Goal: Task Accomplishment & Management: Use online tool/utility

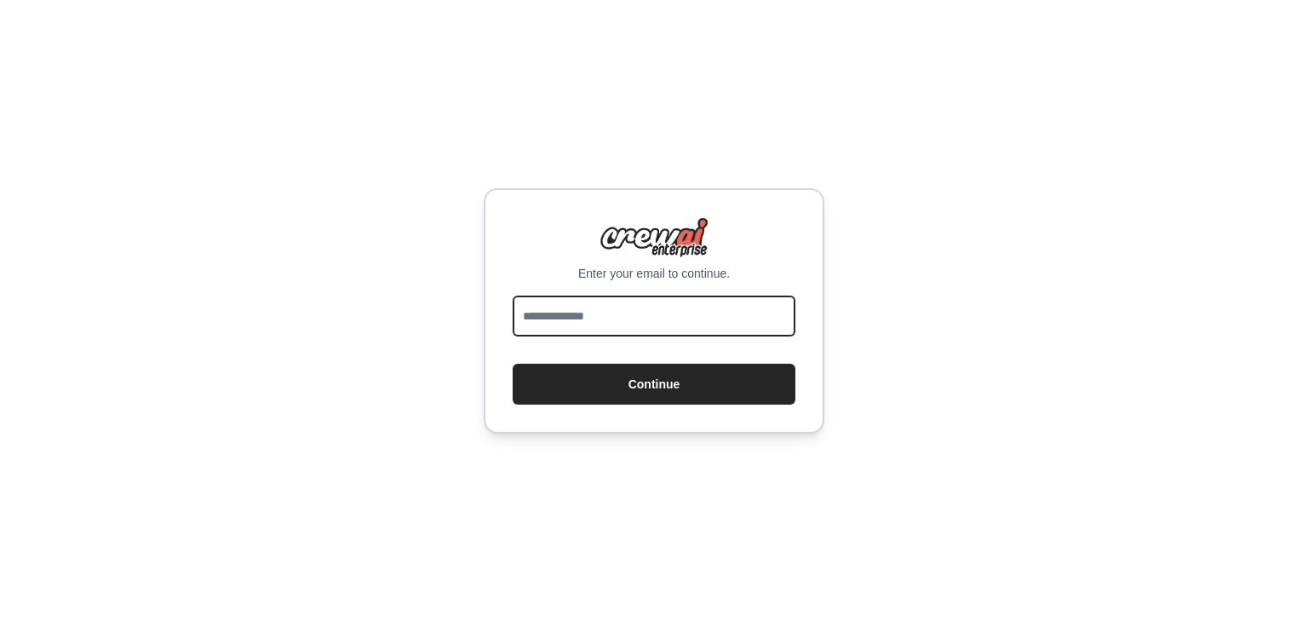
click at [650, 319] on input "email" at bounding box center [653, 315] width 283 height 41
type input "**********"
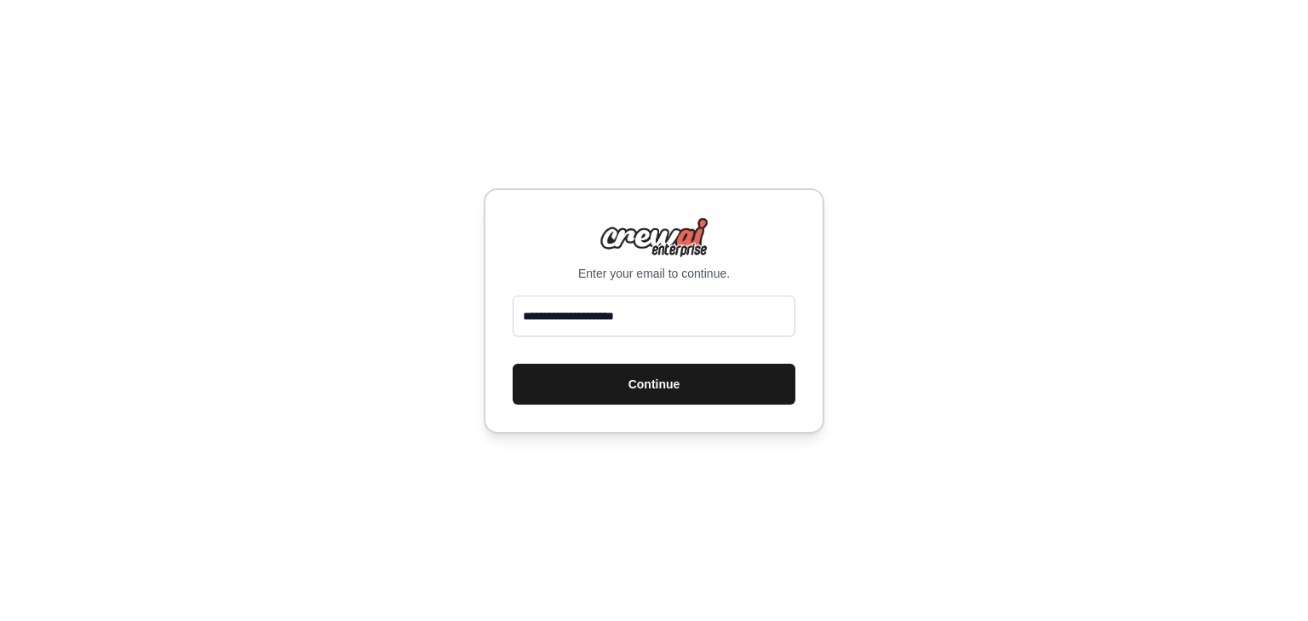
click at [655, 391] on button "Continue" at bounding box center [653, 383] width 283 height 41
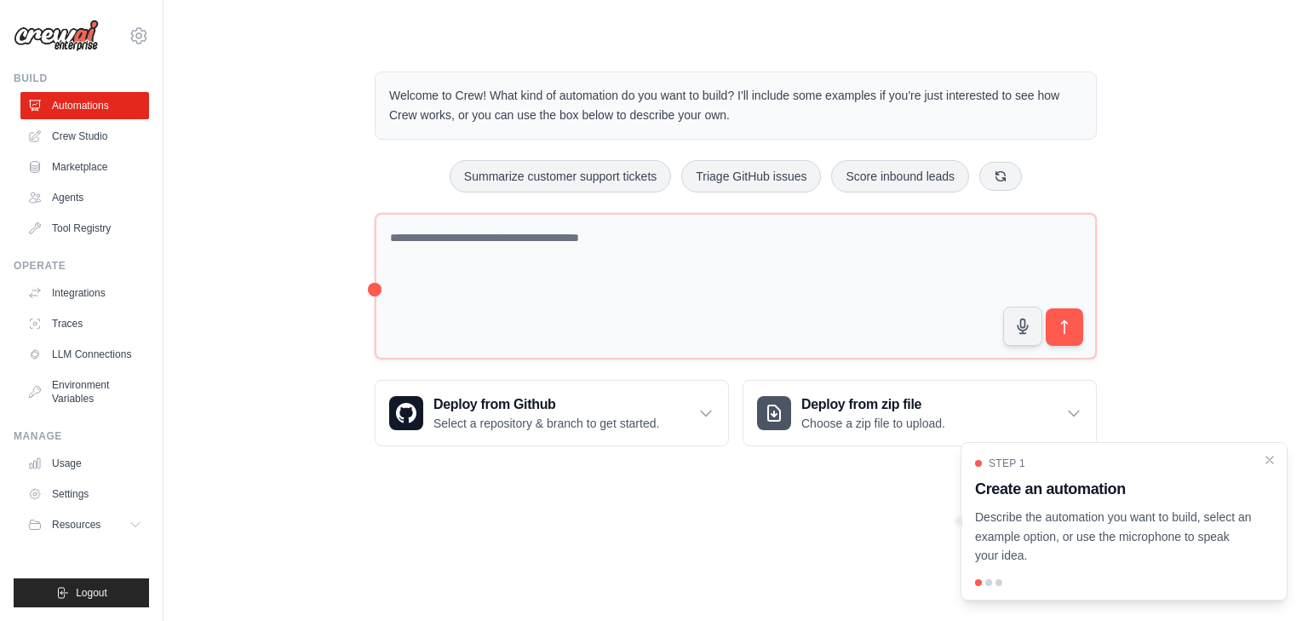
click at [550, 526] on body "eraydinekin@gmail.com Settings Build Automations Crew Studio" at bounding box center [654, 310] width 1308 height 621
click at [1138, 476] on div "Step 1 Create an automation Describe the automation you want to build, select a…" at bounding box center [1124, 510] width 298 height 109
click at [1264, 460] on icon "Close walkthrough" at bounding box center [1269, 458] width 15 height 15
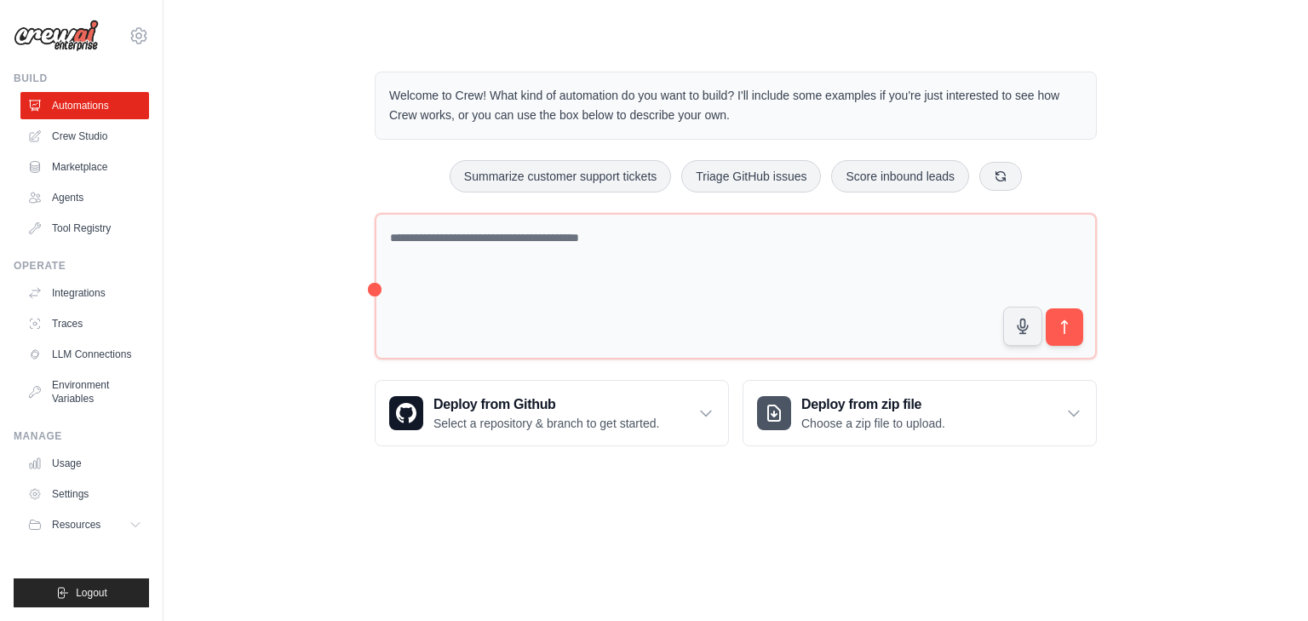
click at [678, 208] on div "Welcome to Crew! What kind of automation do you want to build? I'll include som…" at bounding box center [735, 258] width 763 height 429
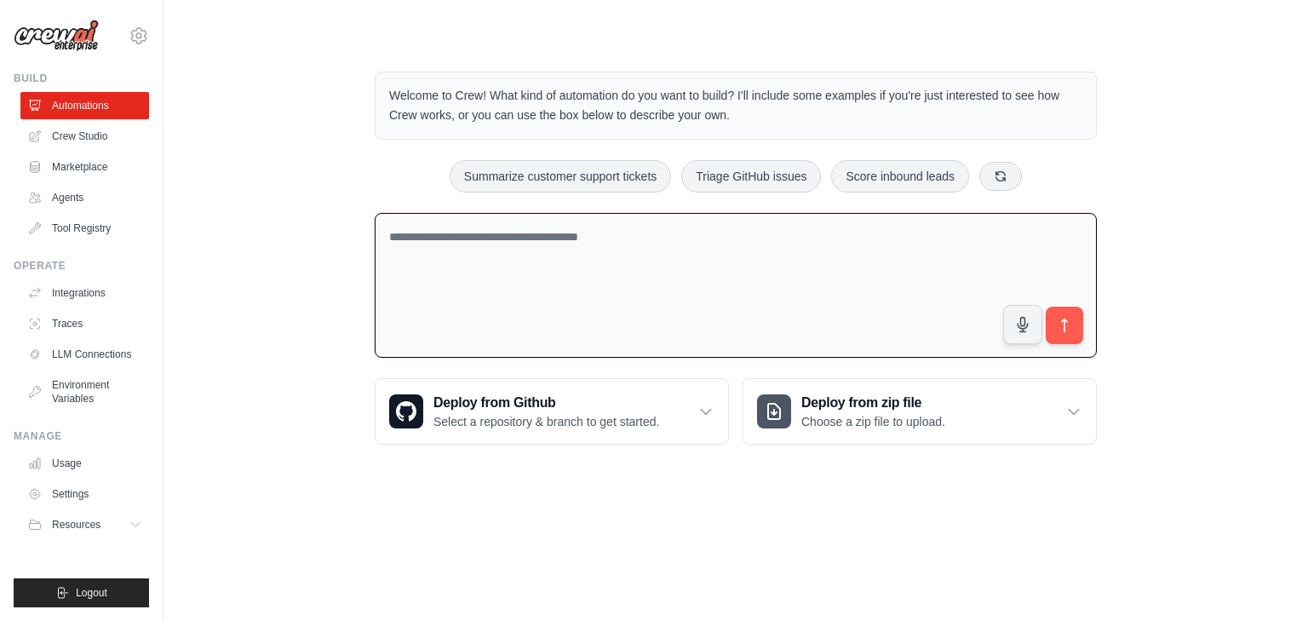
click at [676, 239] on textarea at bounding box center [736, 286] width 722 height 146
type textarea "*"
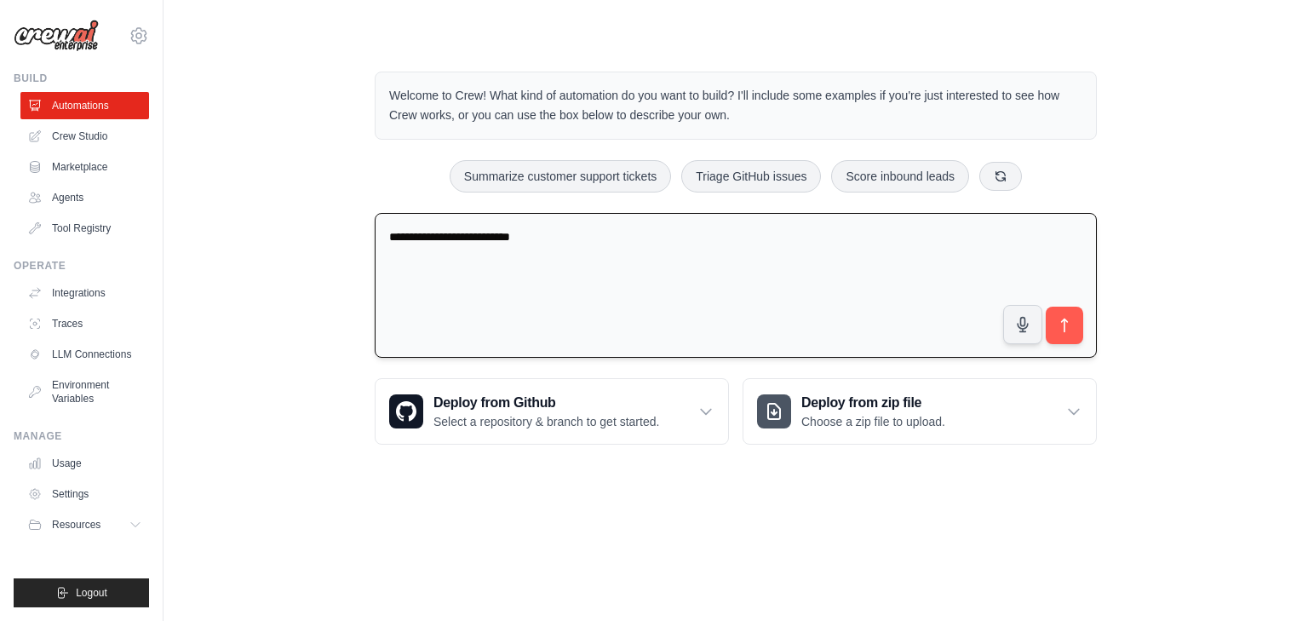
type textarea "**********"
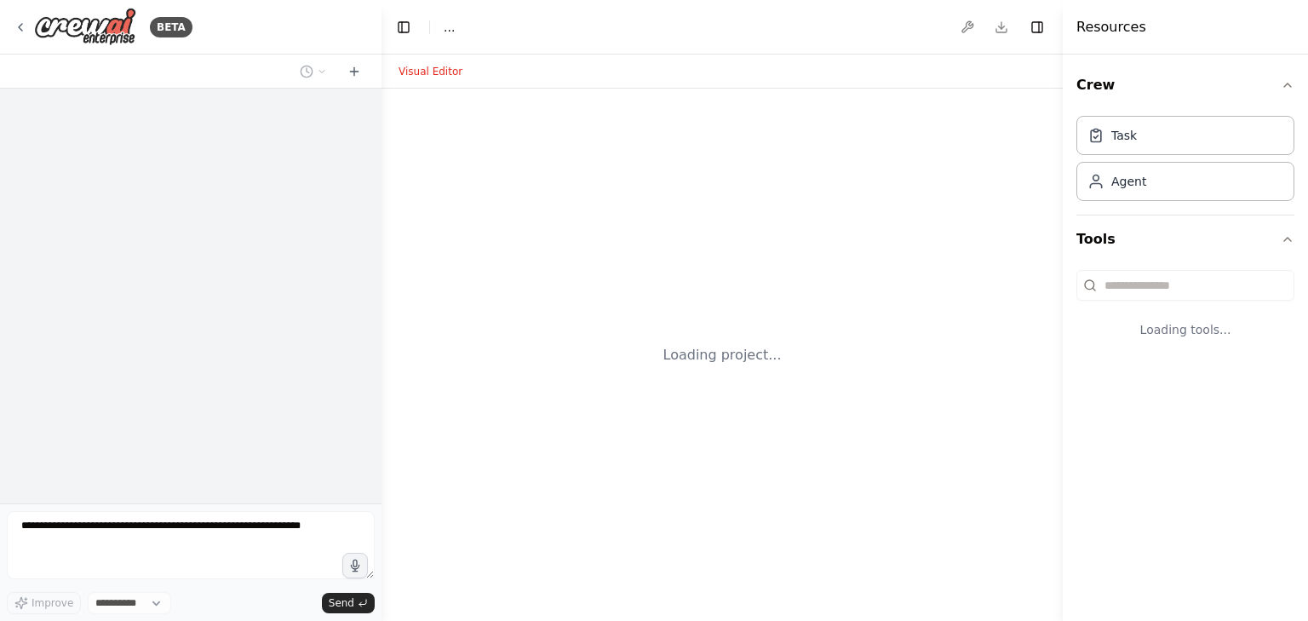
select select "****"
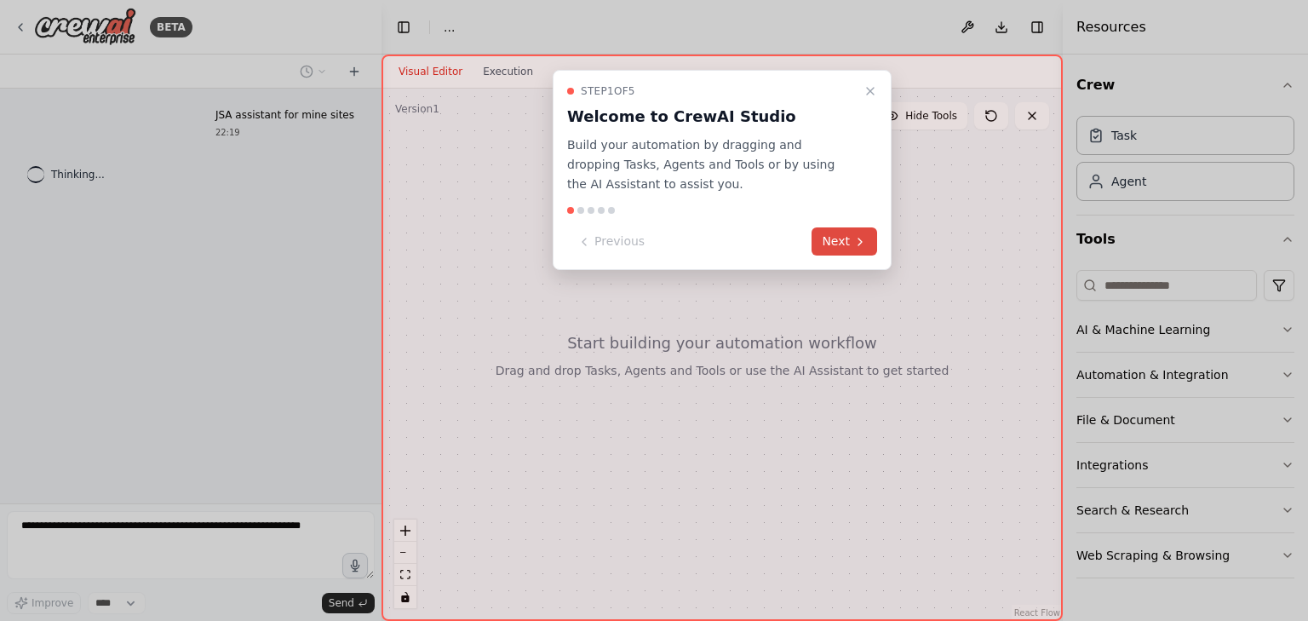
click at [822, 238] on button "Next" at bounding box center [844, 241] width 66 height 28
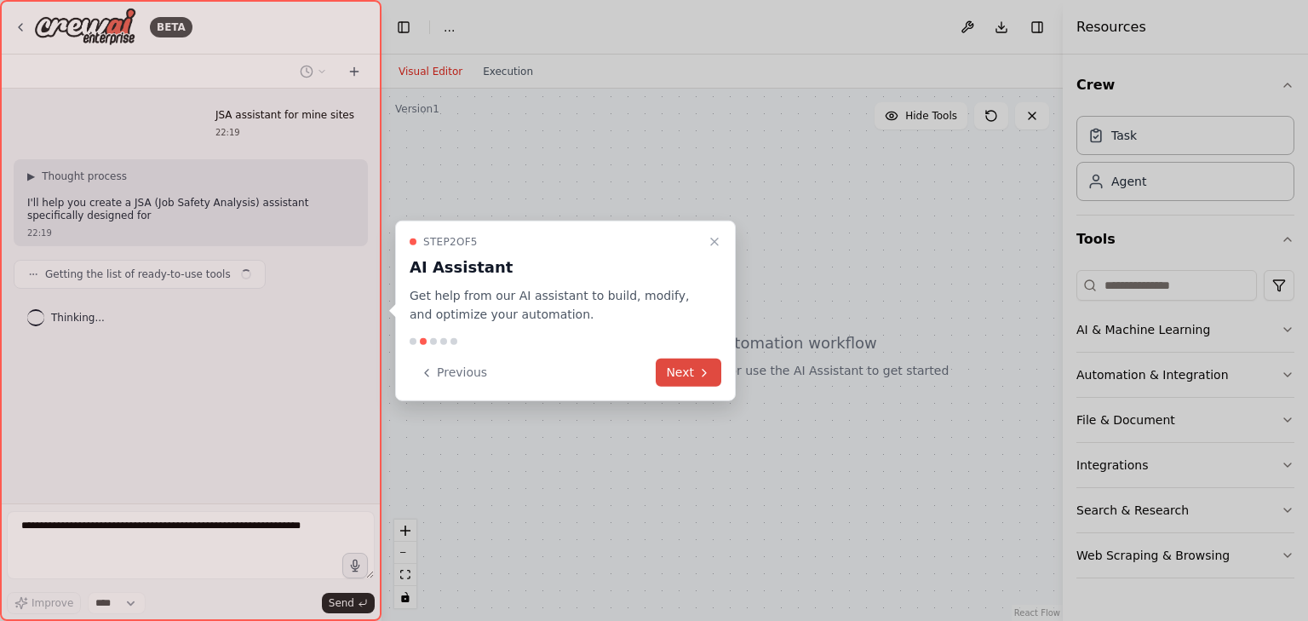
click at [710, 375] on icon at bounding box center [704, 372] width 14 height 14
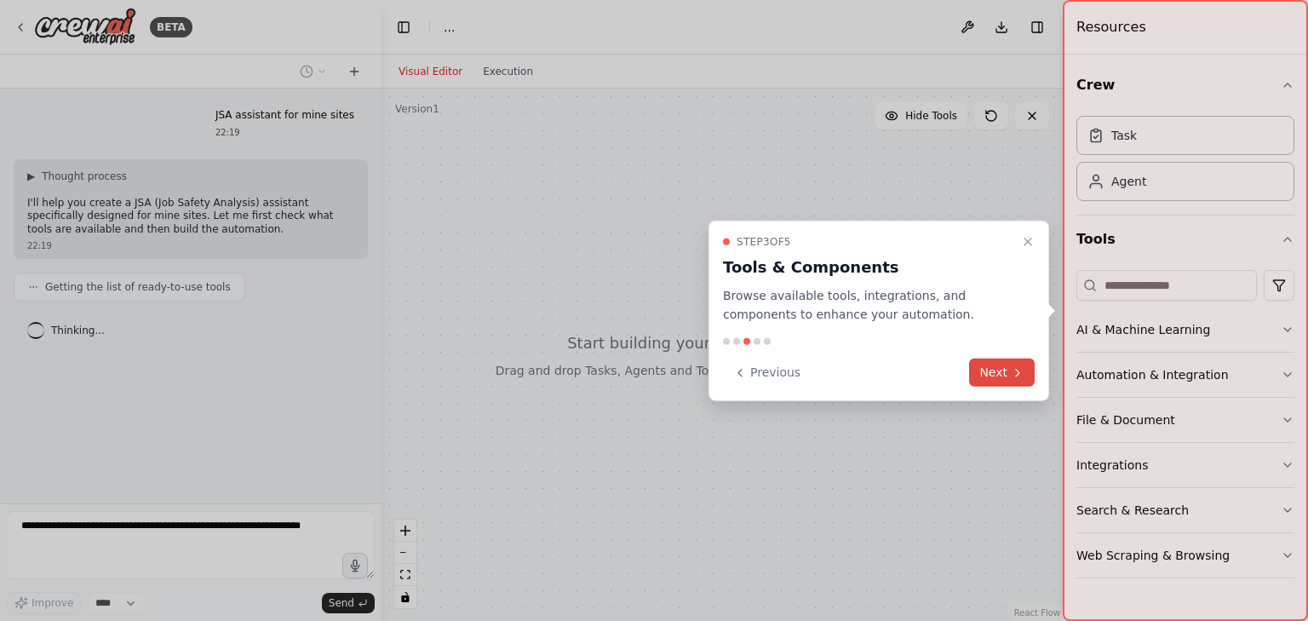
click at [1000, 370] on button "Next" at bounding box center [1002, 372] width 66 height 28
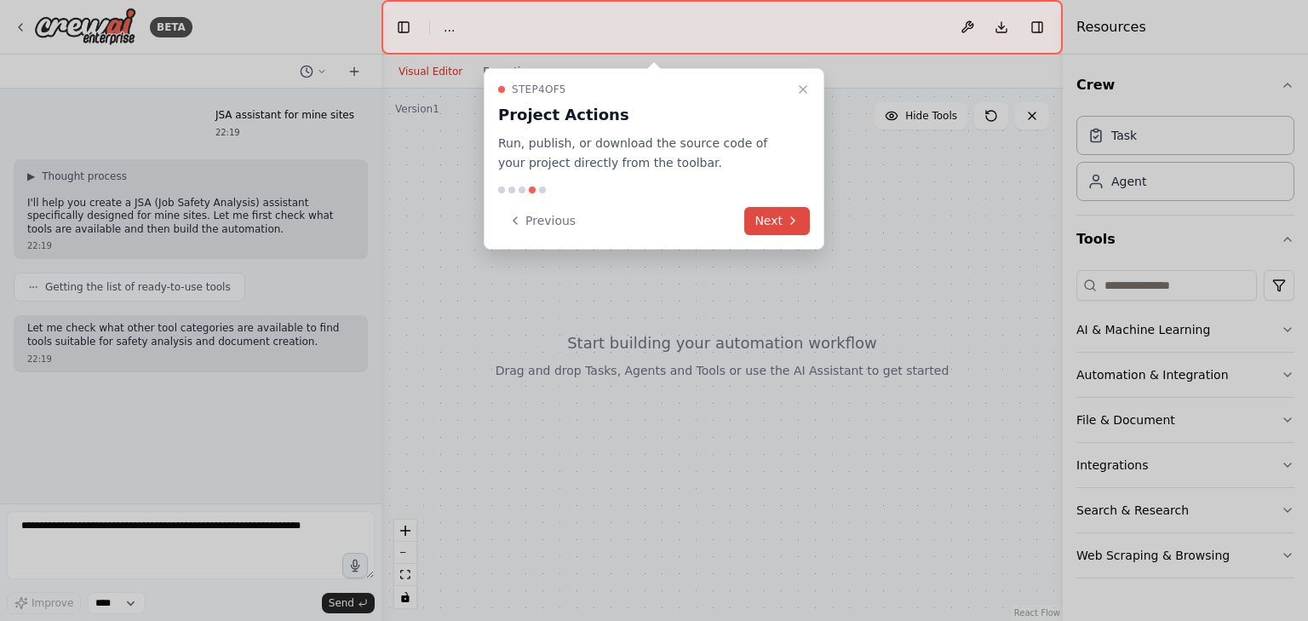
click at [787, 222] on icon at bounding box center [793, 221] width 14 height 14
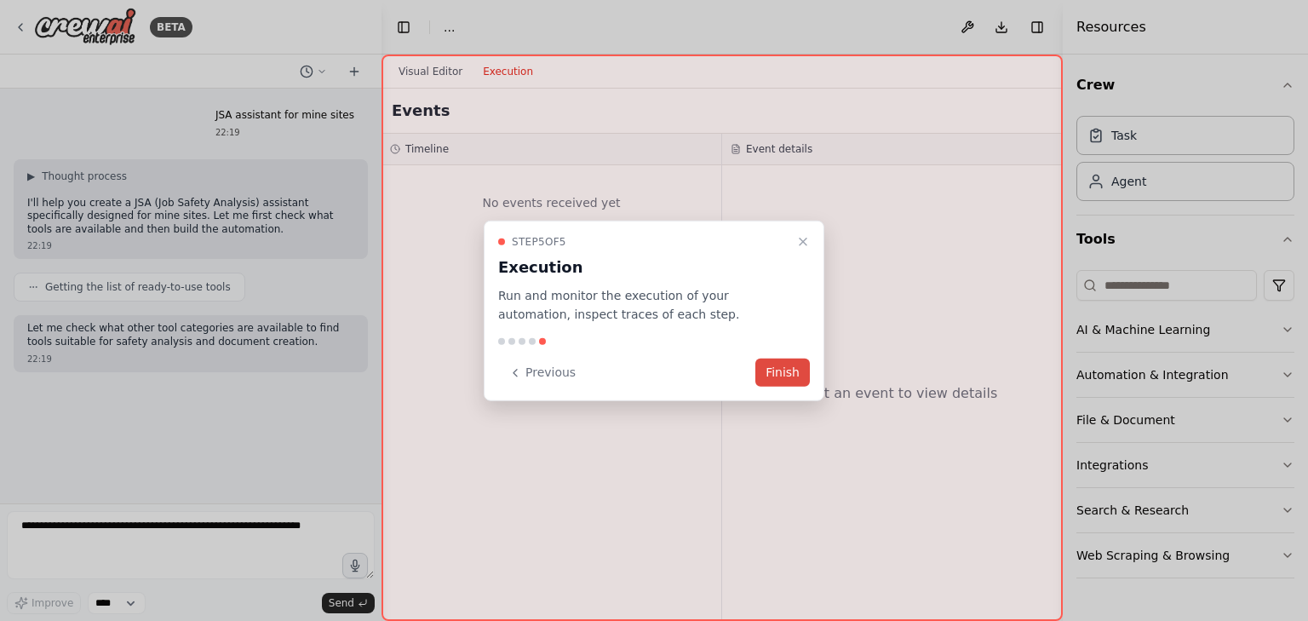
click at [780, 365] on button "Finish" at bounding box center [782, 372] width 54 height 28
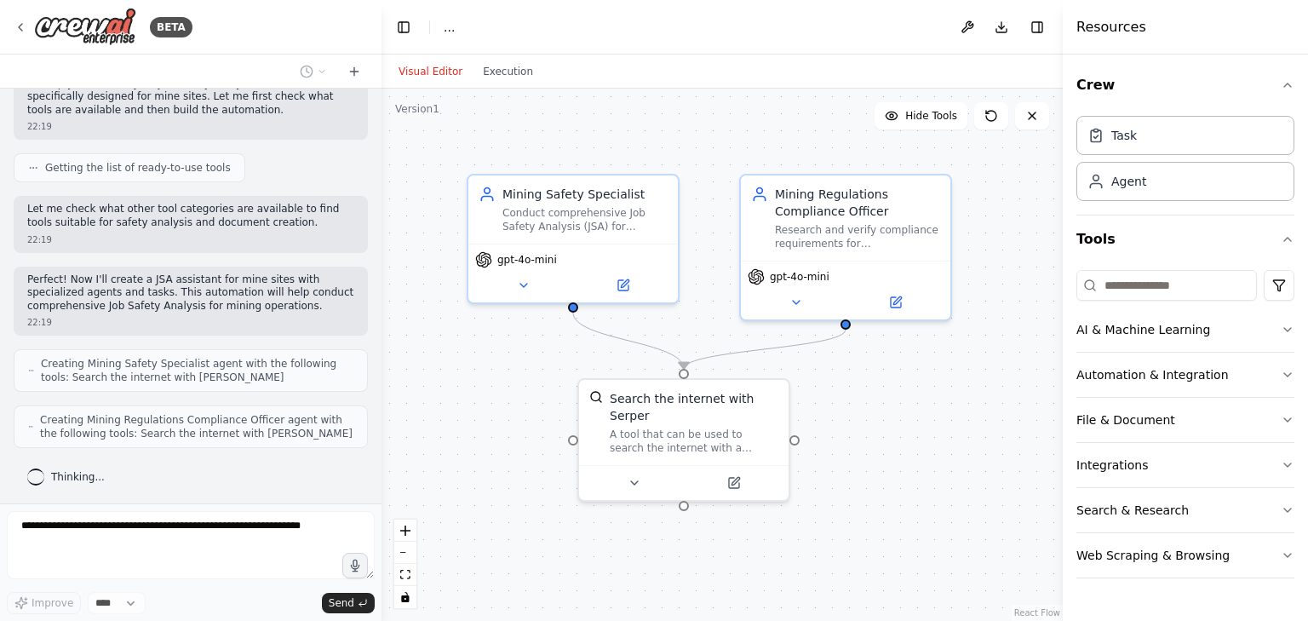
scroll to position [161, 0]
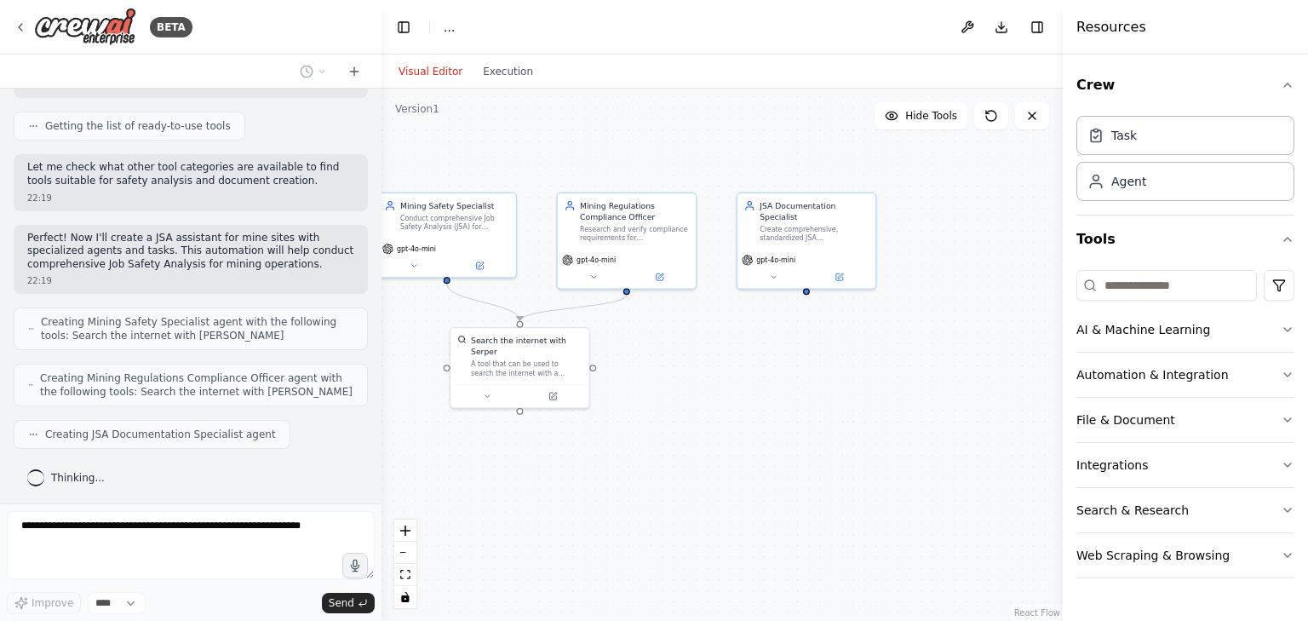
drag, startPoint x: 982, startPoint y: 532, endPoint x: 715, endPoint y: 470, distance: 274.4
click at [715, 470] on div ".deletable-edge-delete-btn { width: 20px; height: 20px; border: 0px solid #ffff…" at bounding box center [721, 355] width 681 height 532
drag, startPoint x: 740, startPoint y: 459, endPoint x: 799, endPoint y: 449, distance: 60.5
click at [799, 450] on div ".deletable-edge-delete-btn { width: 20px; height: 20px; border: 0px solid #ffff…" at bounding box center [721, 355] width 681 height 532
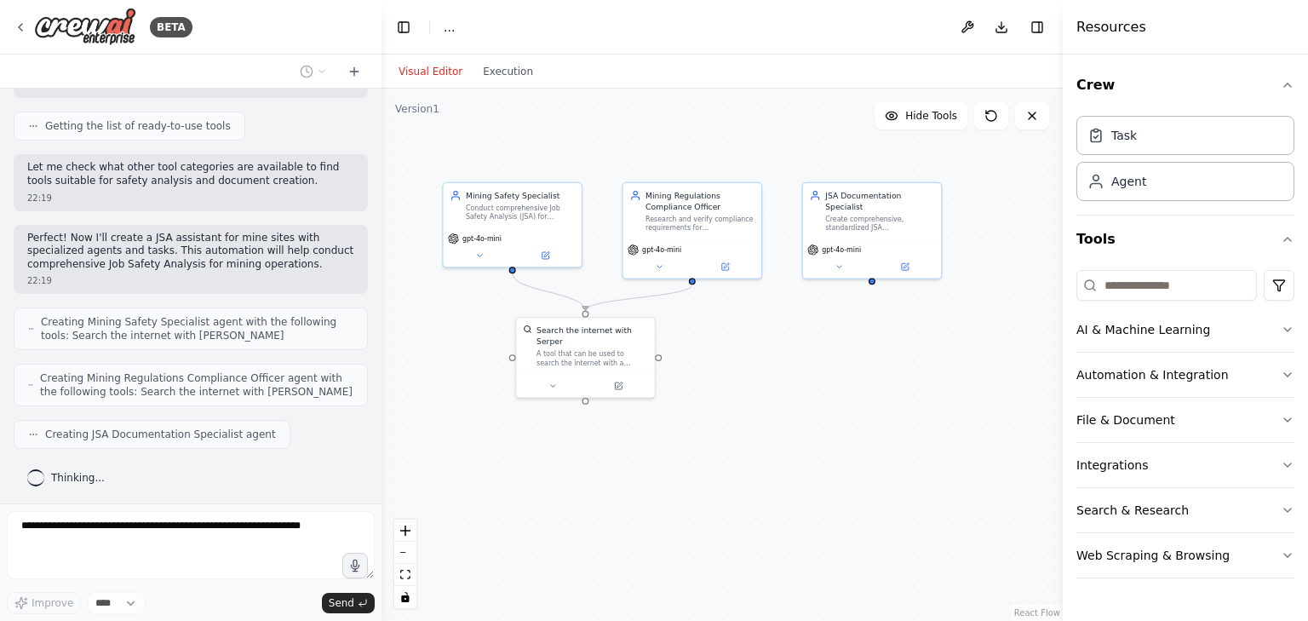
drag, startPoint x: 810, startPoint y: 444, endPoint x: 827, endPoint y: 441, distance: 16.4
click at [827, 441] on div ".deletable-edge-delete-btn { width: 20px; height: 20px; border: 0px solid #ffff…" at bounding box center [721, 355] width 681 height 532
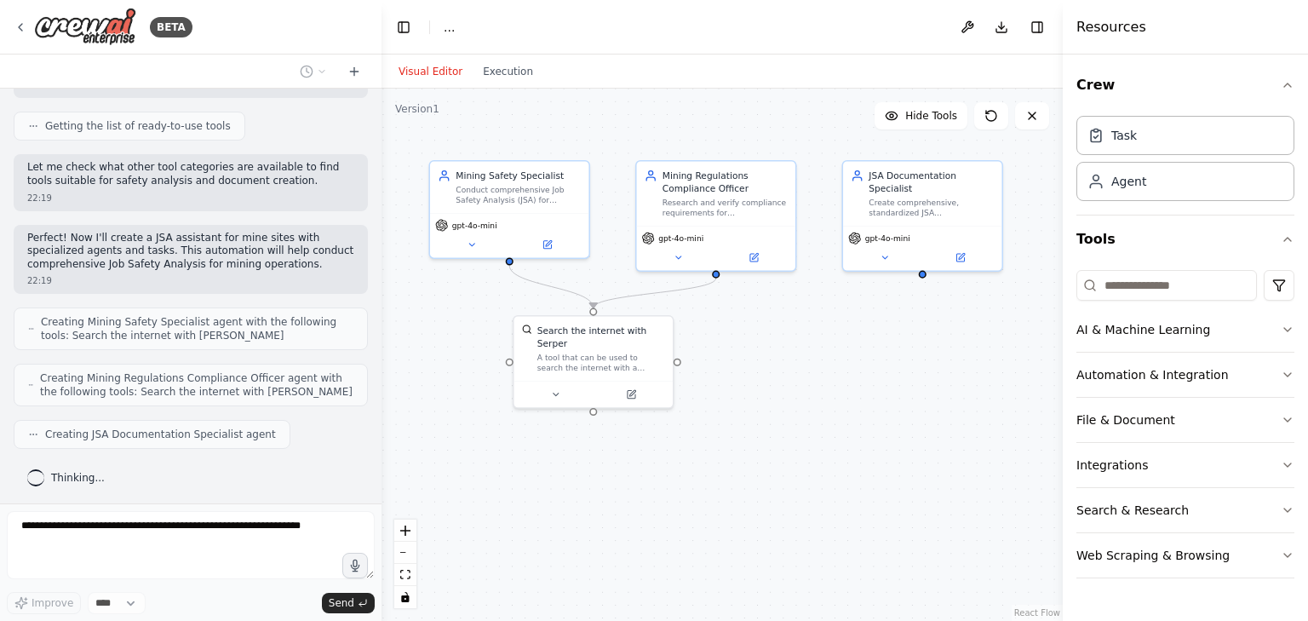
scroll to position [260, 0]
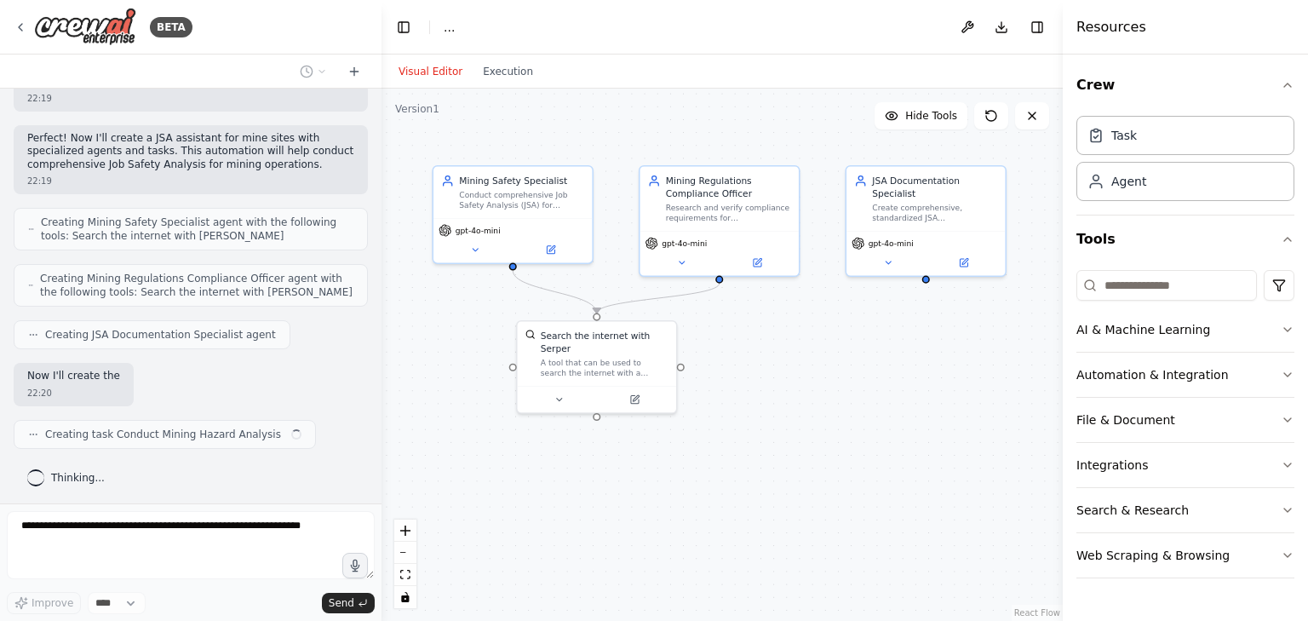
drag, startPoint x: 758, startPoint y: 369, endPoint x: 804, endPoint y: 438, distance: 82.9
click at [804, 438] on div ".deletable-edge-delete-btn { width: 20px; height: 20px; border: 0px solid #ffff…" at bounding box center [721, 355] width 681 height 532
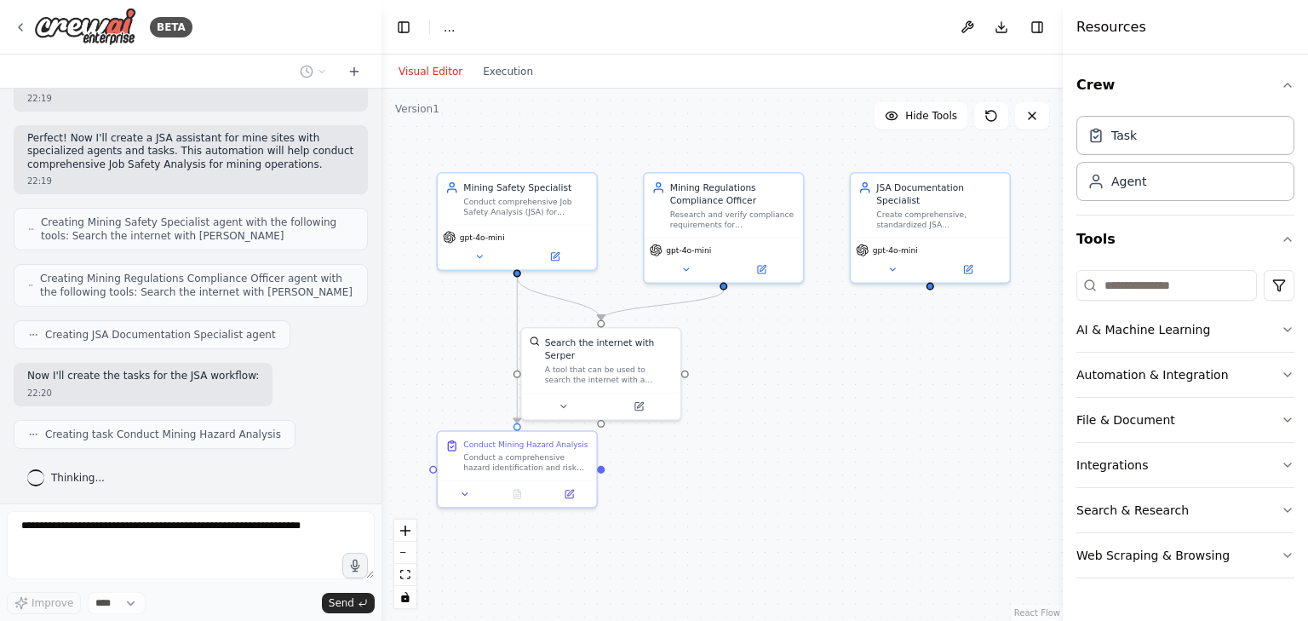
drag, startPoint x: 826, startPoint y: 450, endPoint x: 787, endPoint y: 393, distance: 68.7
click at [787, 393] on div ".deletable-edge-delete-btn { width: 20px; height: 20px; border: 0px solid #ffff…" at bounding box center [721, 355] width 681 height 532
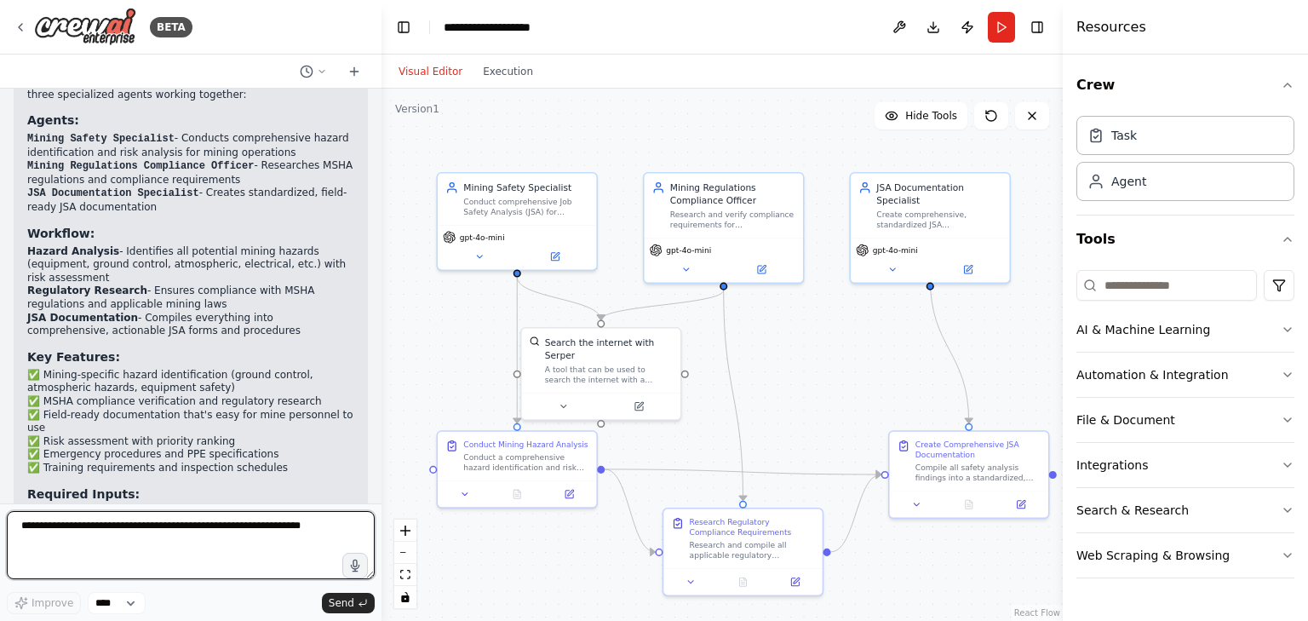
scroll to position [1076, 0]
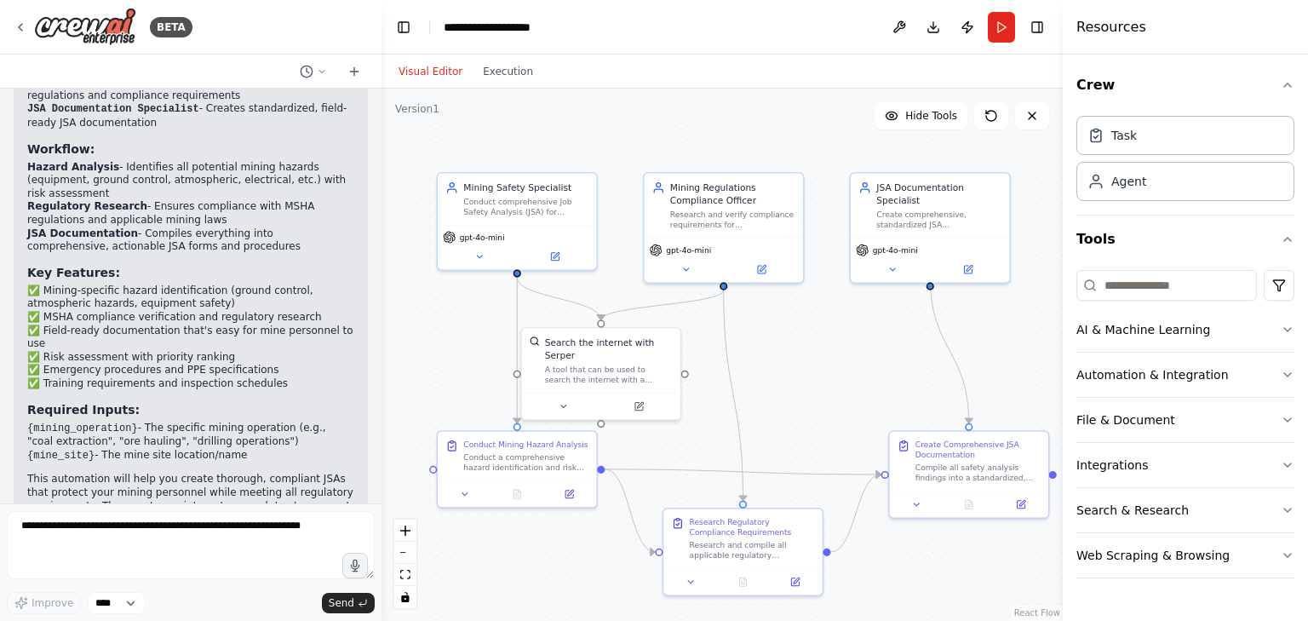
click at [856, 335] on div ".deletable-edge-delete-btn { width: 20px; height: 20px; border: 0px solid #ffff…" at bounding box center [721, 355] width 681 height 532
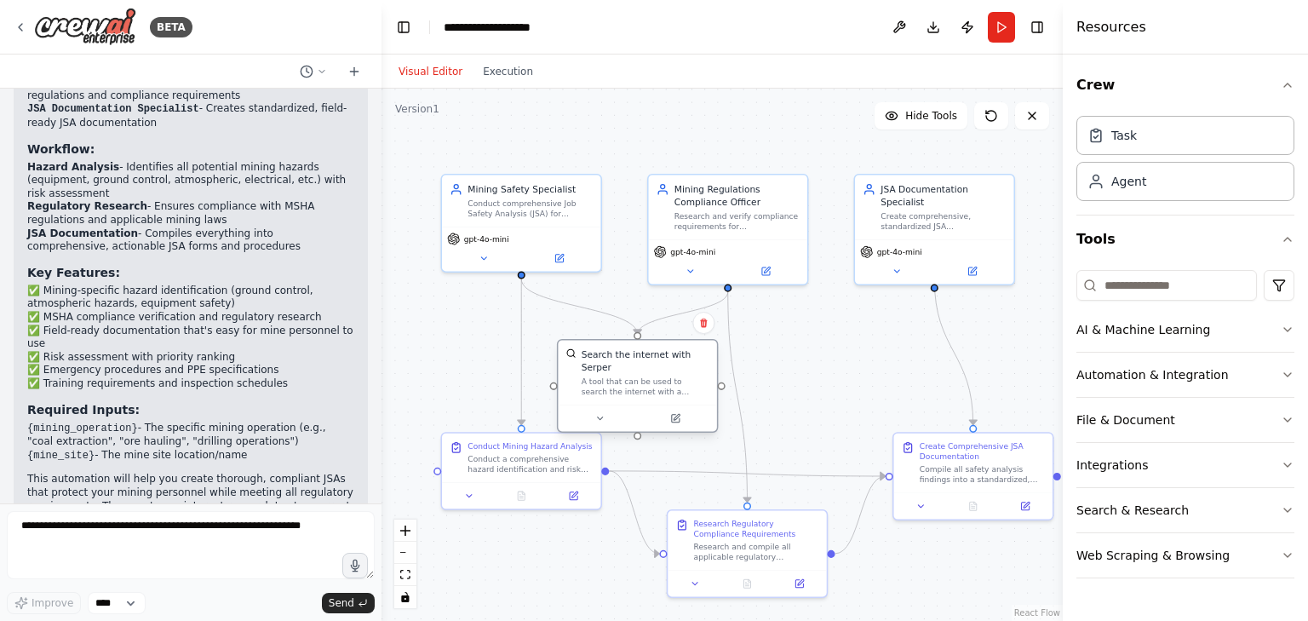
drag, startPoint x: 638, startPoint y: 352, endPoint x: 666, endPoint y: 358, distance: 28.9
click at [666, 358] on div "Search the internet with Serper A tool that can be used to search the internet …" at bounding box center [645, 372] width 128 height 49
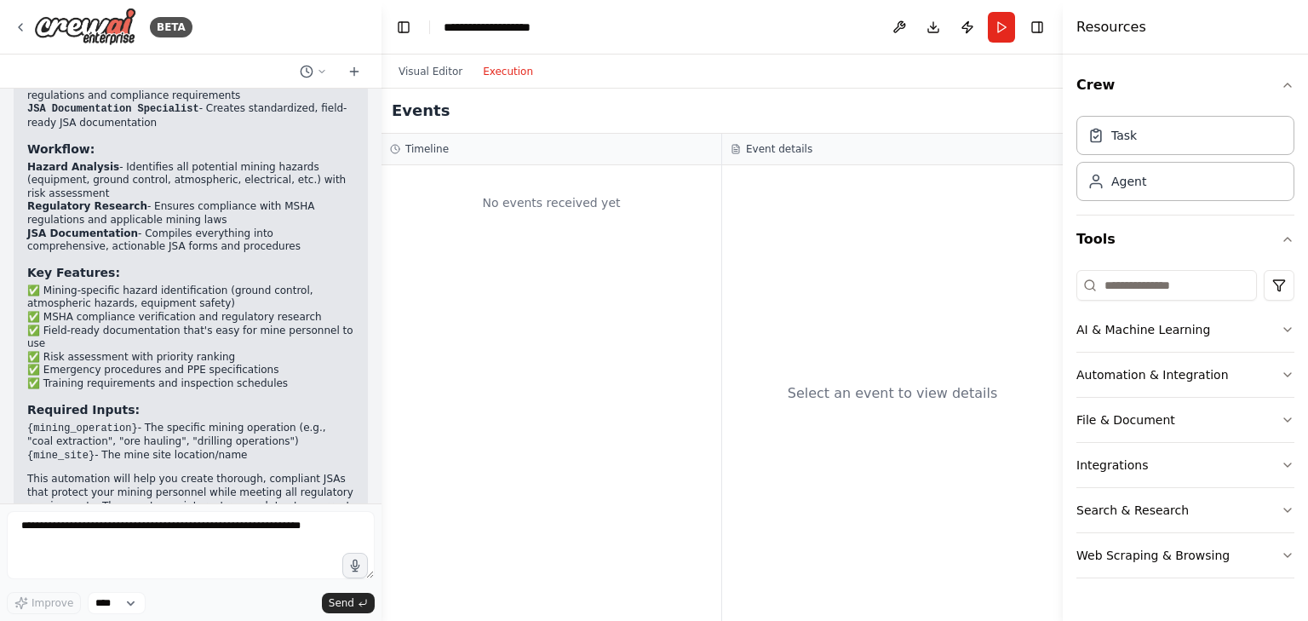
click at [488, 81] on button "Execution" at bounding box center [507, 71] width 71 height 20
click at [513, 77] on button "Execution" at bounding box center [507, 71] width 71 height 20
click at [548, 220] on div "No events received yet" at bounding box center [551, 203] width 323 height 58
click at [441, 74] on button "Visual Editor" at bounding box center [430, 71] width 84 height 20
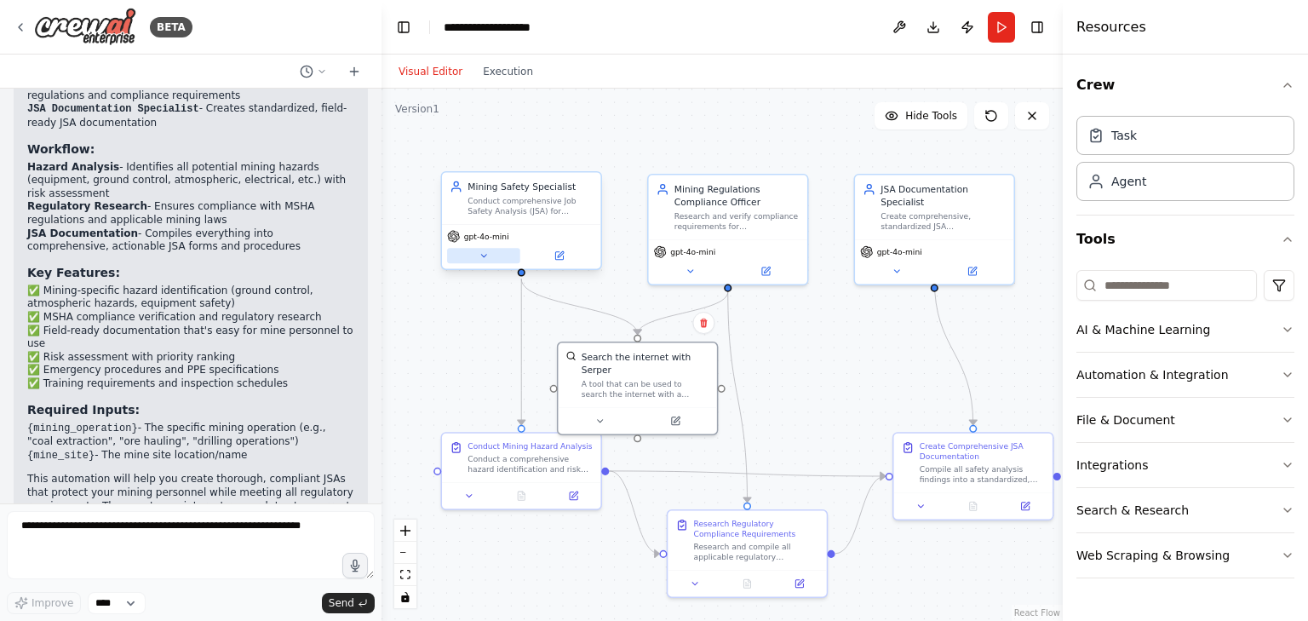
click at [489, 253] on button at bounding box center [483, 255] width 73 height 15
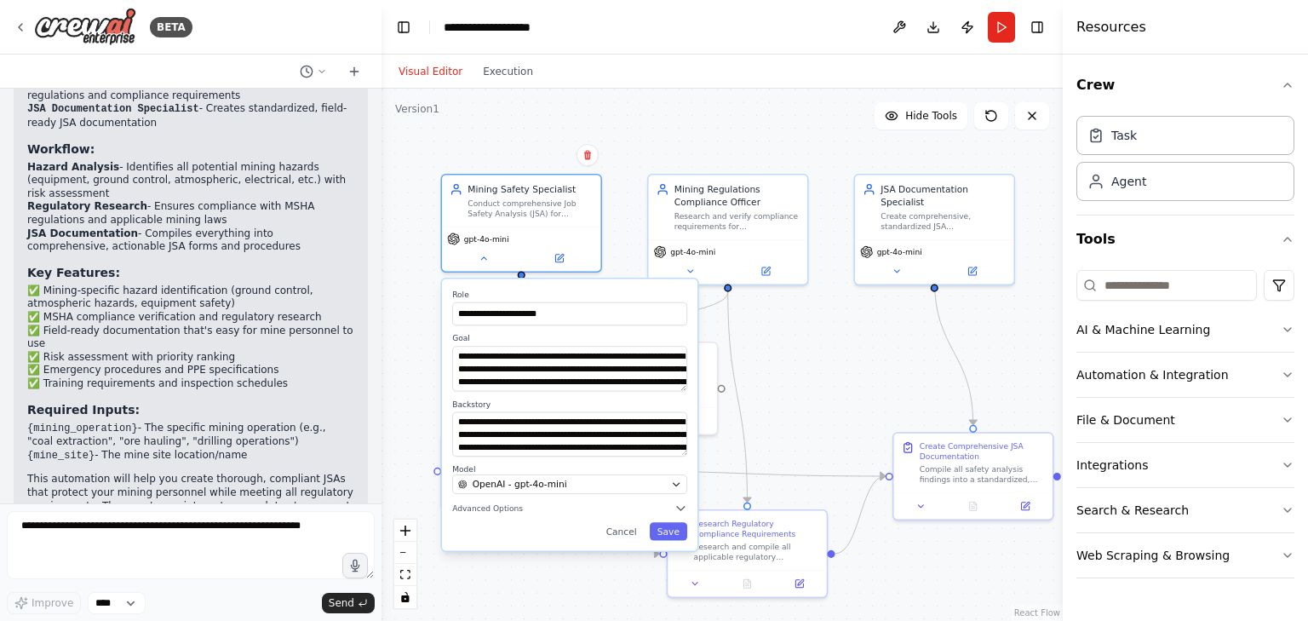
click at [860, 371] on div "**********" at bounding box center [721, 355] width 681 height 532
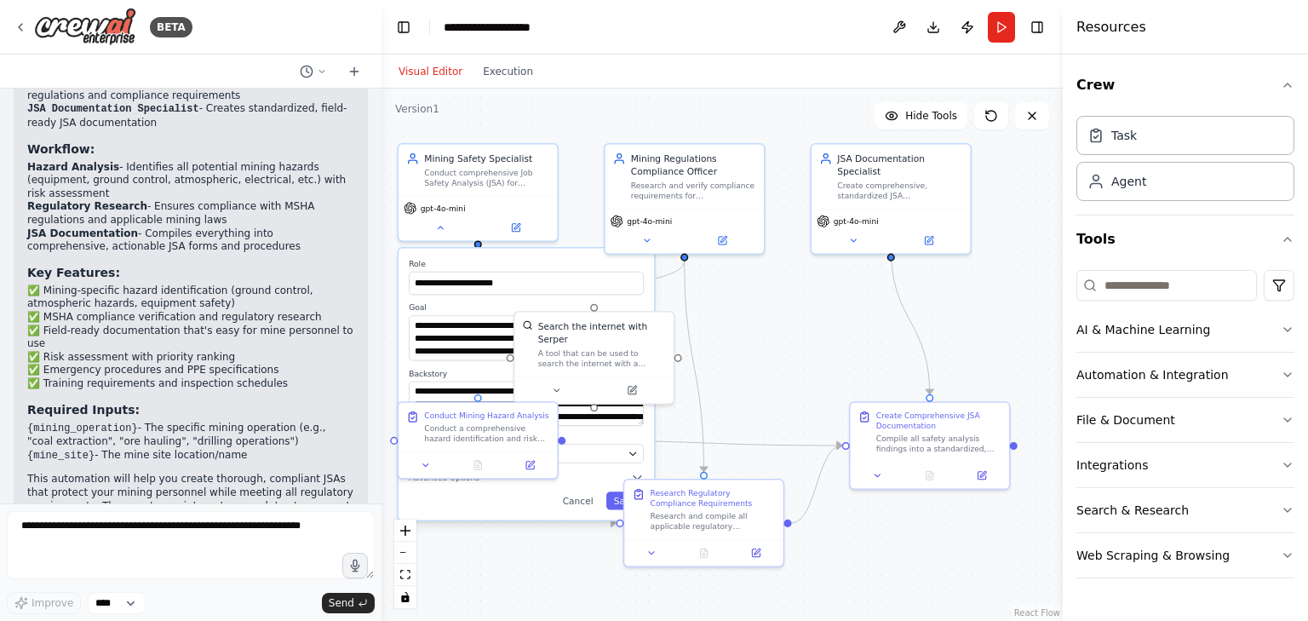
drag, startPoint x: 847, startPoint y: 372, endPoint x: 804, endPoint y: 341, distance: 53.1
click at [804, 341] on div "**********" at bounding box center [721, 355] width 681 height 532
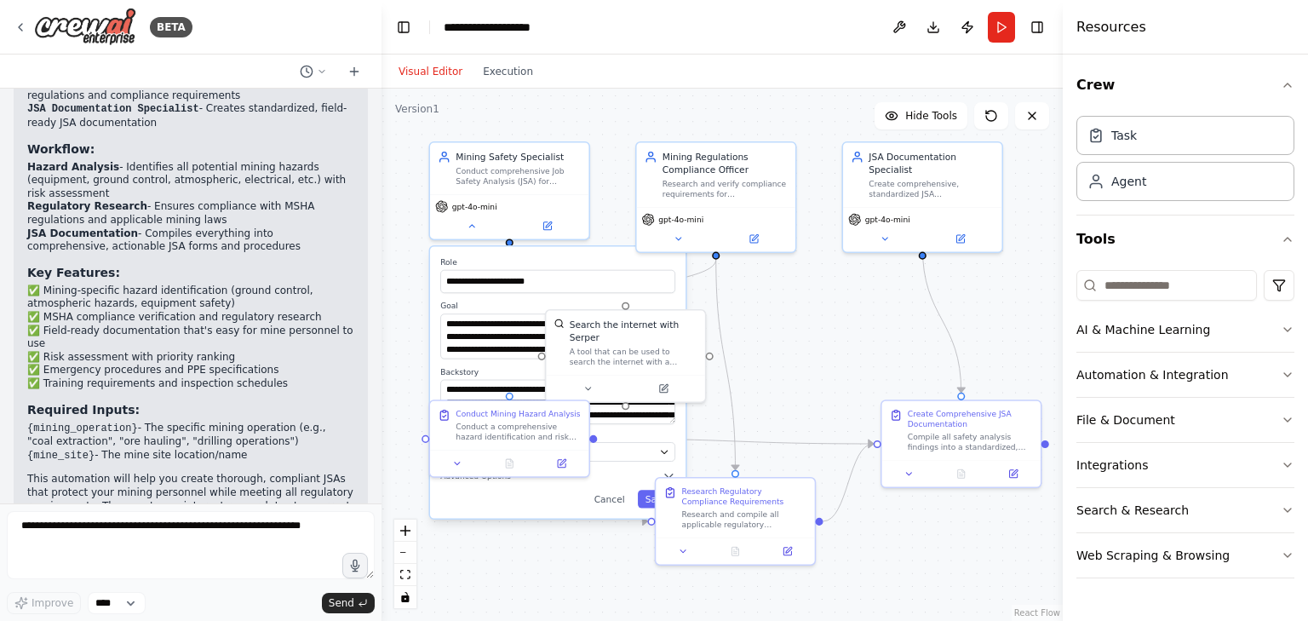
drag, startPoint x: 767, startPoint y: 339, endPoint x: 805, endPoint y: 337, distance: 38.3
click at [805, 337] on div "**********" at bounding box center [721, 355] width 681 height 532
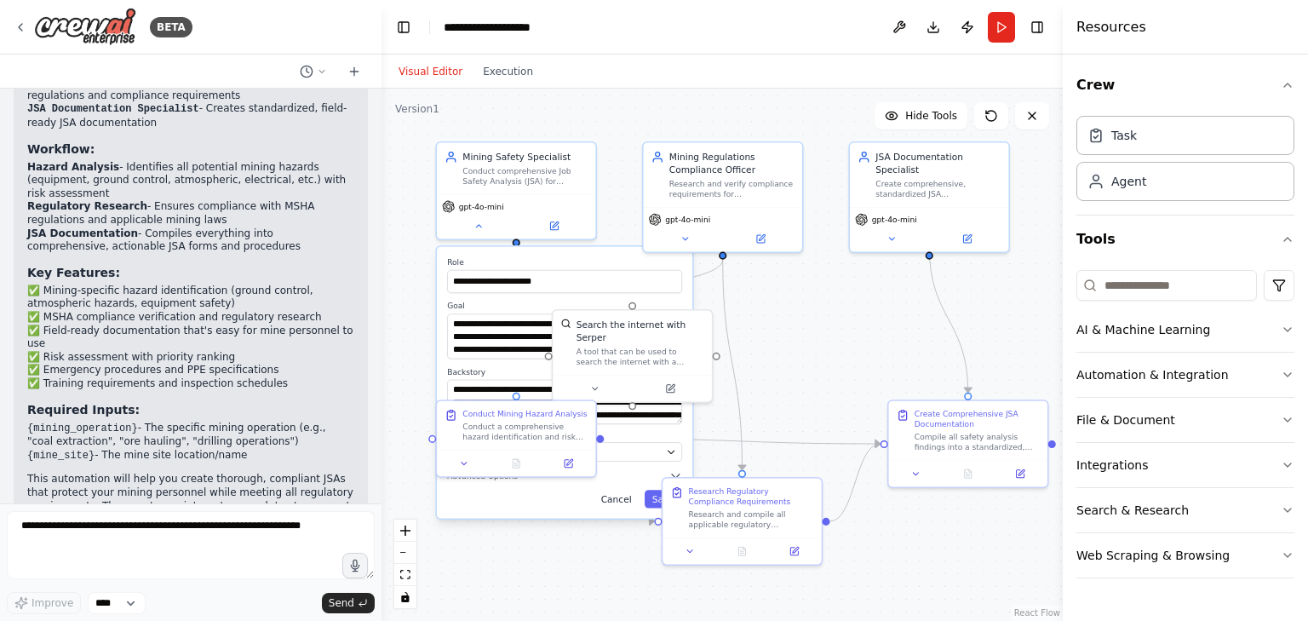
click at [618, 499] on button "Cancel" at bounding box center [616, 498] width 46 height 18
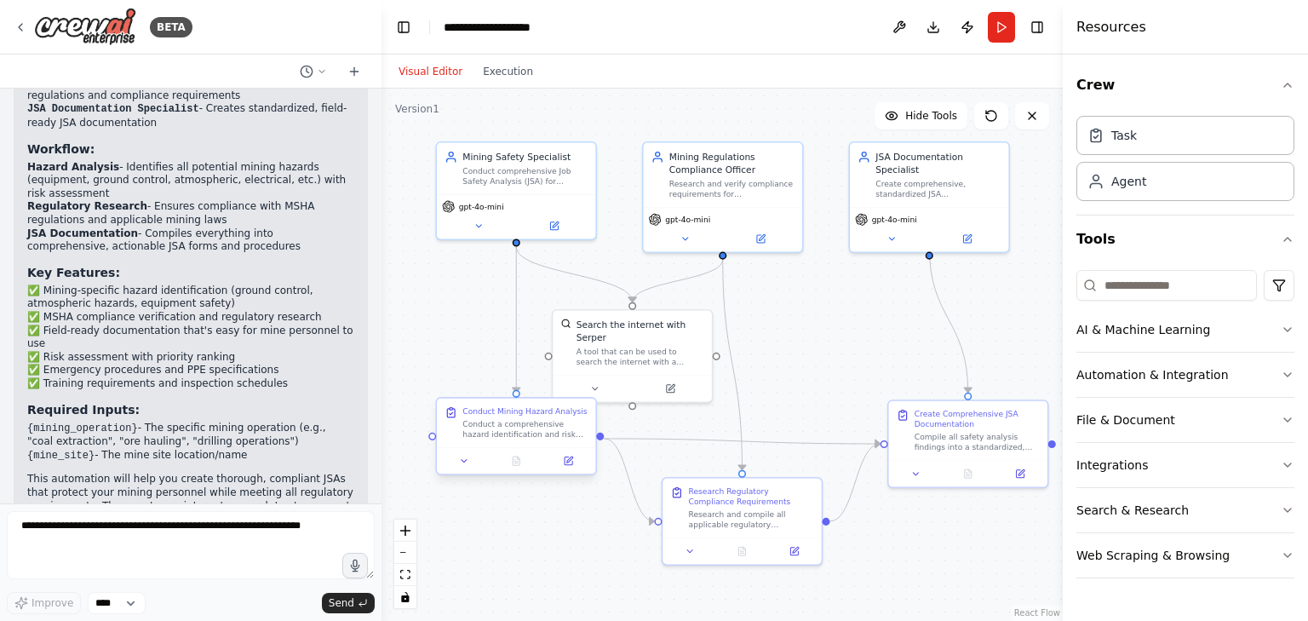
click at [456, 468] on div at bounding box center [516, 460] width 158 height 26
click at [464, 464] on icon at bounding box center [464, 460] width 10 height 10
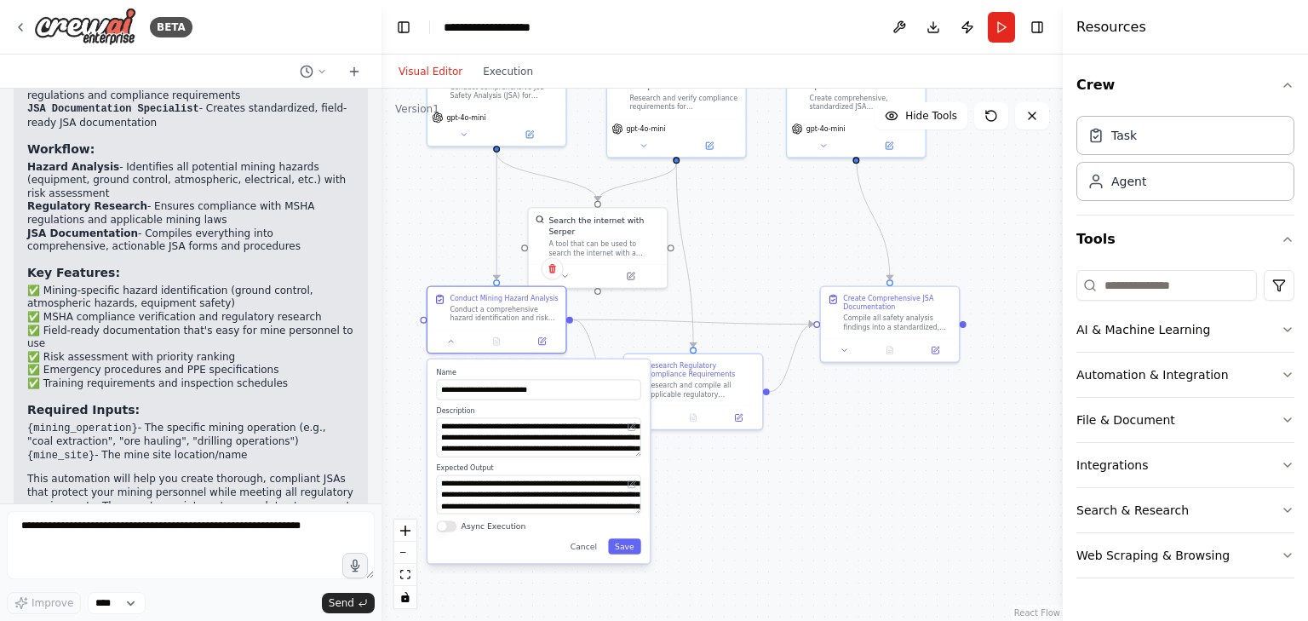
drag, startPoint x: 788, startPoint y: 359, endPoint x: 722, endPoint y: 258, distance: 121.1
click at [722, 258] on div ".deletable-edge-delete-btn { width: 20px; height: 20px; border: 0px solid #ffff…" at bounding box center [721, 355] width 681 height 532
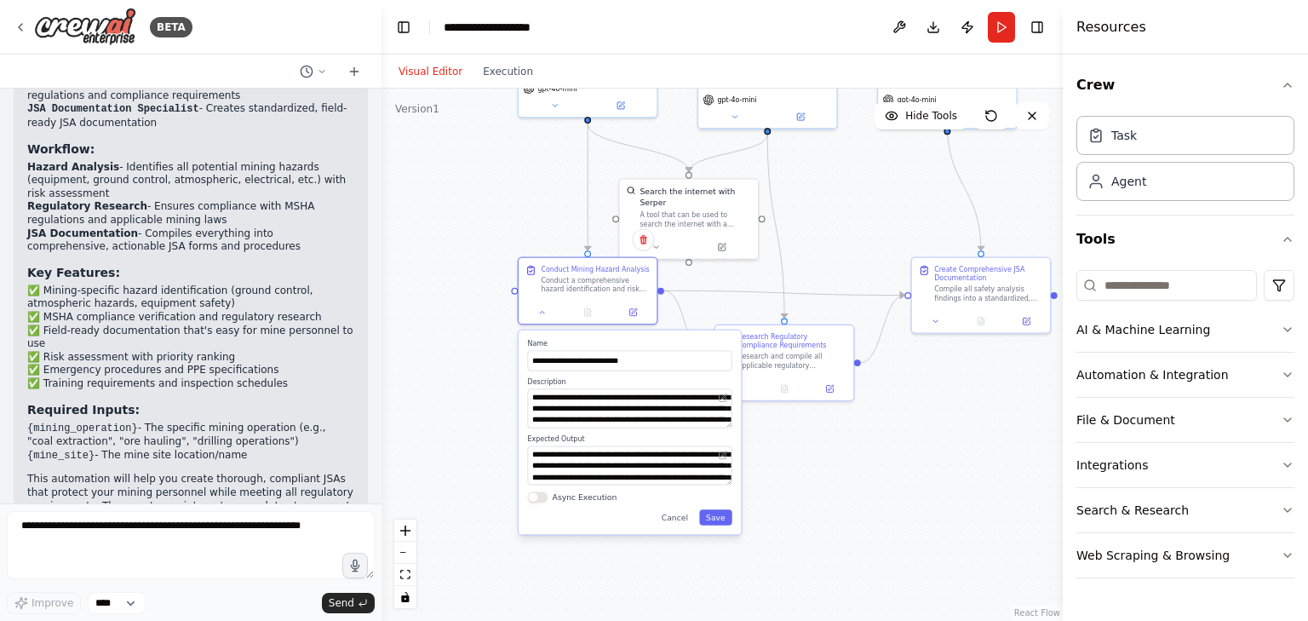
drag, startPoint x: 720, startPoint y: 301, endPoint x: 826, endPoint y: 267, distance: 110.7
click at [826, 267] on div ".deletable-edge-delete-btn { width: 20px; height: 20px; border: 0px solid #ffff…" at bounding box center [721, 355] width 681 height 532
click at [831, 493] on div ".deletable-edge-delete-btn { width: 20px; height: 20px; border: 0px solid #ffff…" at bounding box center [721, 355] width 681 height 532
click at [674, 529] on div "**********" at bounding box center [629, 432] width 222 height 204
click at [690, 512] on button "Cancel" at bounding box center [675, 516] width 40 height 15
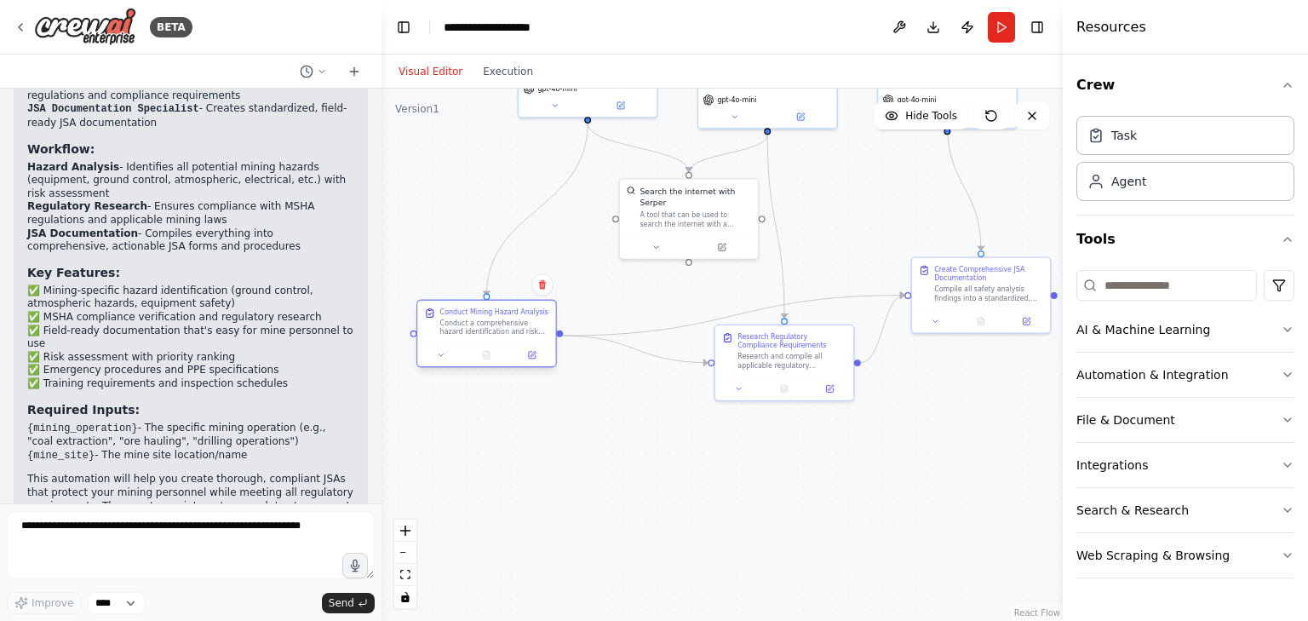
drag, startPoint x: 575, startPoint y: 291, endPoint x: 476, endPoint y: 331, distance: 107.3
click at [476, 331] on div "Conduct a comprehensive hazard identification and risk analysis for the {mining…" at bounding box center [494, 327] width 109 height 18
click at [484, 415] on div ".deletable-edge-delete-btn { width: 20px; height: 20px; border: 0px solid #ffff…" at bounding box center [721, 355] width 681 height 532
click at [445, 356] on button at bounding box center [441, 355] width 38 height 14
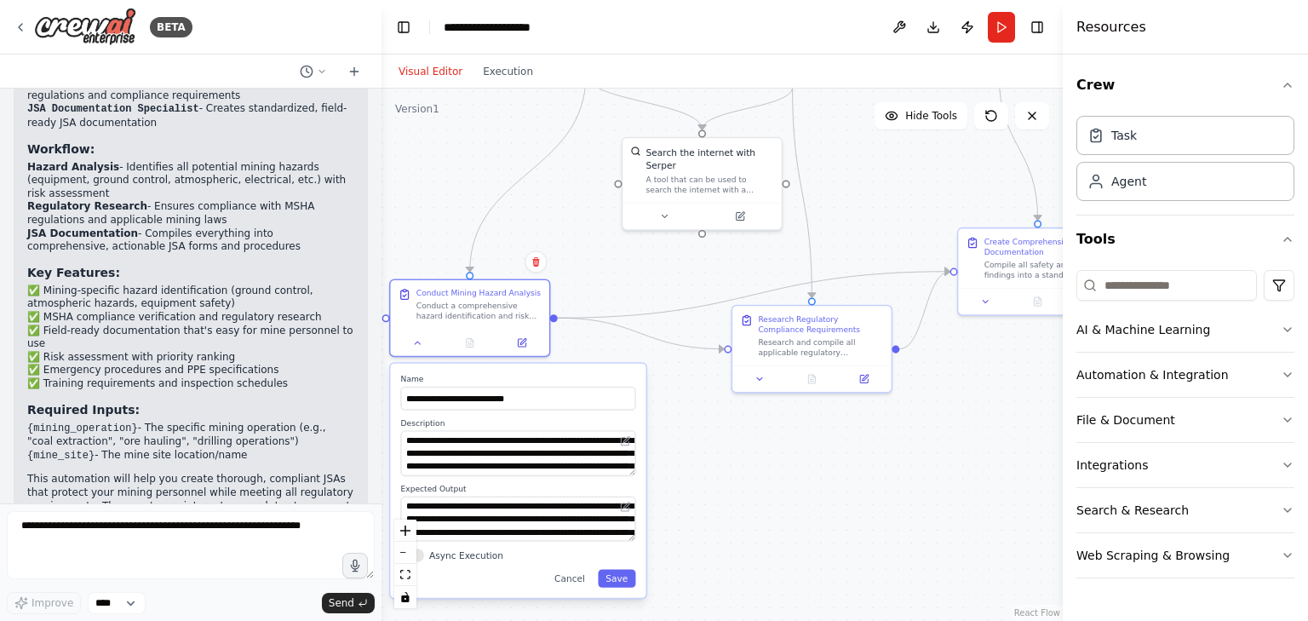
click at [678, 472] on div ".deletable-edge-delete-btn { width: 20px; height: 20px; border: 0px solid #ffff…" at bounding box center [721, 355] width 681 height 532
click at [768, 481] on div ".deletable-edge-delete-btn { width: 20px; height: 20px; border: 0px solid #ffff…" at bounding box center [721, 355] width 681 height 532
click at [578, 577] on button "Cancel" at bounding box center [570, 579] width 46 height 18
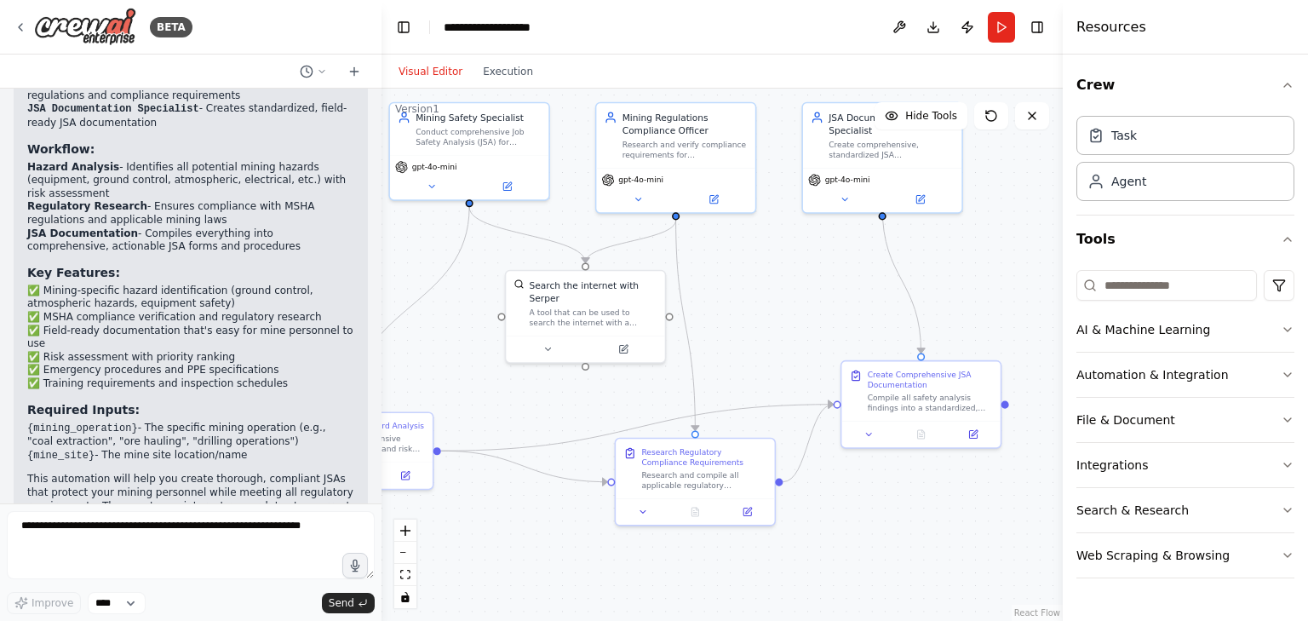
drag, startPoint x: 833, startPoint y: 503, endPoint x: 716, endPoint y: 636, distance: 176.7
click at [716, 620] on html "BETA JSA assistant for mine sites 22:19 ▶ Thought process I'll help you create …" at bounding box center [654, 310] width 1308 height 621
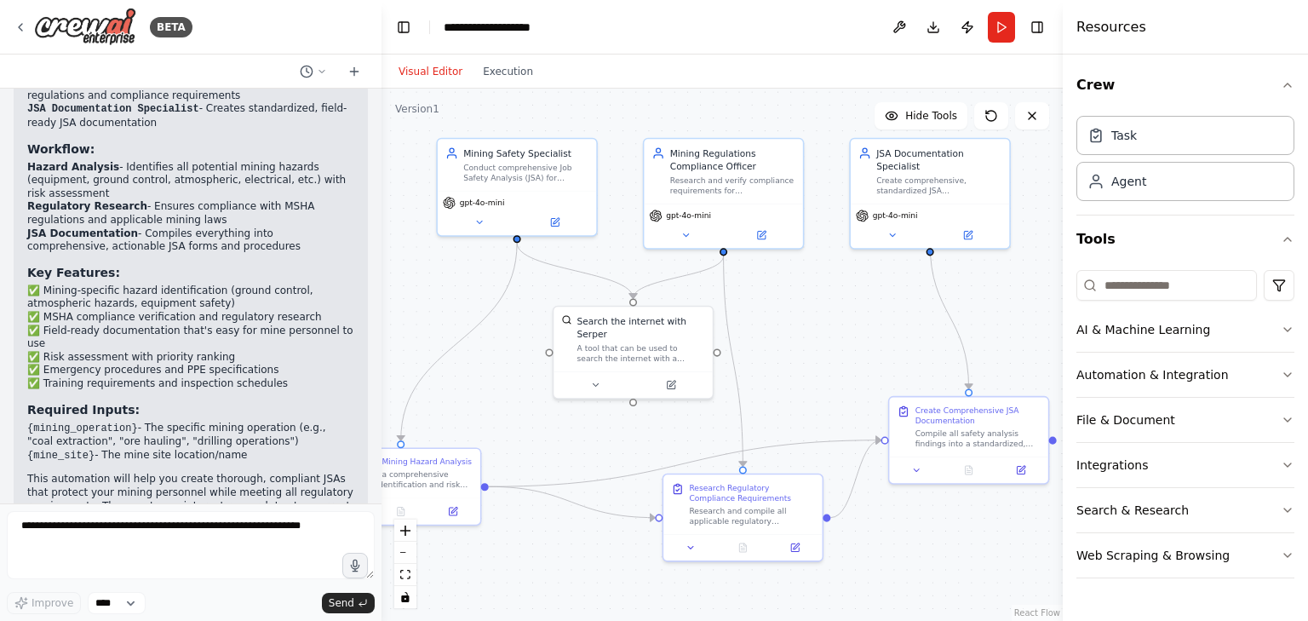
drag, startPoint x: 760, startPoint y: 288, endPoint x: 808, endPoint y: 323, distance: 59.6
click at [808, 323] on div ".deletable-edge-delete-btn { width: 20px; height: 20px; border: 0px solid #ffff…" at bounding box center [721, 355] width 681 height 532
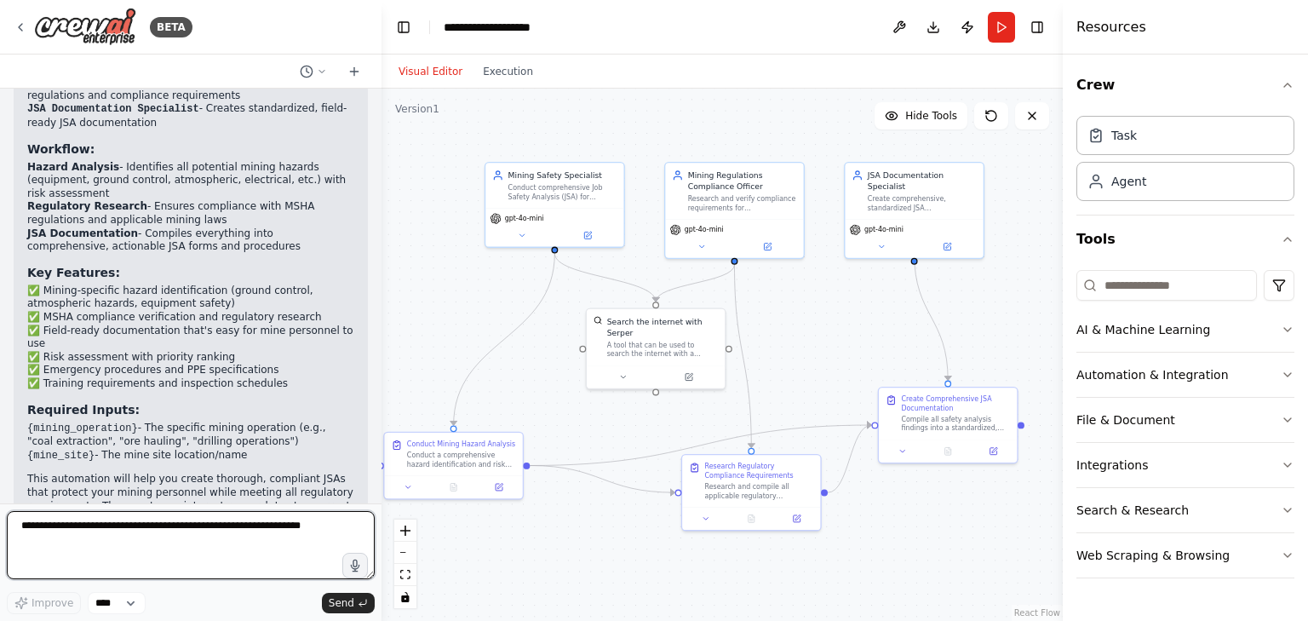
click at [116, 529] on textarea at bounding box center [191, 545] width 368 height 68
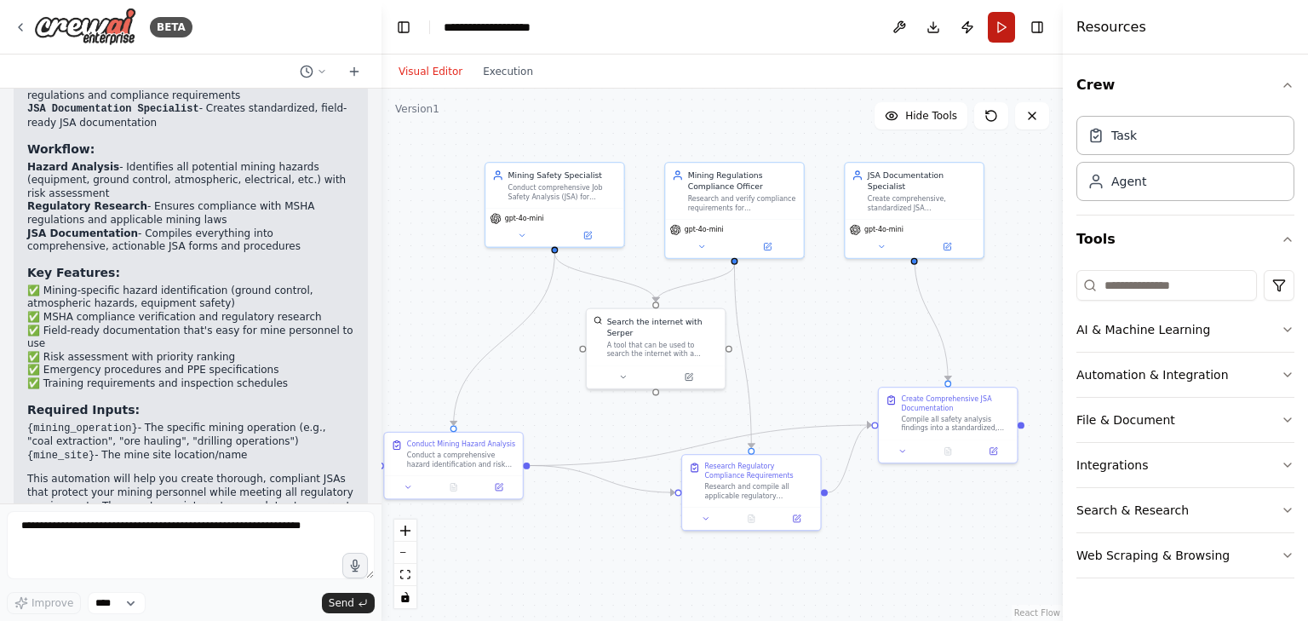
click at [999, 29] on button "Run" at bounding box center [1000, 27] width 27 height 31
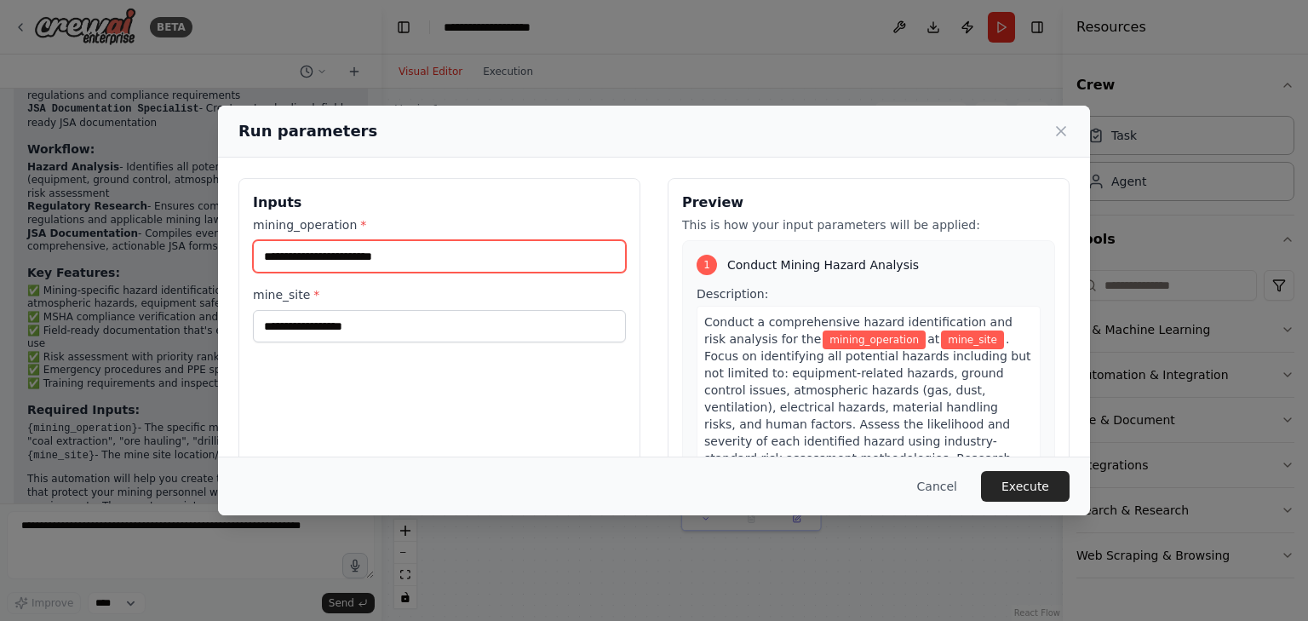
click at [482, 261] on input "mining_operation *" at bounding box center [439, 256] width 373 height 32
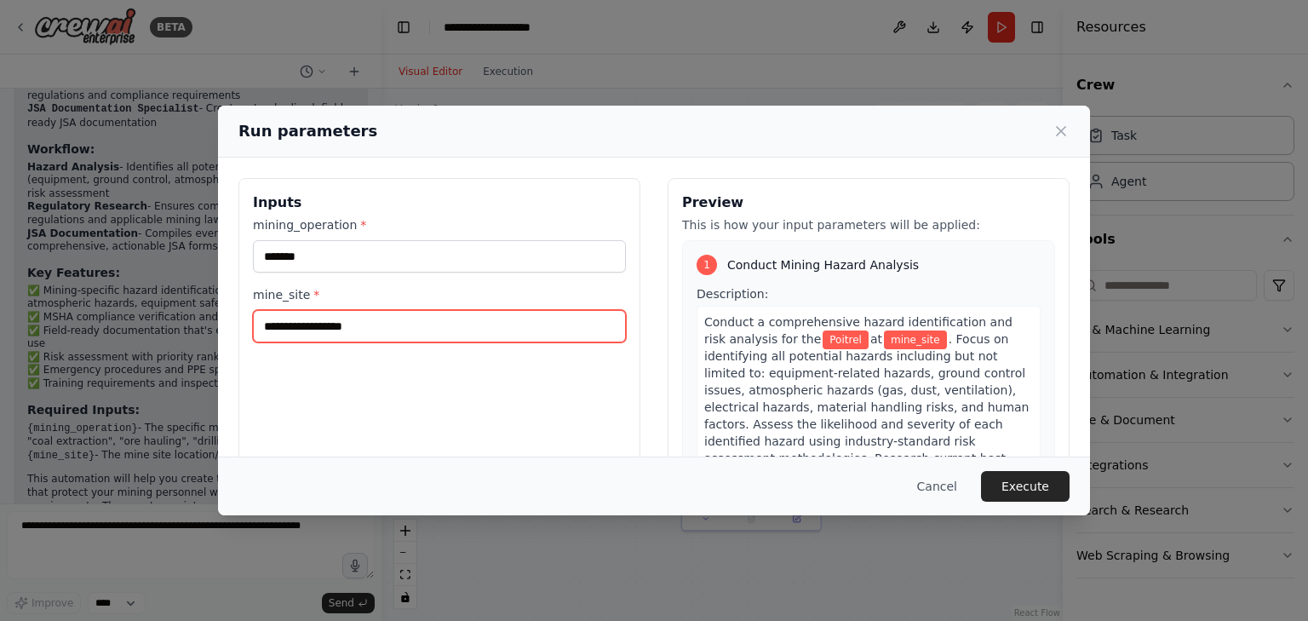
click at [447, 333] on input "mine_site *" at bounding box center [439, 326] width 373 height 32
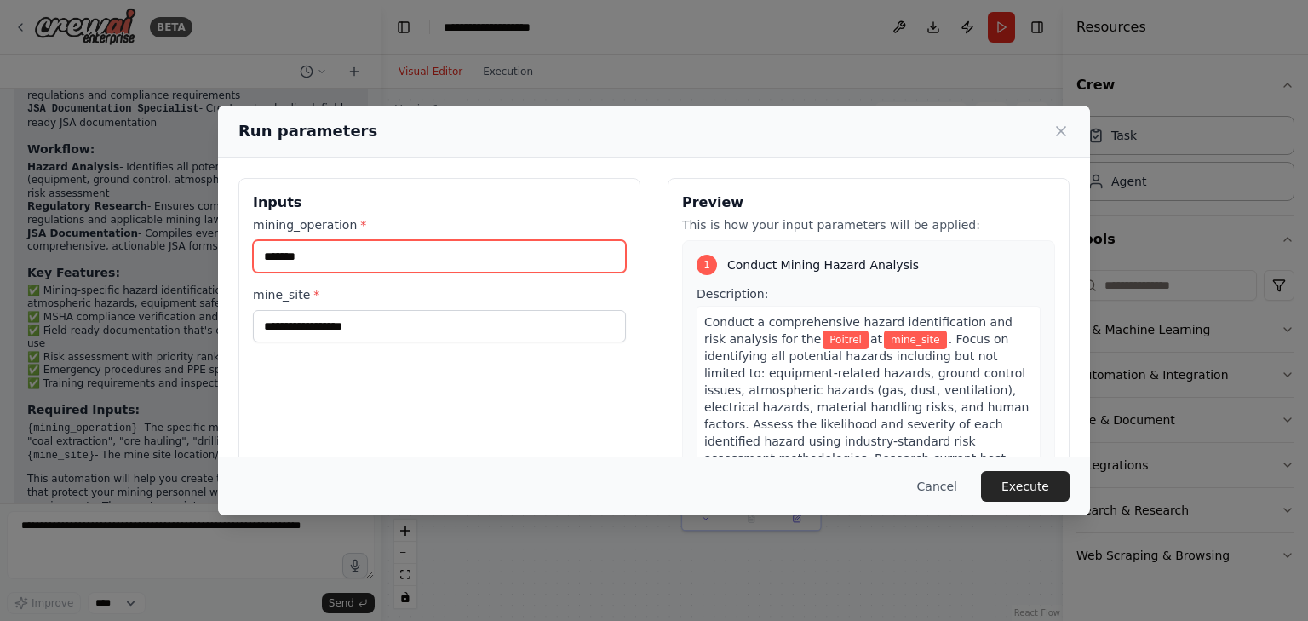
click at [440, 248] on input "*******" at bounding box center [439, 256] width 373 height 32
type input "********"
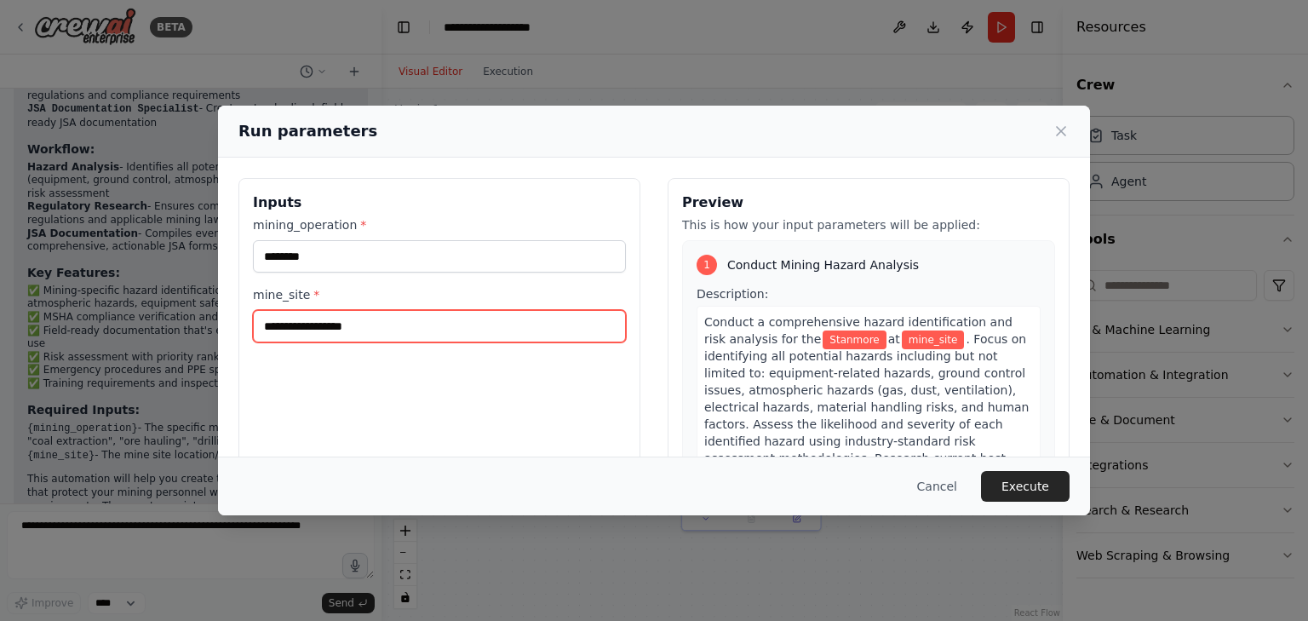
click at [415, 326] on input "mine_site *" at bounding box center [439, 326] width 373 height 32
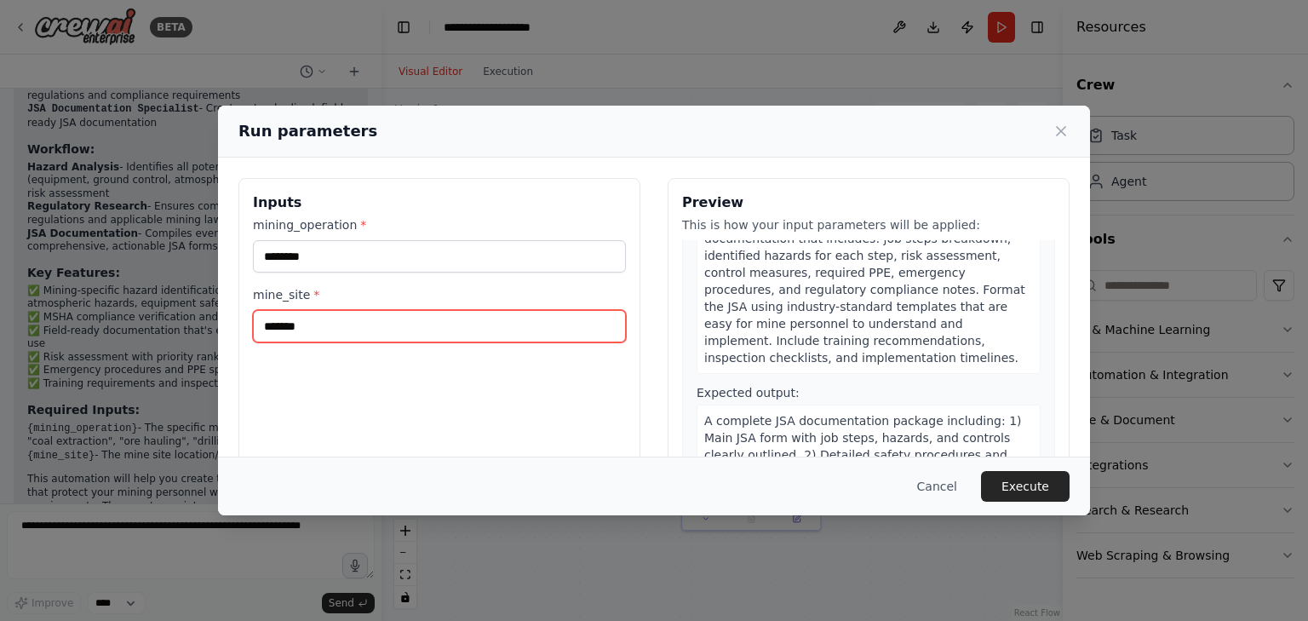
scroll to position [145, 0]
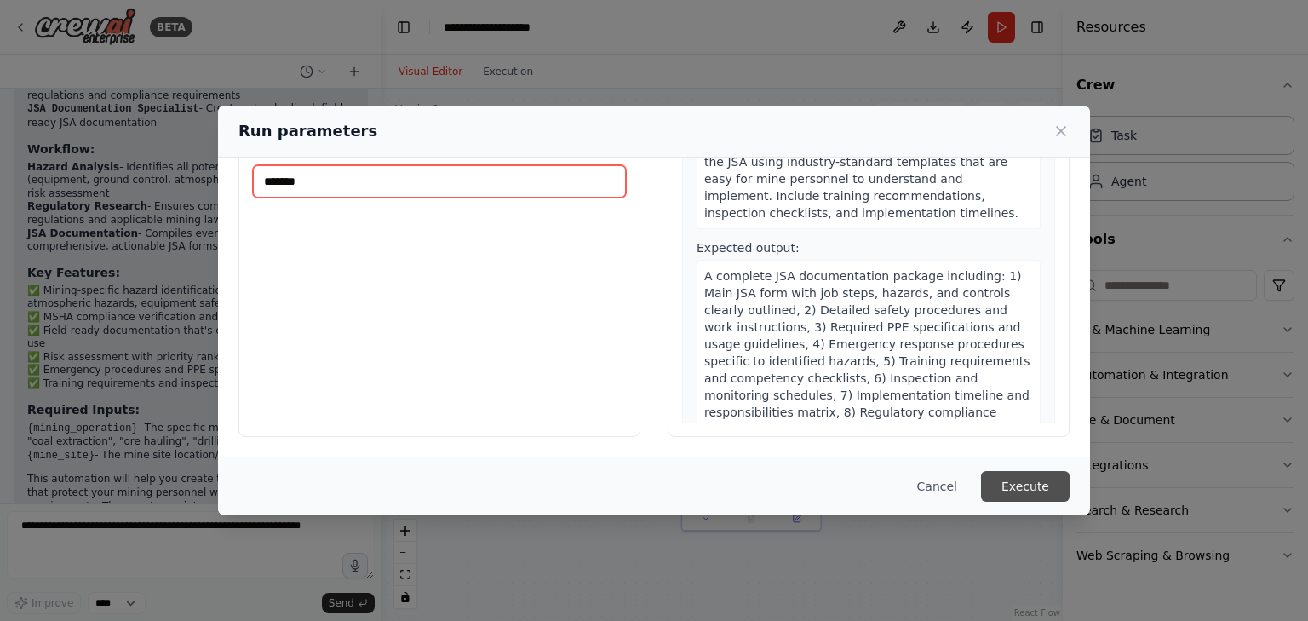
type input "*******"
click at [1003, 491] on button "Execute" at bounding box center [1025, 486] width 89 height 31
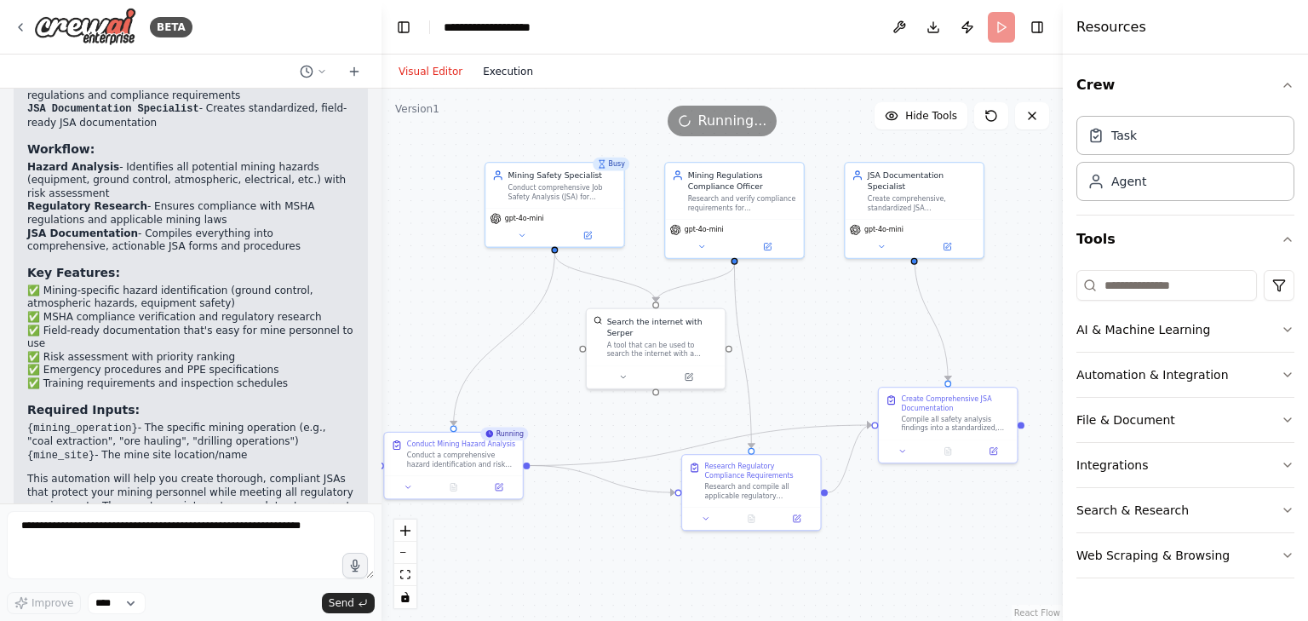
click at [493, 64] on button "Execution" at bounding box center [507, 71] width 71 height 20
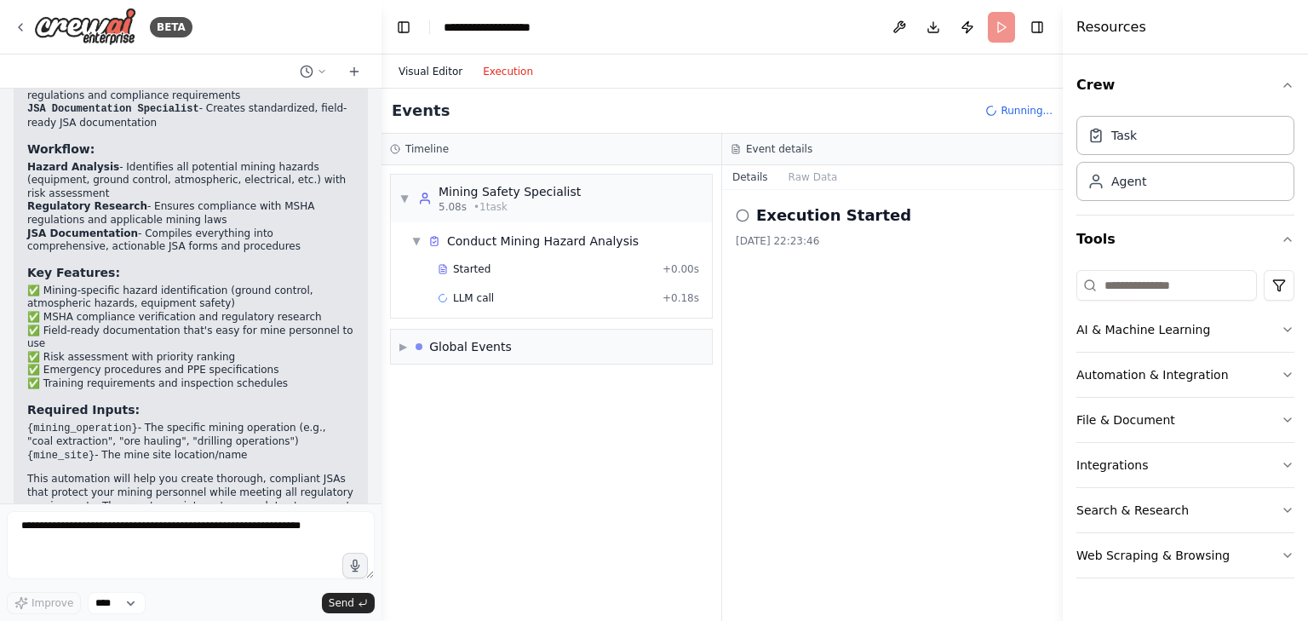
click at [417, 63] on button "Visual Editor" at bounding box center [430, 71] width 84 height 20
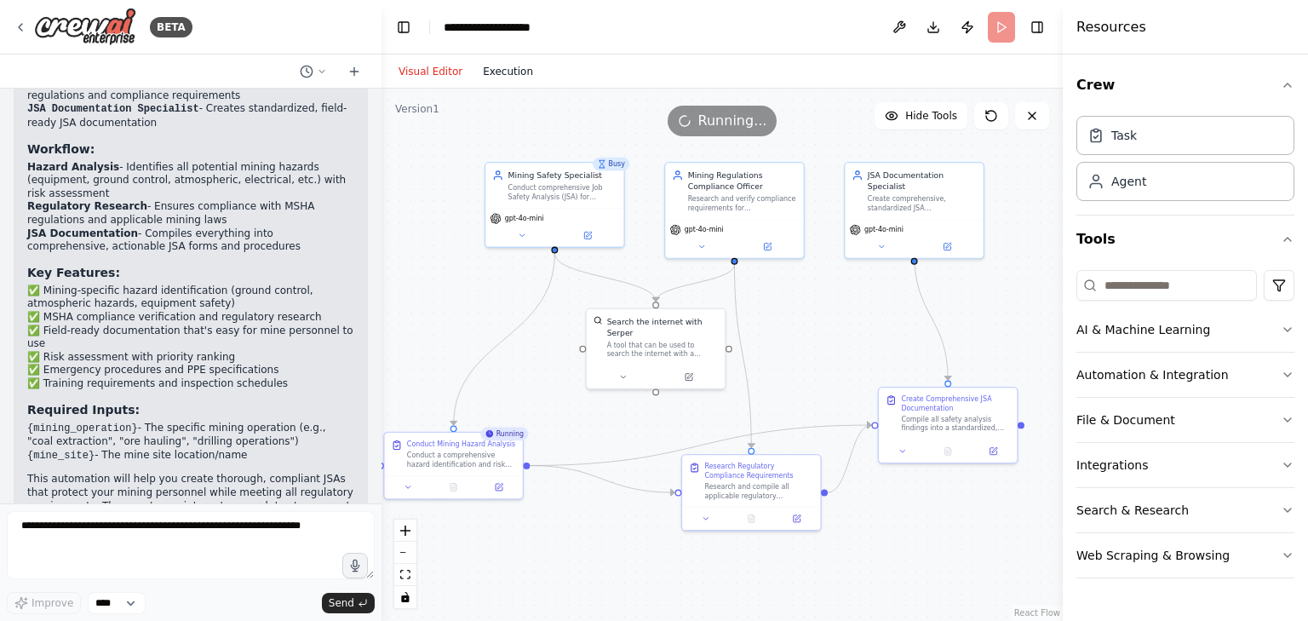
click at [500, 71] on button "Execution" at bounding box center [507, 71] width 71 height 20
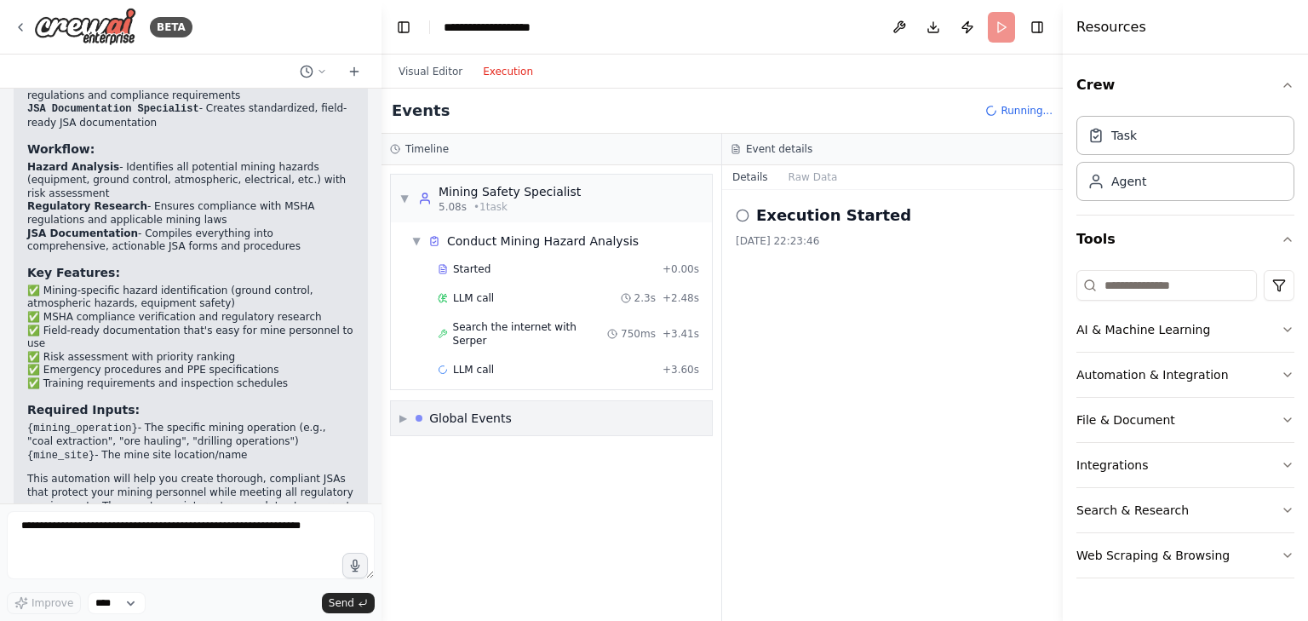
click at [452, 409] on div "Global Events" at bounding box center [470, 417] width 83 height 17
click at [438, 63] on button "Visual Editor" at bounding box center [430, 71] width 84 height 20
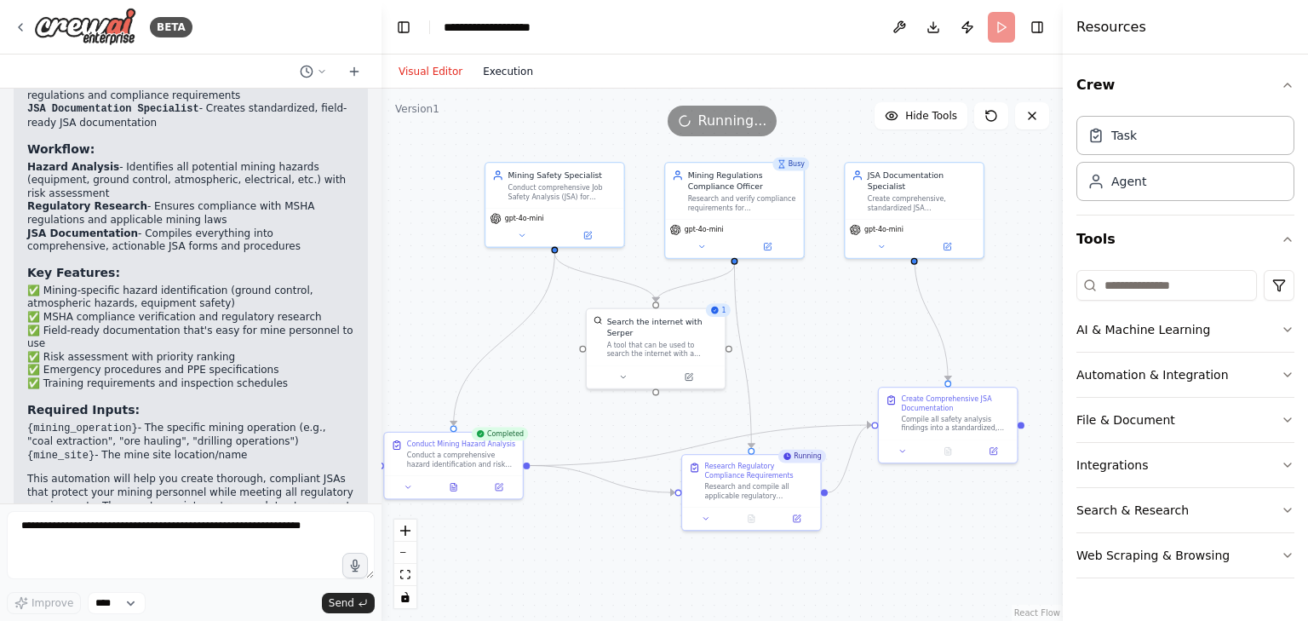
click at [495, 76] on button "Execution" at bounding box center [507, 71] width 71 height 20
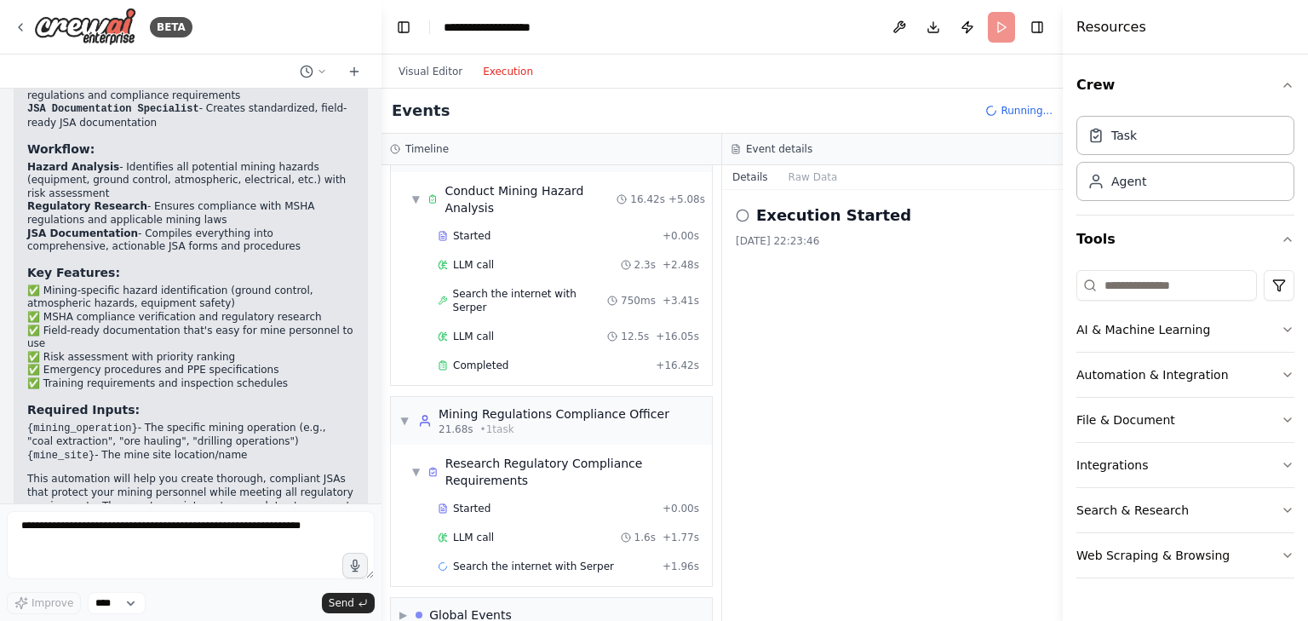
scroll to position [63, 0]
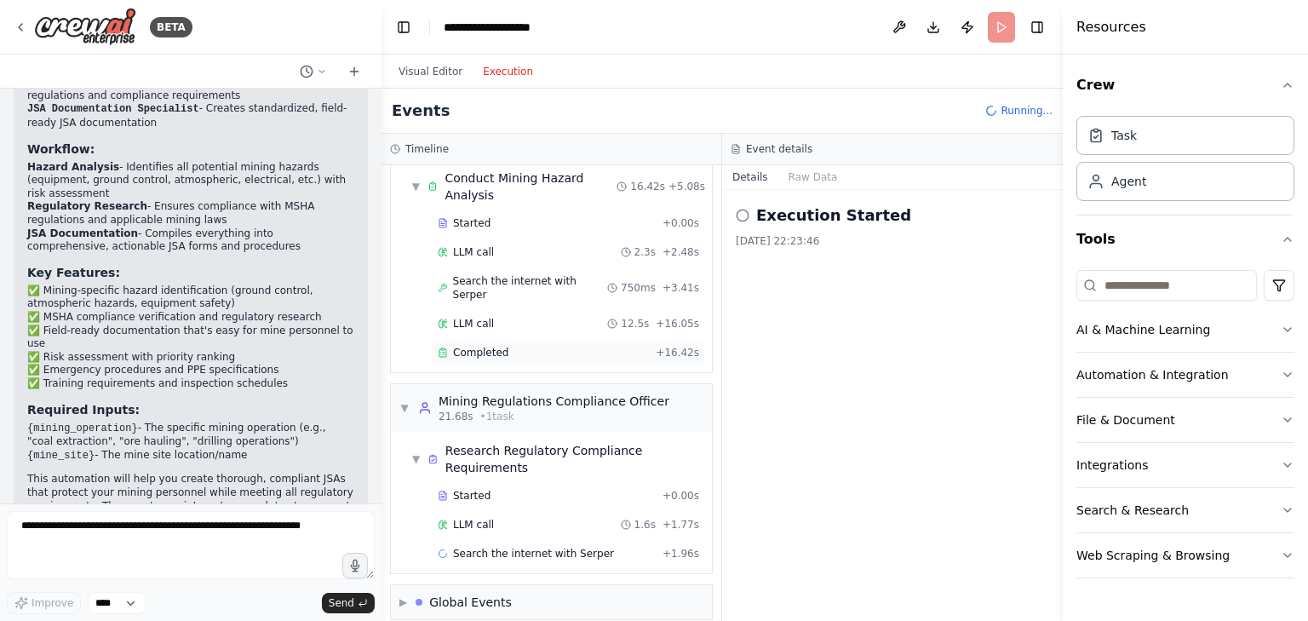
click at [546, 346] on div "Completed" at bounding box center [543, 353] width 211 height 14
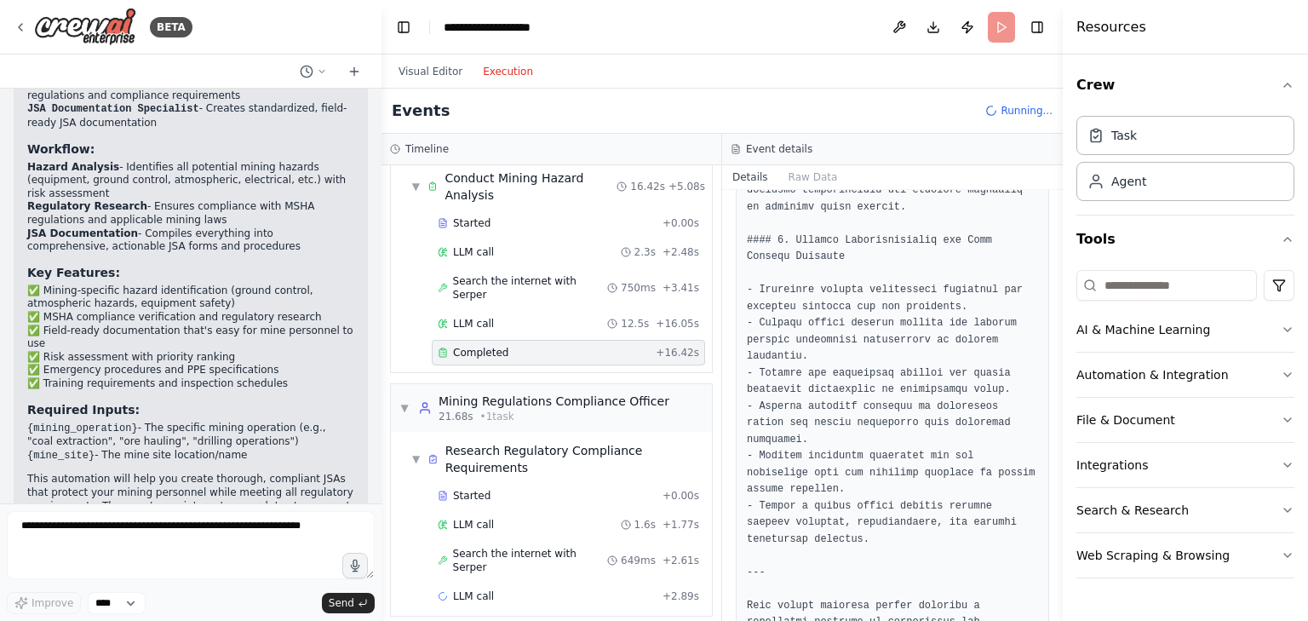
scroll to position [1609, 0]
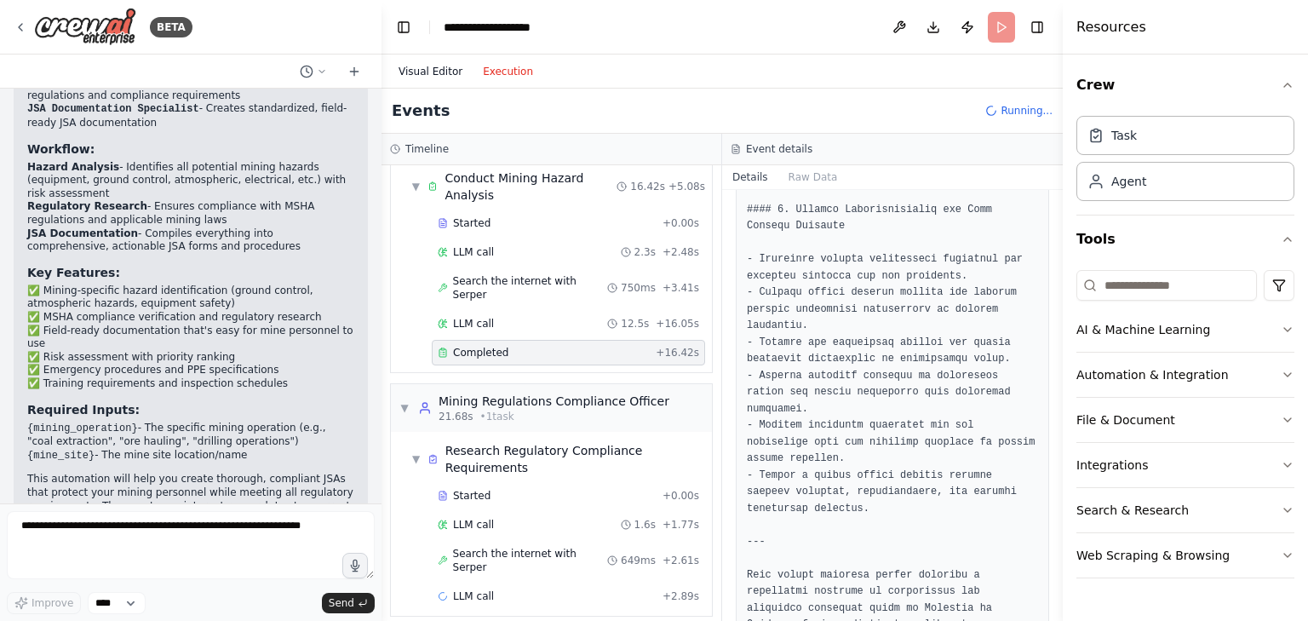
click at [424, 72] on button "Visual Editor" at bounding box center [430, 71] width 84 height 20
click at [494, 77] on button "Execution" at bounding box center [507, 71] width 71 height 20
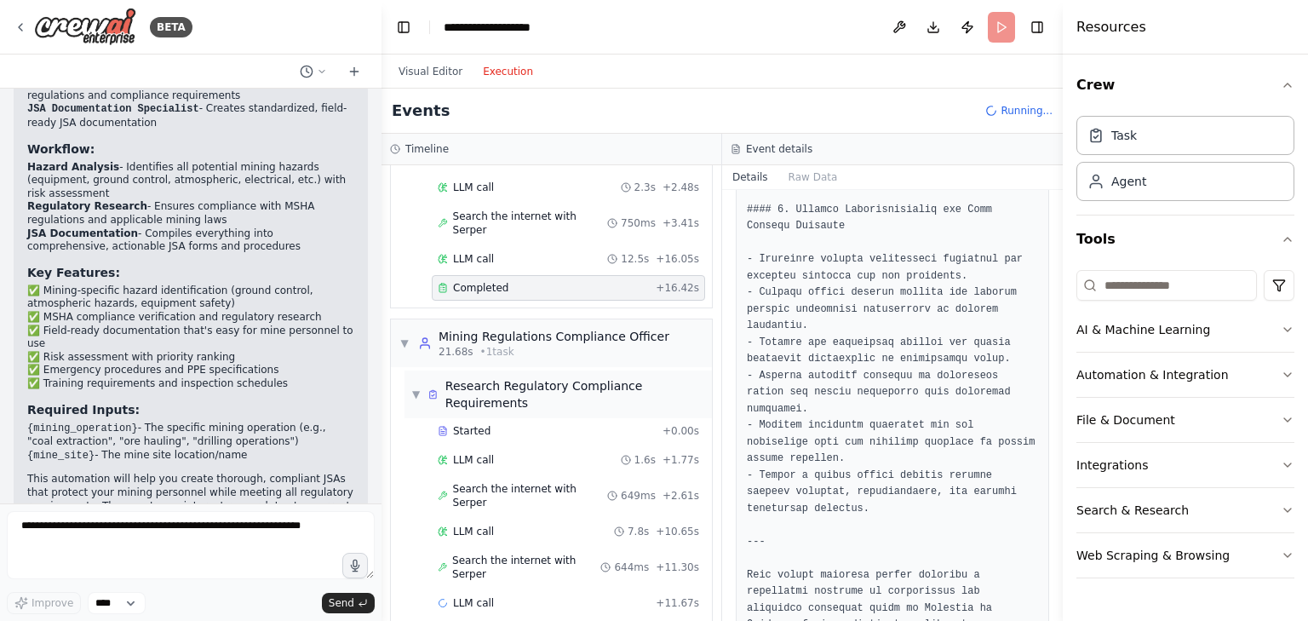
scroll to position [148, 0]
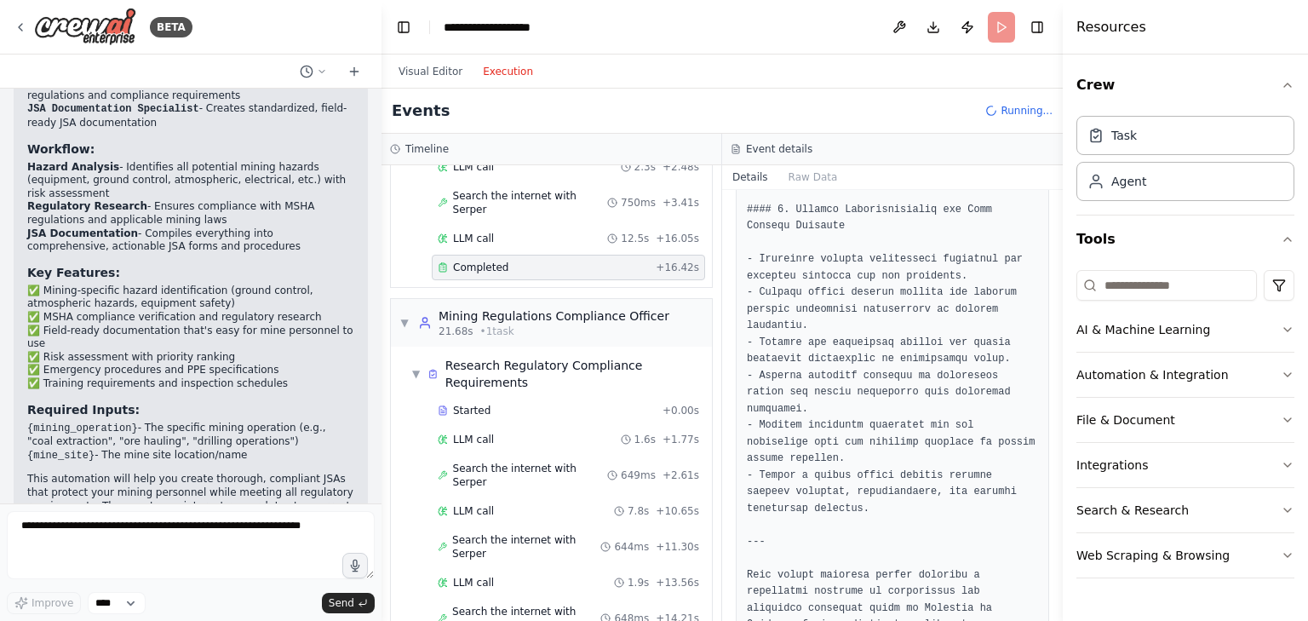
click at [571, 604] on span "Search the internet with Serper" at bounding box center [526, 617] width 148 height 27
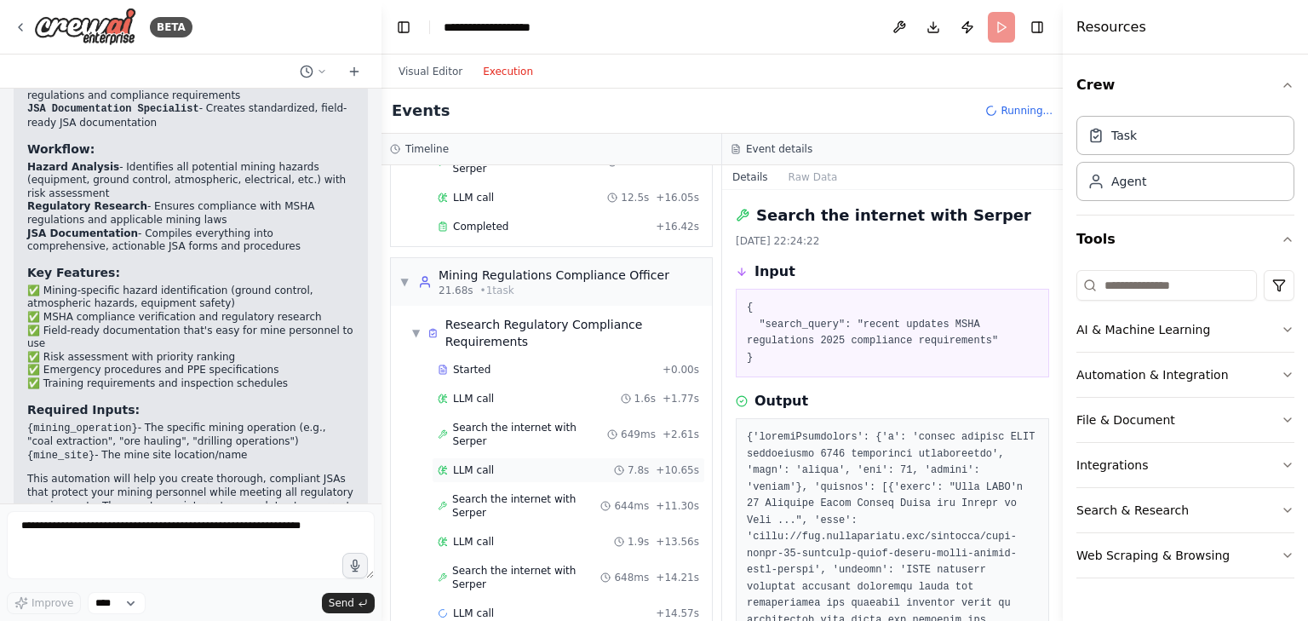
scroll to position [206, 0]
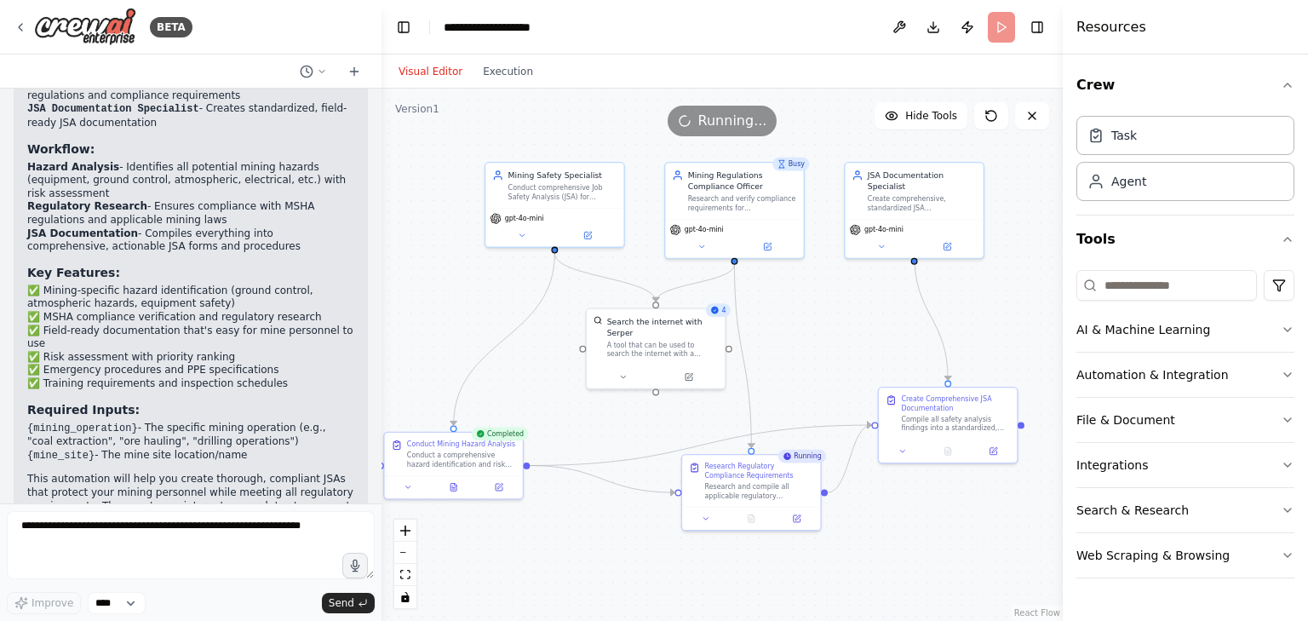
click at [438, 75] on button "Visual Editor" at bounding box center [430, 71] width 84 height 20
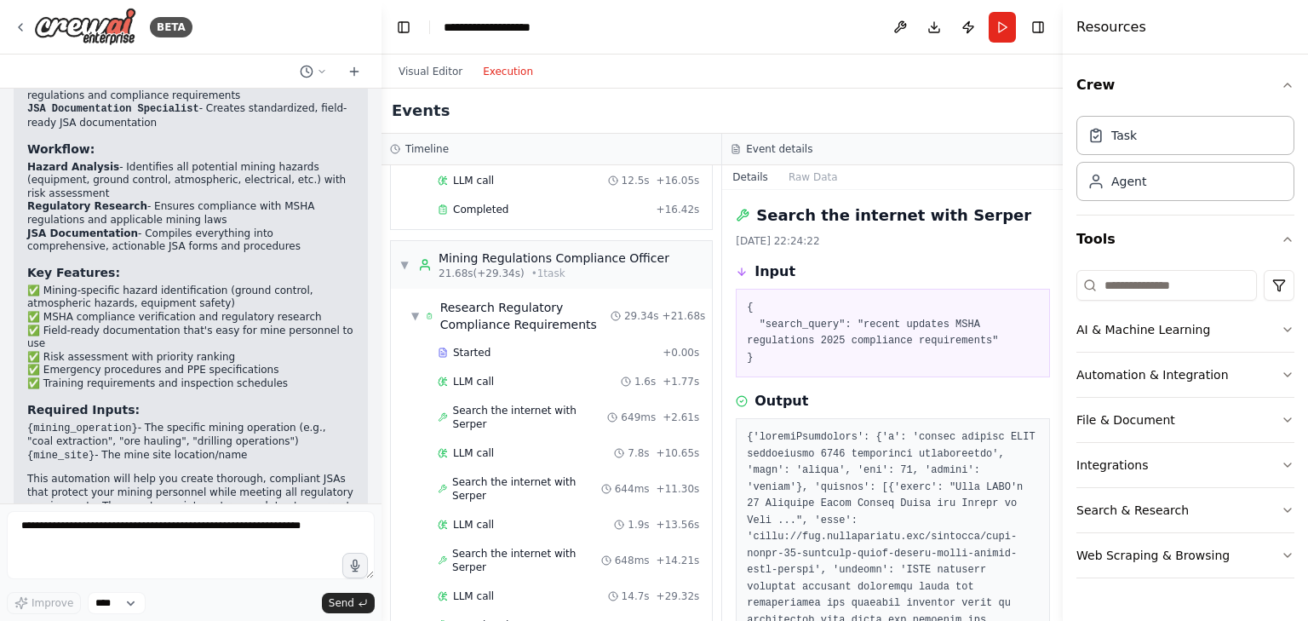
click at [497, 71] on button "Execution" at bounding box center [507, 71] width 71 height 20
click at [1042, 26] on button "Toggle Right Sidebar" at bounding box center [1038, 27] width 24 height 24
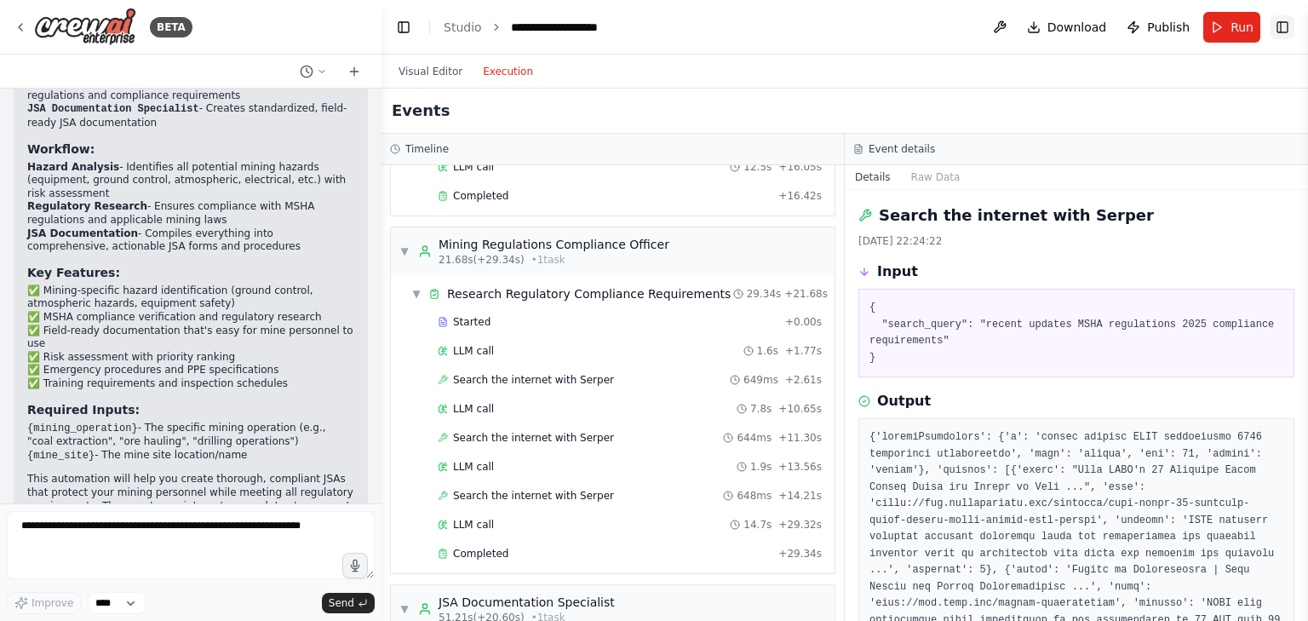
click at [1274, 23] on button "Toggle Right Sidebar" at bounding box center [1282, 27] width 24 height 24
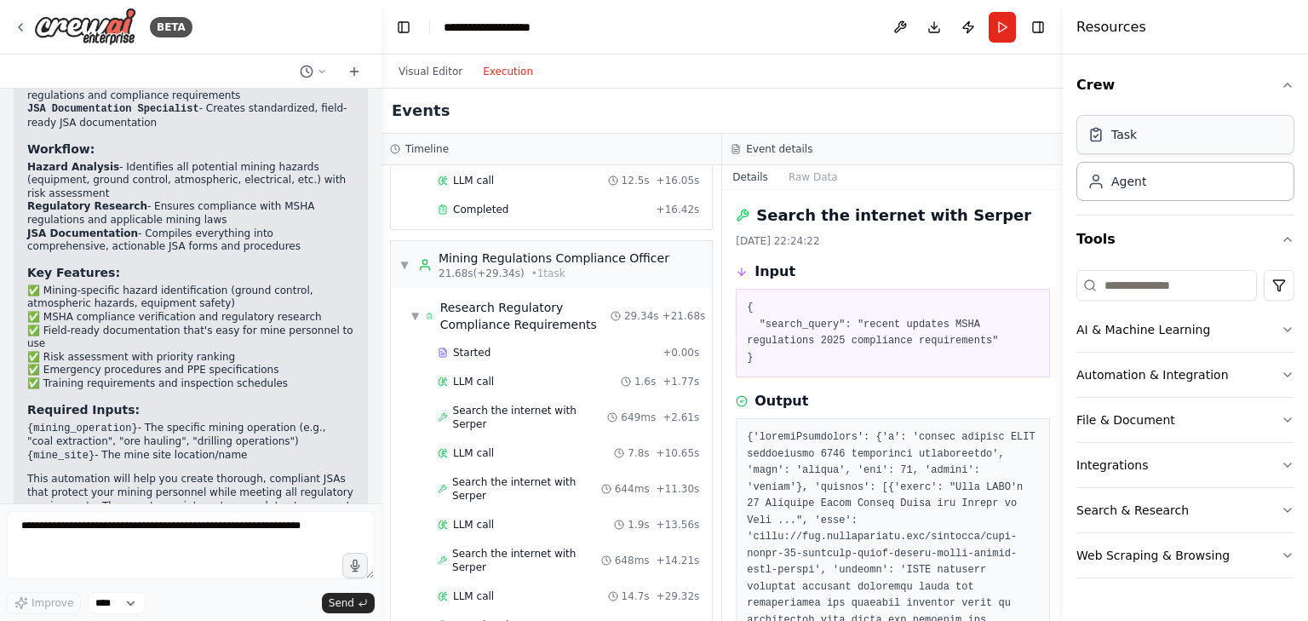
click at [1120, 142] on div "Task" at bounding box center [1124, 134] width 26 height 17
click at [1145, 193] on div "Agent" at bounding box center [1185, 180] width 218 height 39
click at [1154, 113] on div "Task Agent" at bounding box center [1185, 155] width 218 height 92
click at [1151, 127] on div "Task" at bounding box center [1185, 134] width 218 height 39
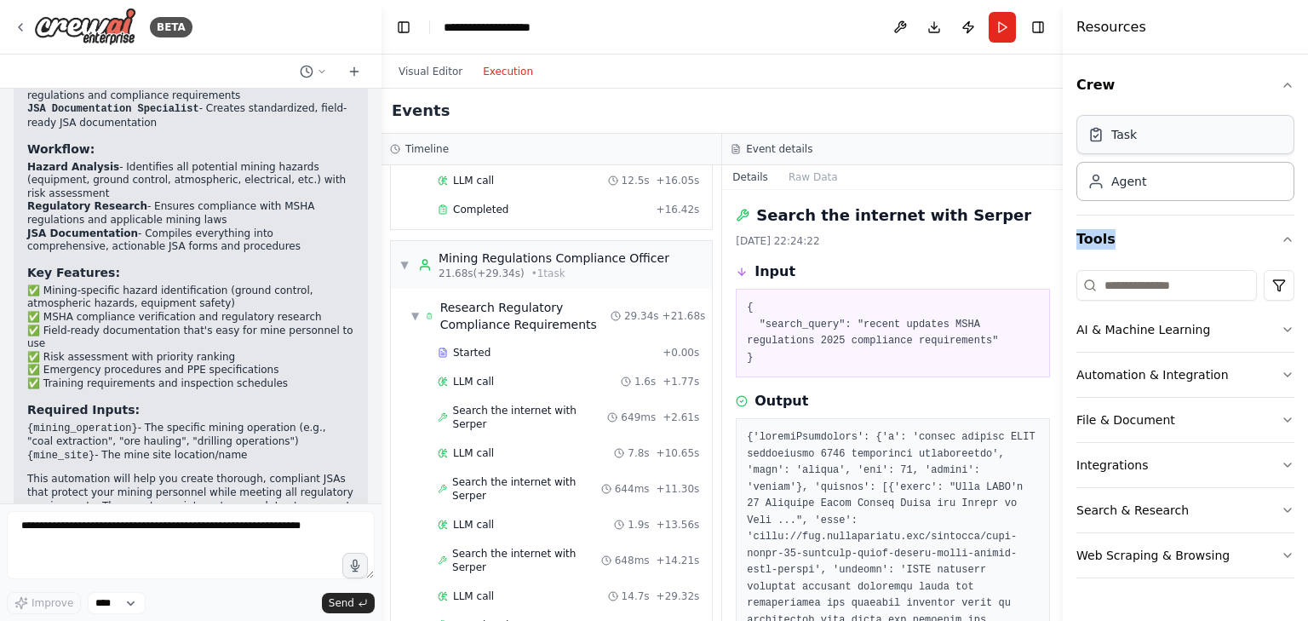
click at [1151, 127] on div "Task" at bounding box center [1185, 134] width 218 height 39
click at [1145, 185] on div "Agent" at bounding box center [1185, 180] width 218 height 39
click at [1165, 239] on button "Tools" at bounding box center [1185, 239] width 218 height 48
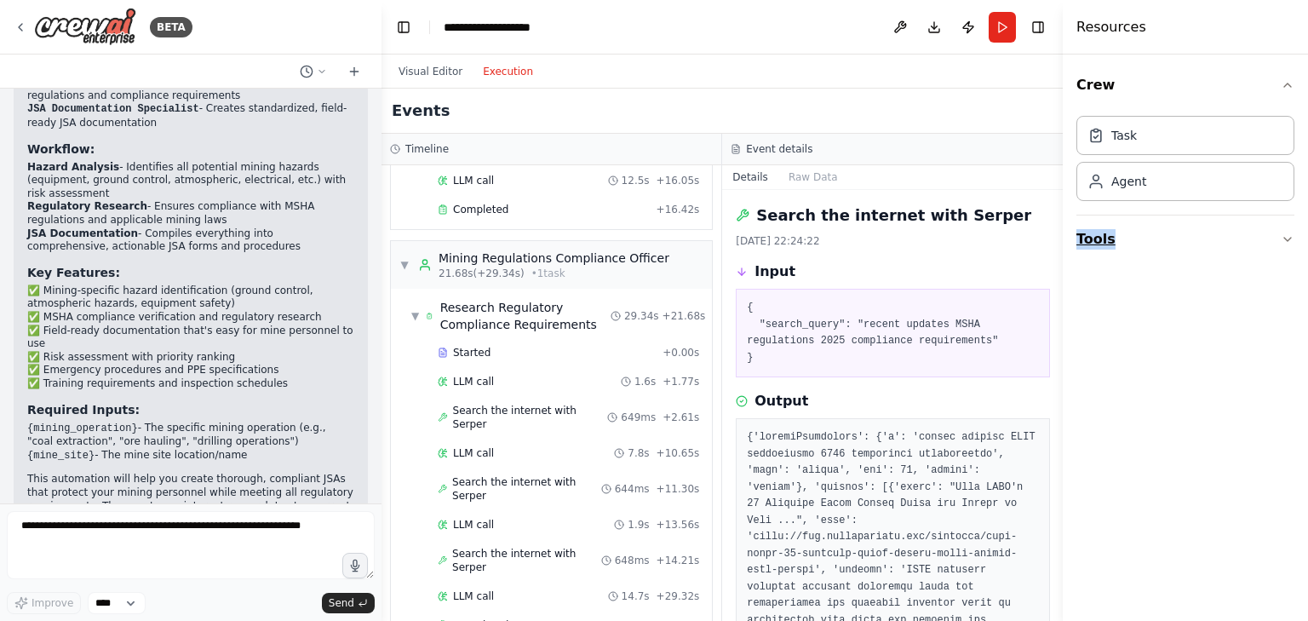
click at [1153, 255] on button "Tools" at bounding box center [1185, 239] width 218 height 48
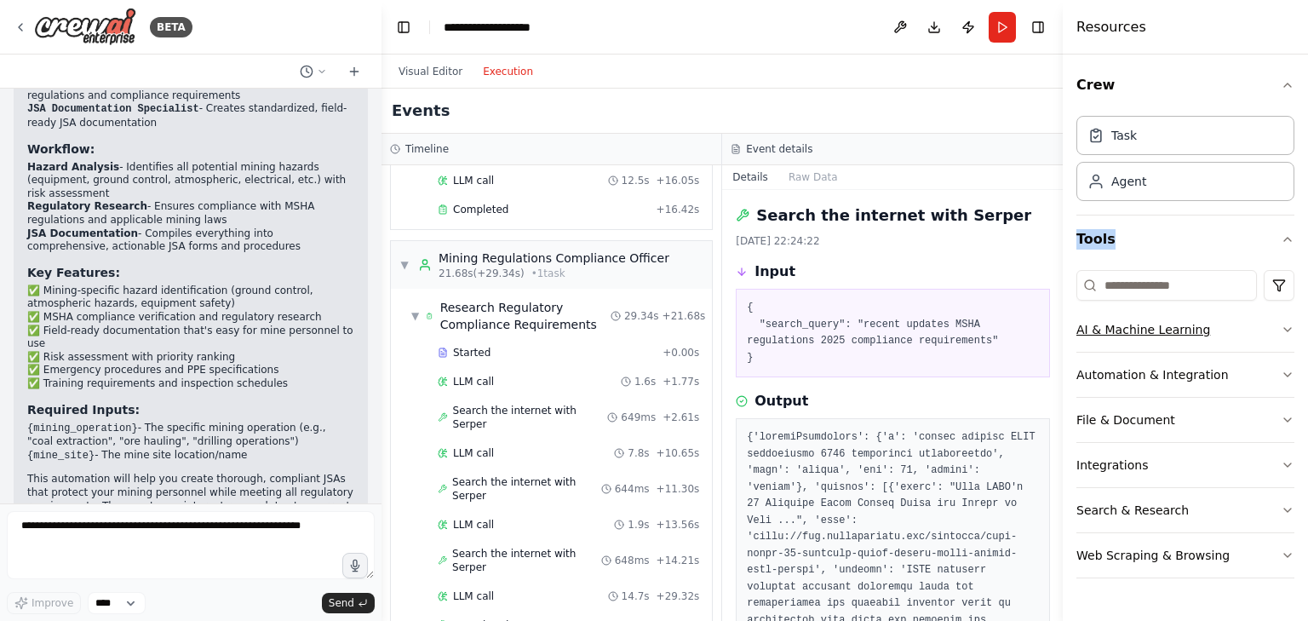
click at [1225, 326] on button "AI & Machine Learning" at bounding box center [1185, 329] width 218 height 44
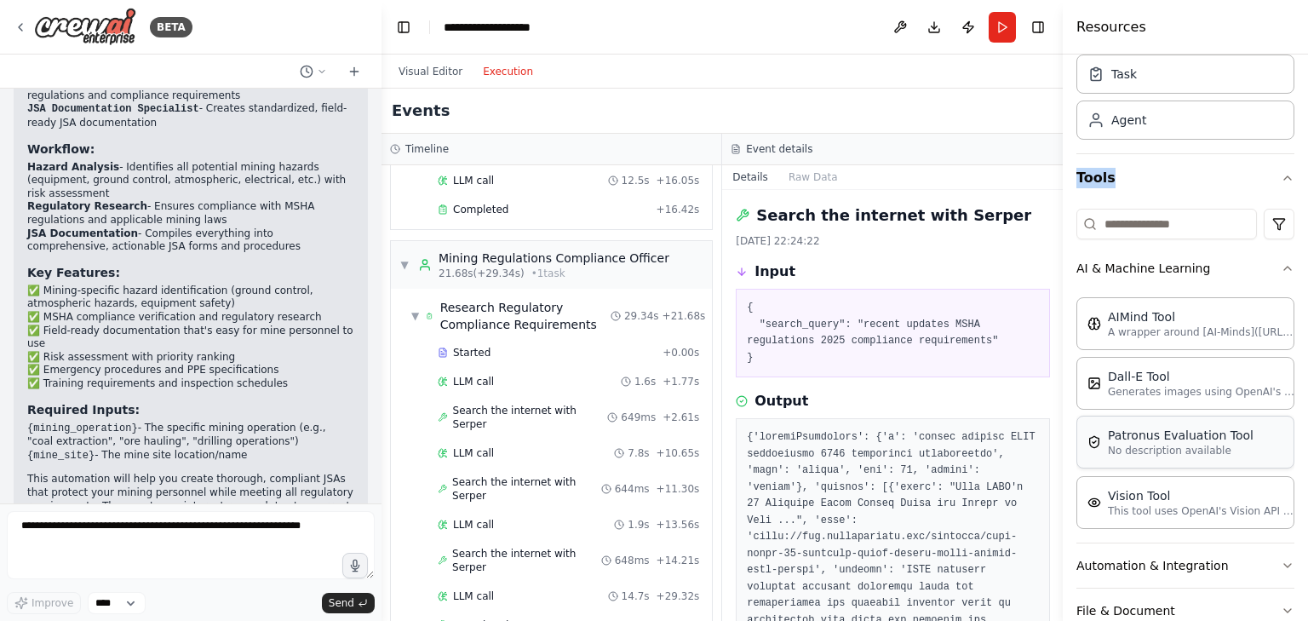
scroll to position [85, 0]
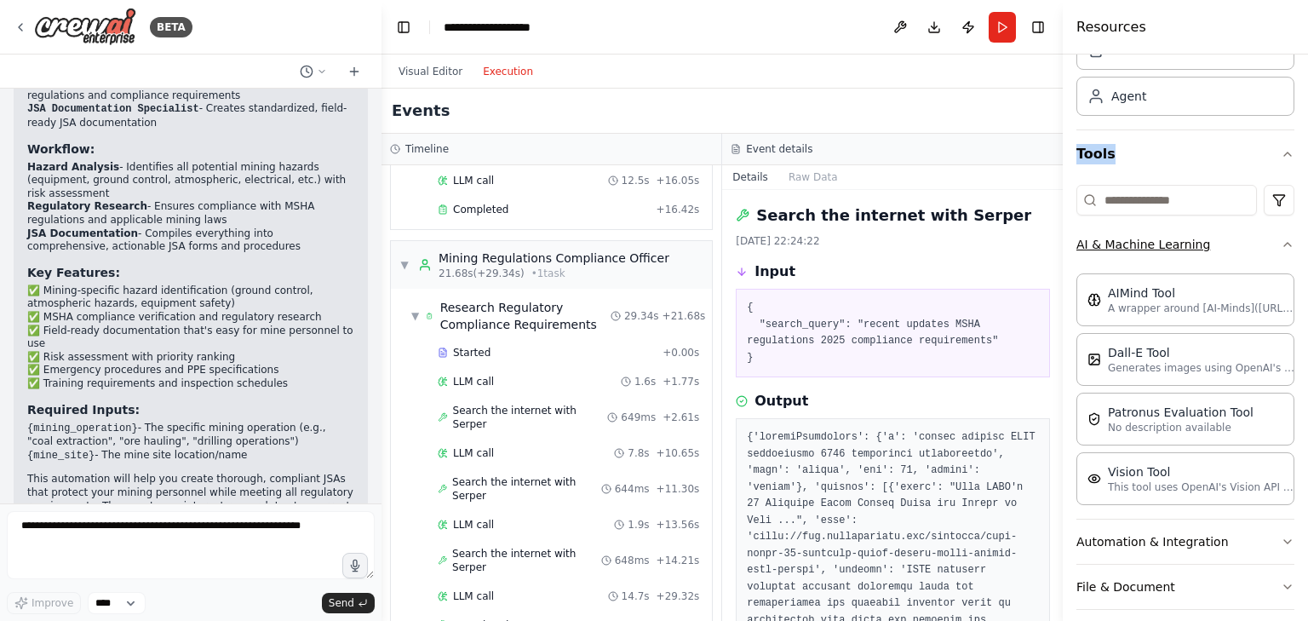
click at [1258, 250] on button "AI & Machine Learning" at bounding box center [1185, 244] width 218 height 44
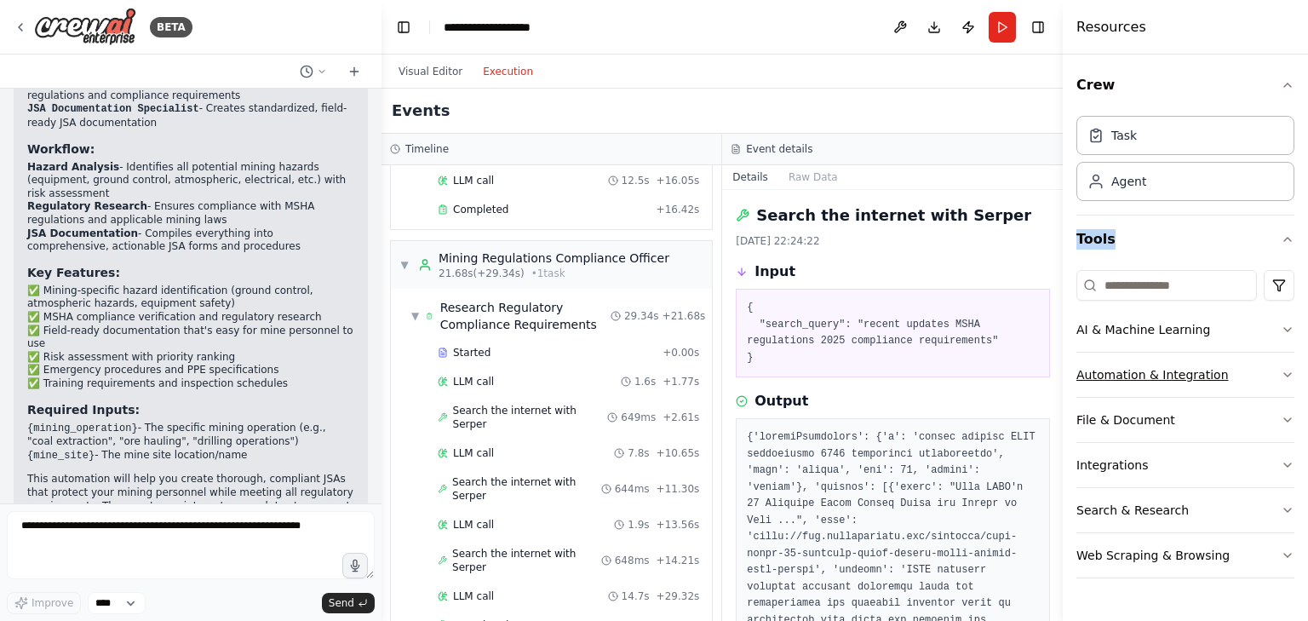
click at [1274, 369] on button "Automation & Integration" at bounding box center [1185, 374] width 218 height 44
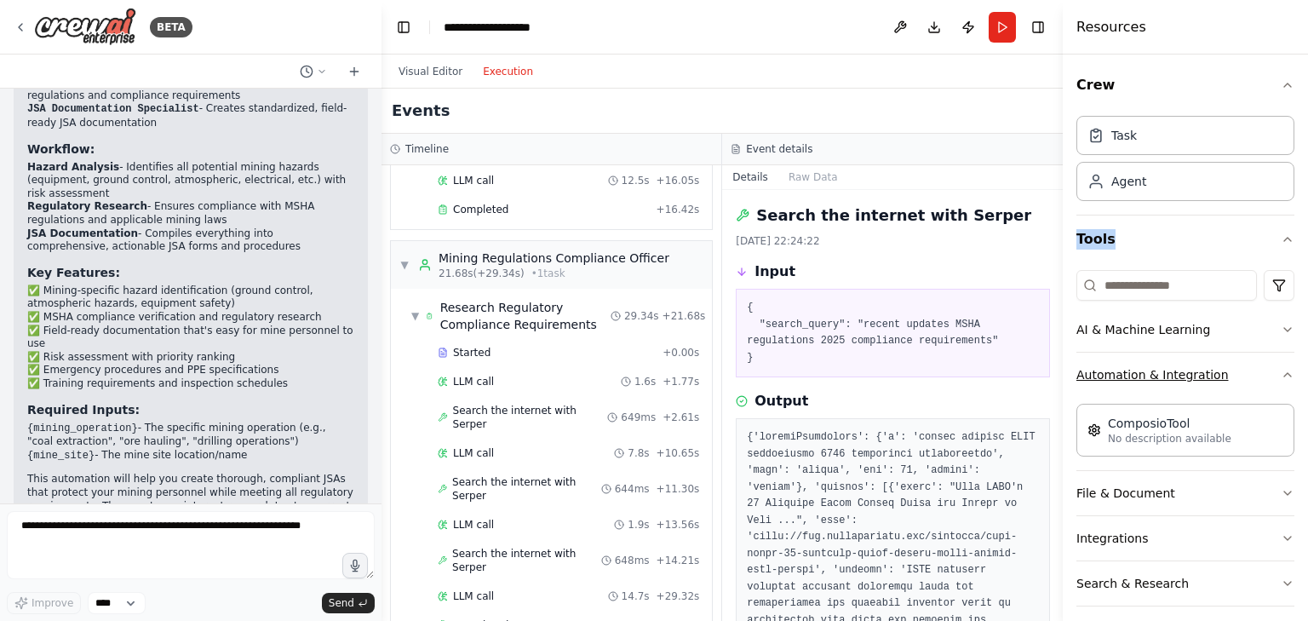
click at [1280, 372] on icon "button" at bounding box center [1287, 375] width 14 height 14
click at [1272, 333] on button "AI & Machine Learning" at bounding box center [1185, 329] width 218 height 44
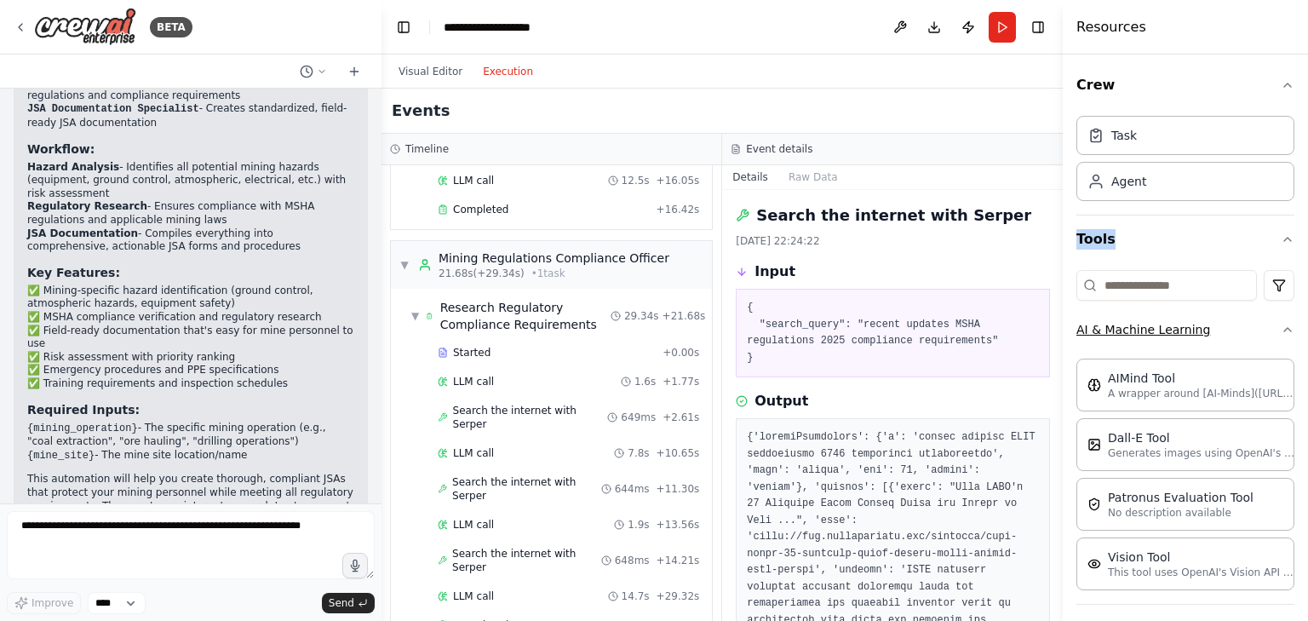
click at [1280, 333] on icon "button" at bounding box center [1287, 330] width 14 height 14
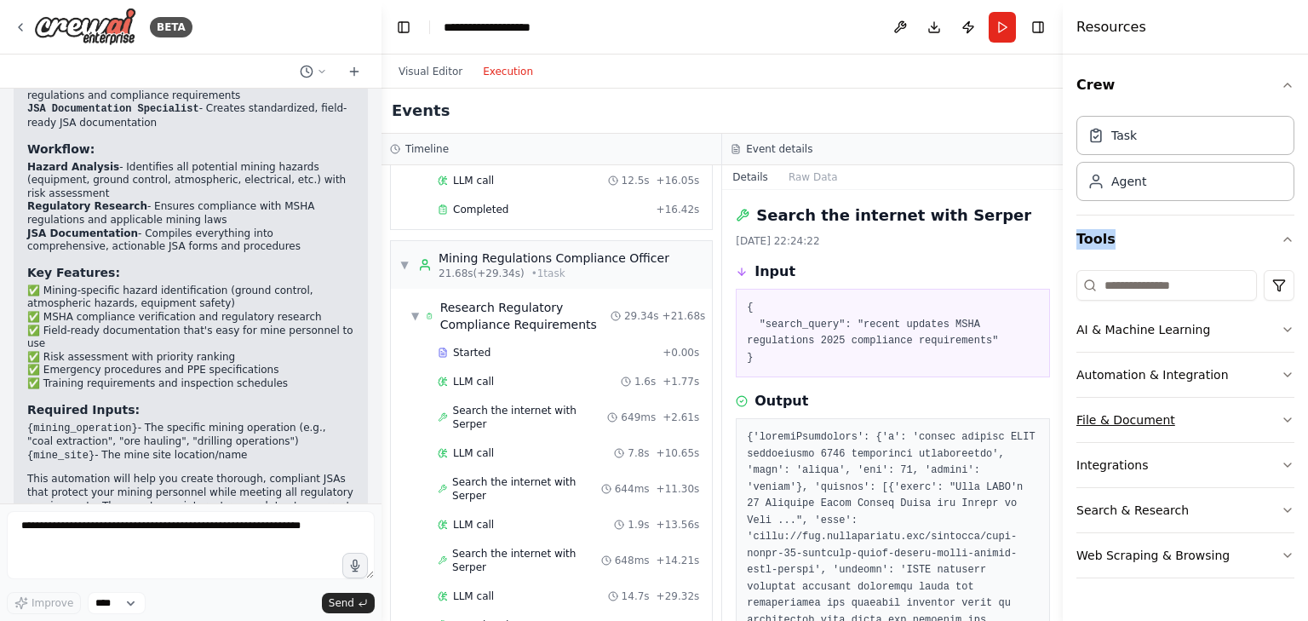
click at [1261, 425] on button "File & Document" at bounding box center [1185, 420] width 218 height 44
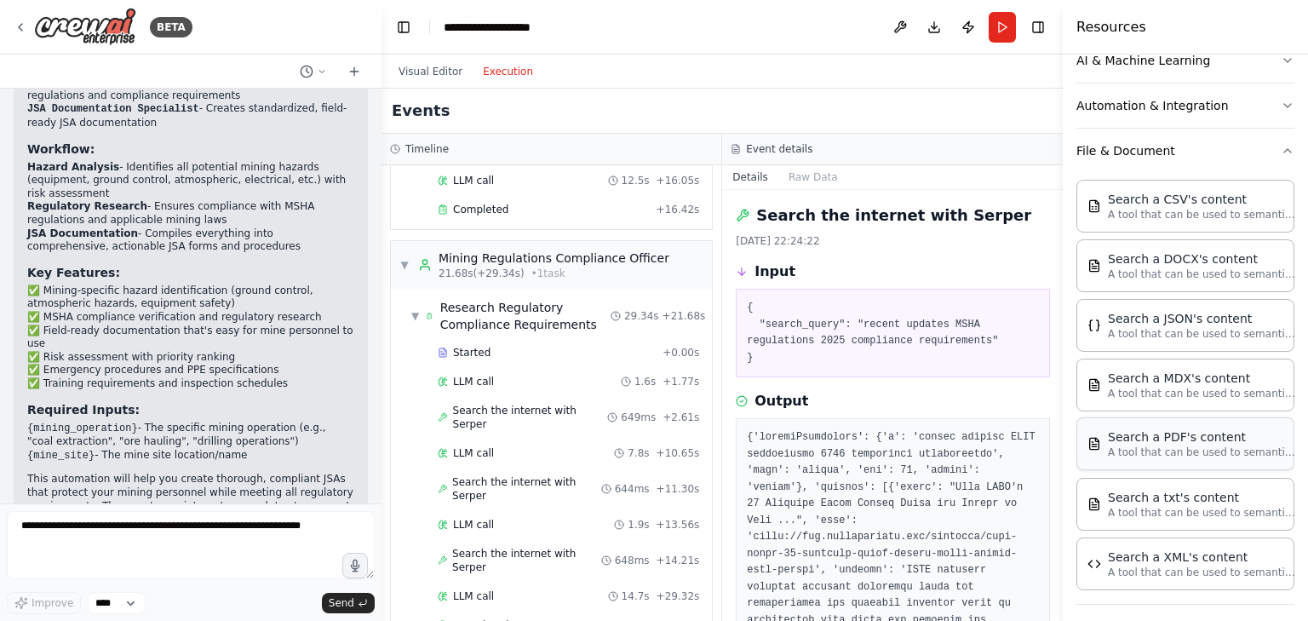
scroll to position [255, 0]
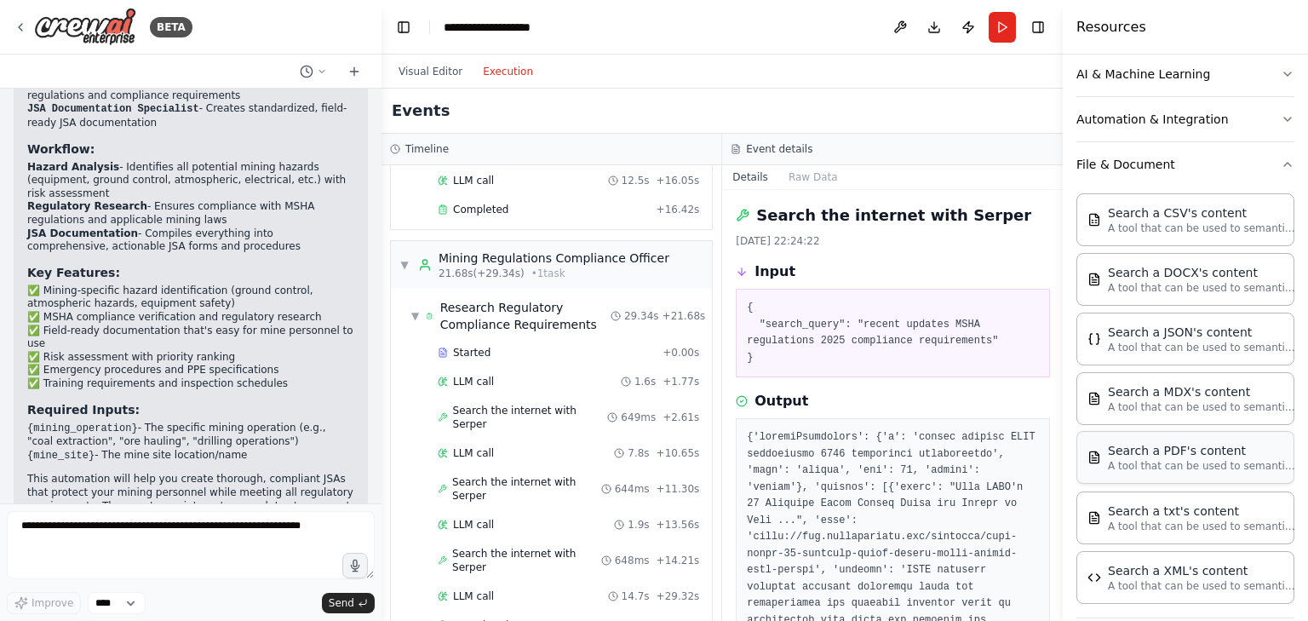
click at [1211, 461] on p "A tool that can be used to semantic search a query from a PDF's content." at bounding box center [1201, 466] width 187 height 14
click at [1213, 461] on p "A tool that can be used to semantic search a query from a PDF's content." at bounding box center [1201, 466] width 187 height 14
click at [417, 64] on button "Visual Editor" at bounding box center [430, 71] width 84 height 20
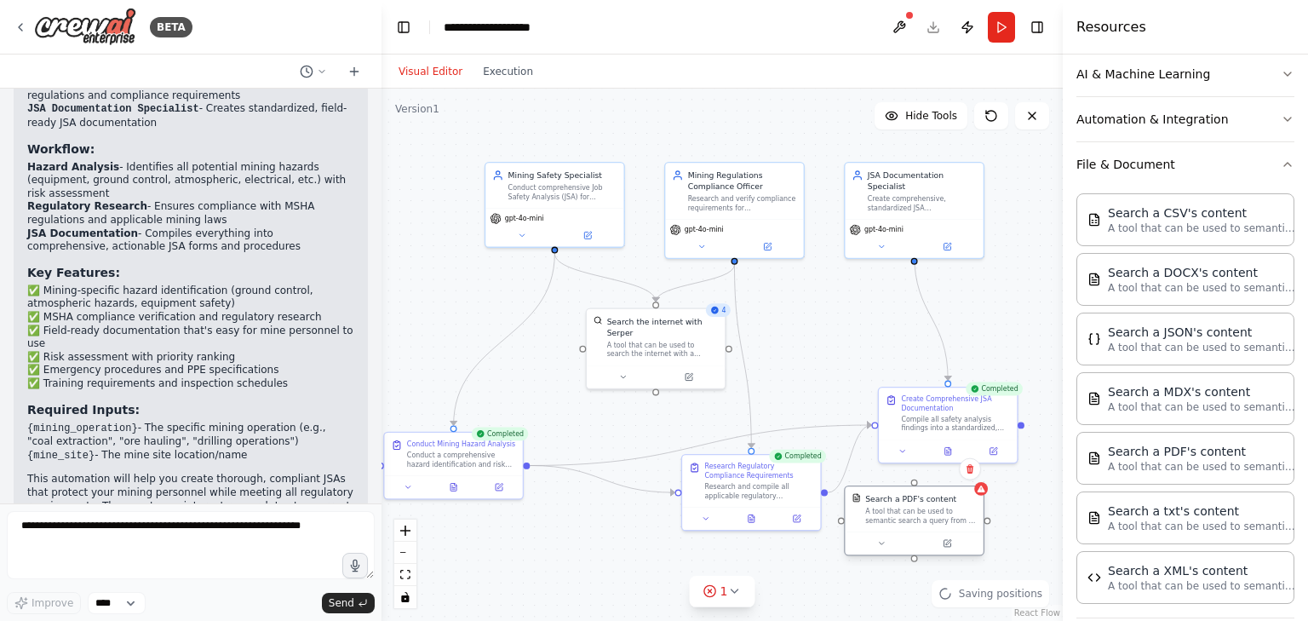
drag, startPoint x: 994, startPoint y: 551, endPoint x: 896, endPoint y: 525, distance: 102.0
click at [896, 525] on div "Search a PDF's content A tool that can be used to semantic search a query from …" at bounding box center [913, 508] width 138 height 45
click at [952, 547] on button at bounding box center [947, 543] width 64 height 14
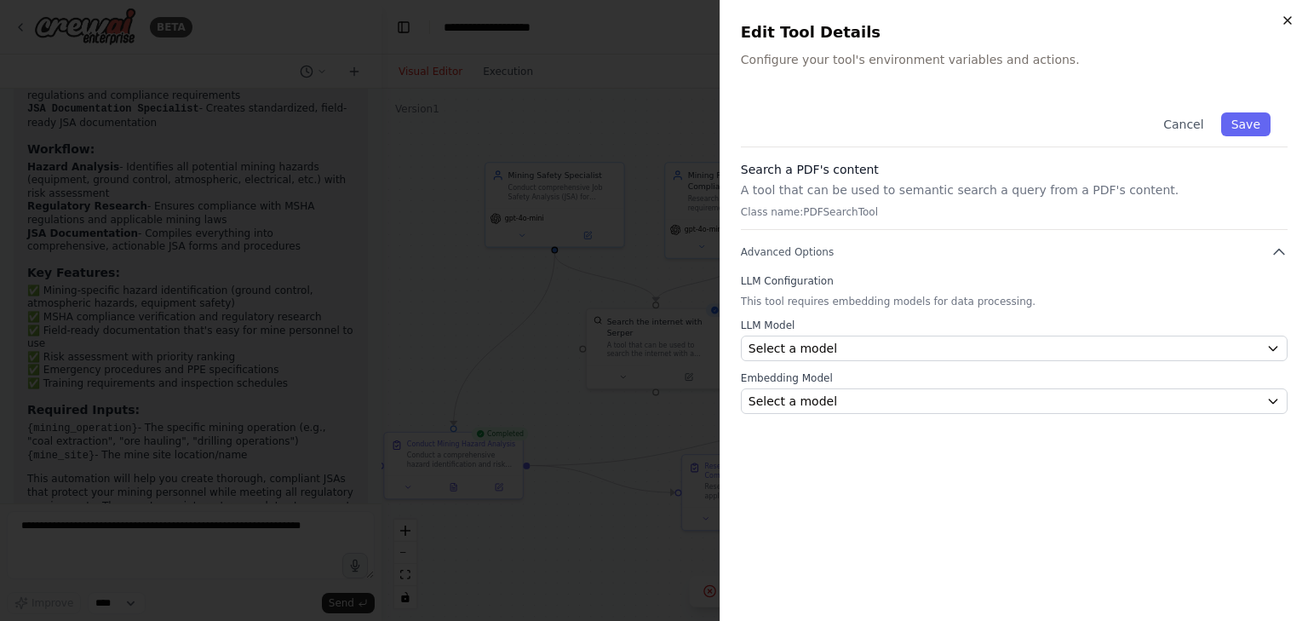
click at [1284, 18] on icon "button" at bounding box center [1287, 21] width 14 height 14
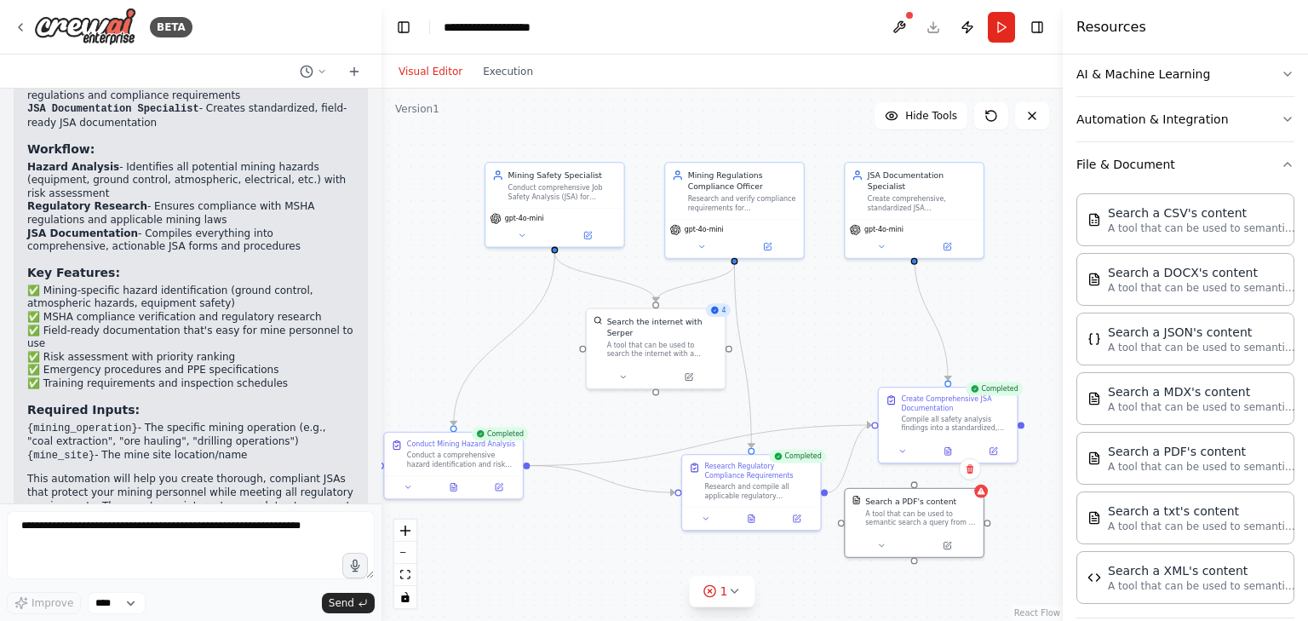
click at [976, 479] on div "Confirm" at bounding box center [970, 469] width 22 height 22
click at [976, 472] on button at bounding box center [970, 469] width 22 height 22
click at [935, 476] on button "Confirm" at bounding box center [921, 469] width 60 height 20
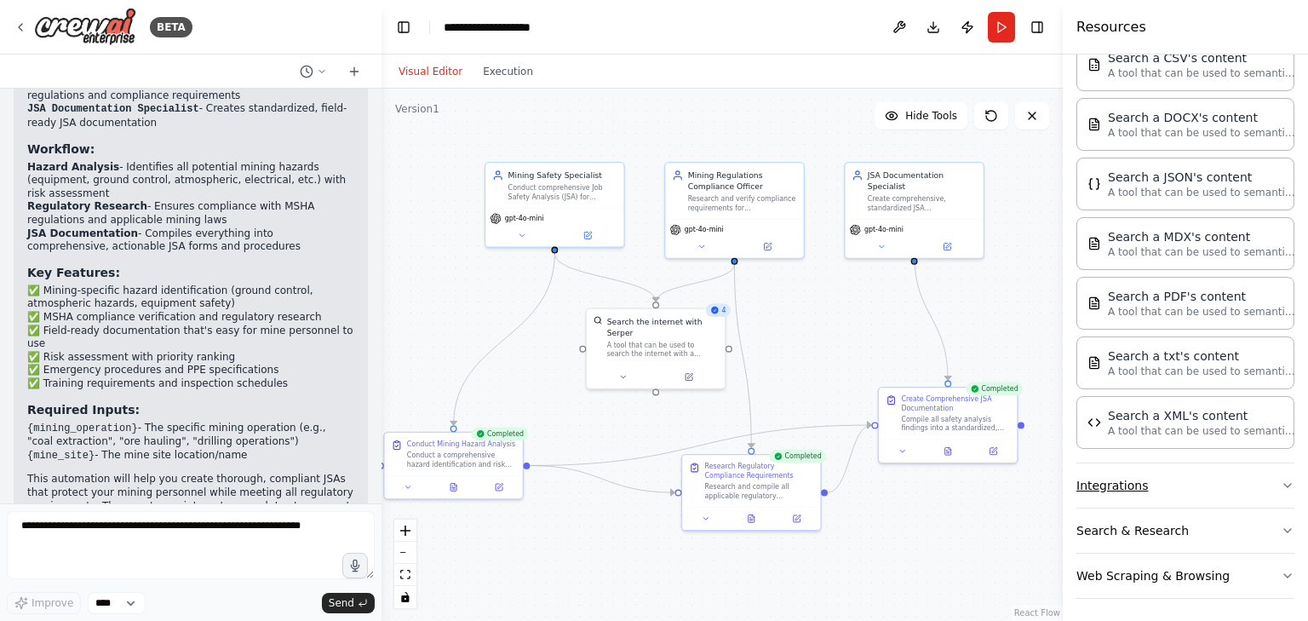
click at [1129, 484] on button "Integrations" at bounding box center [1185, 485] width 218 height 44
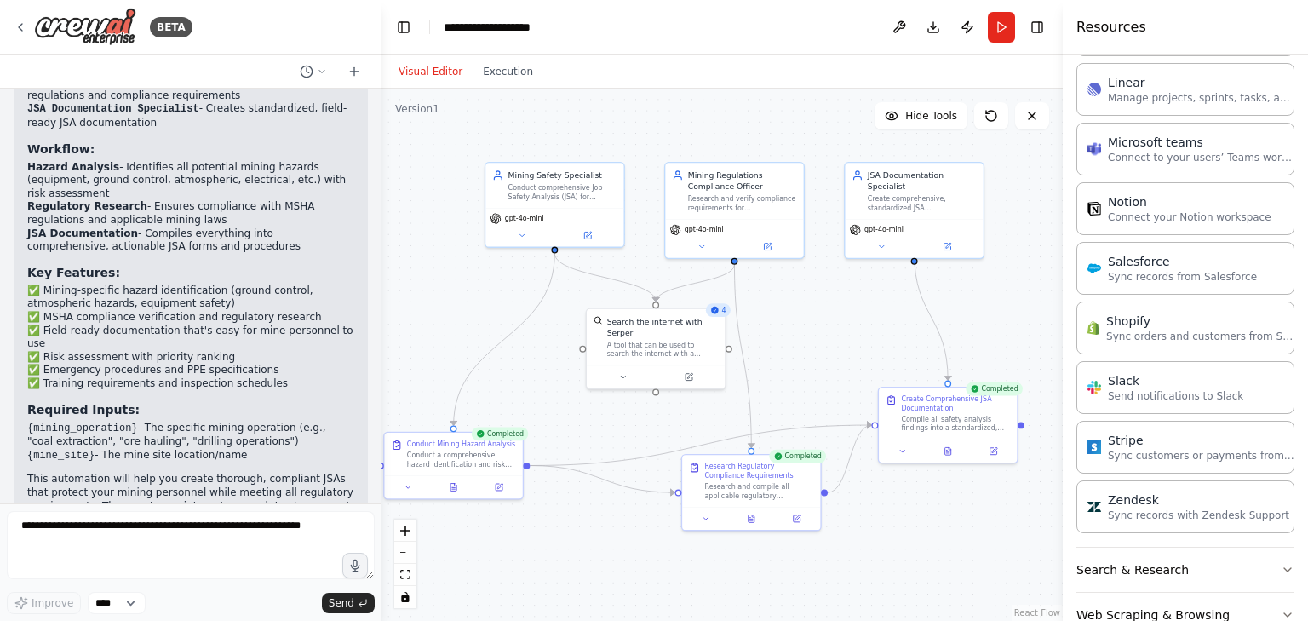
scroll to position [1550, 0]
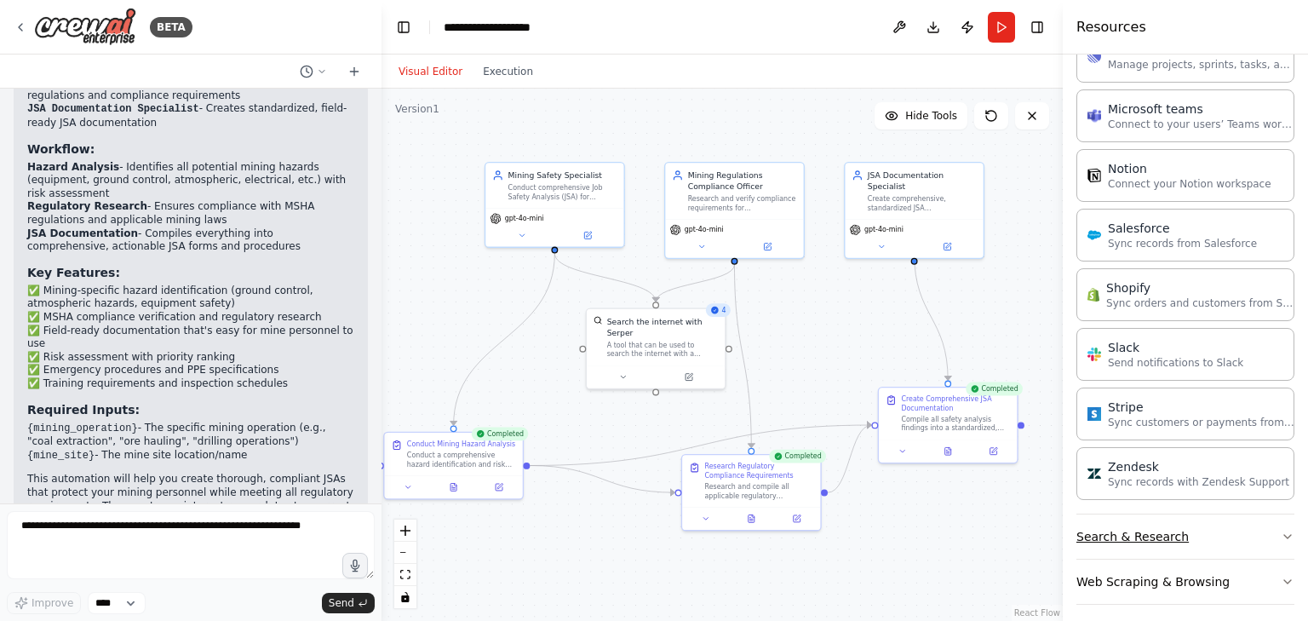
click at [1123, 532] on button "Search & Research" at bounding box center [1185, 536] width 218 height 44
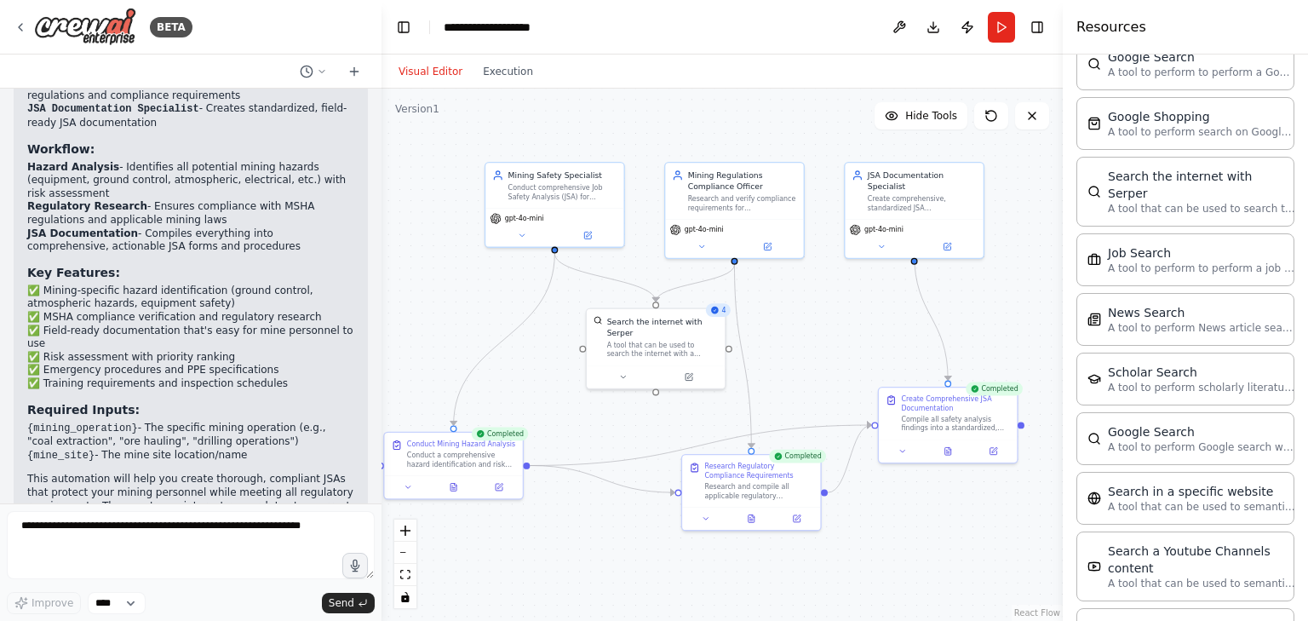
scroll to position [2410, 0]
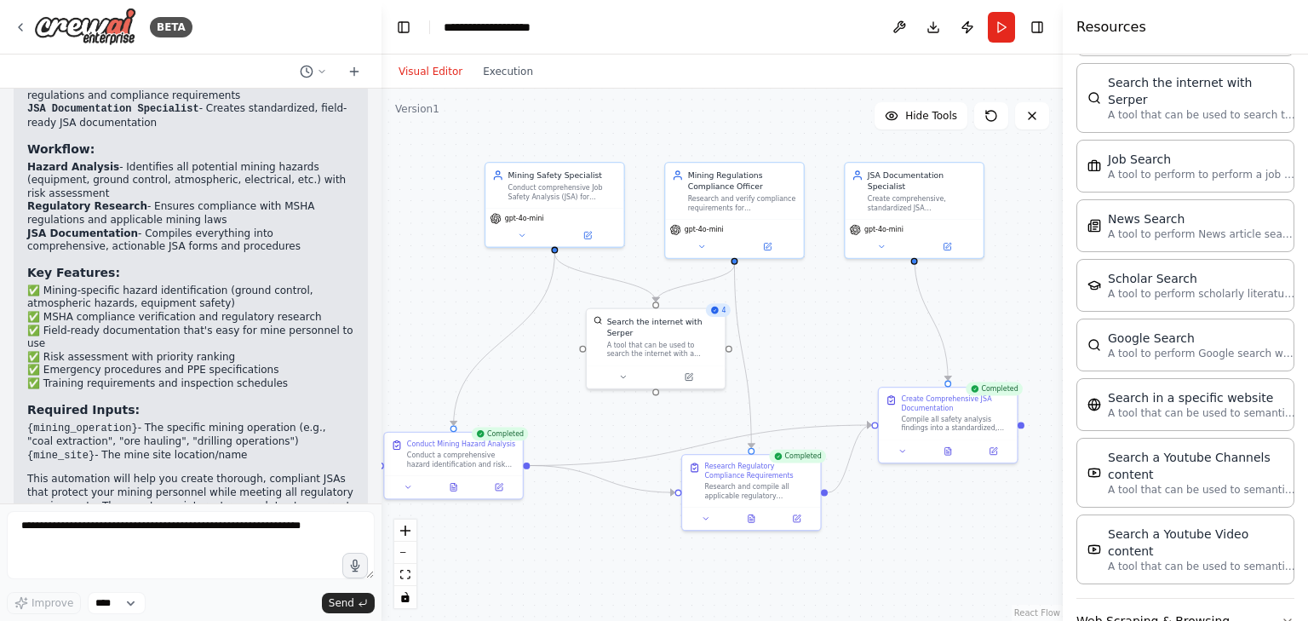
click at [1127, 598] on button "Web Scraping & Browsing" at bounding box center [1185, 620] width 218 height 44
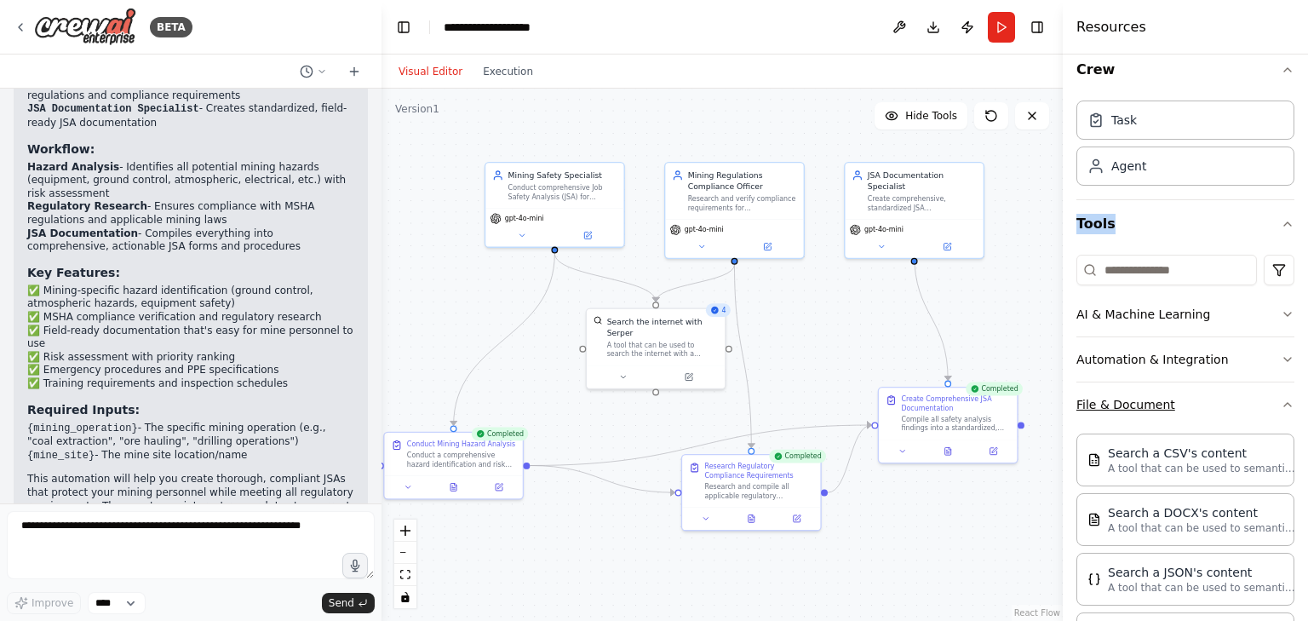
scroll to position [0, 0]
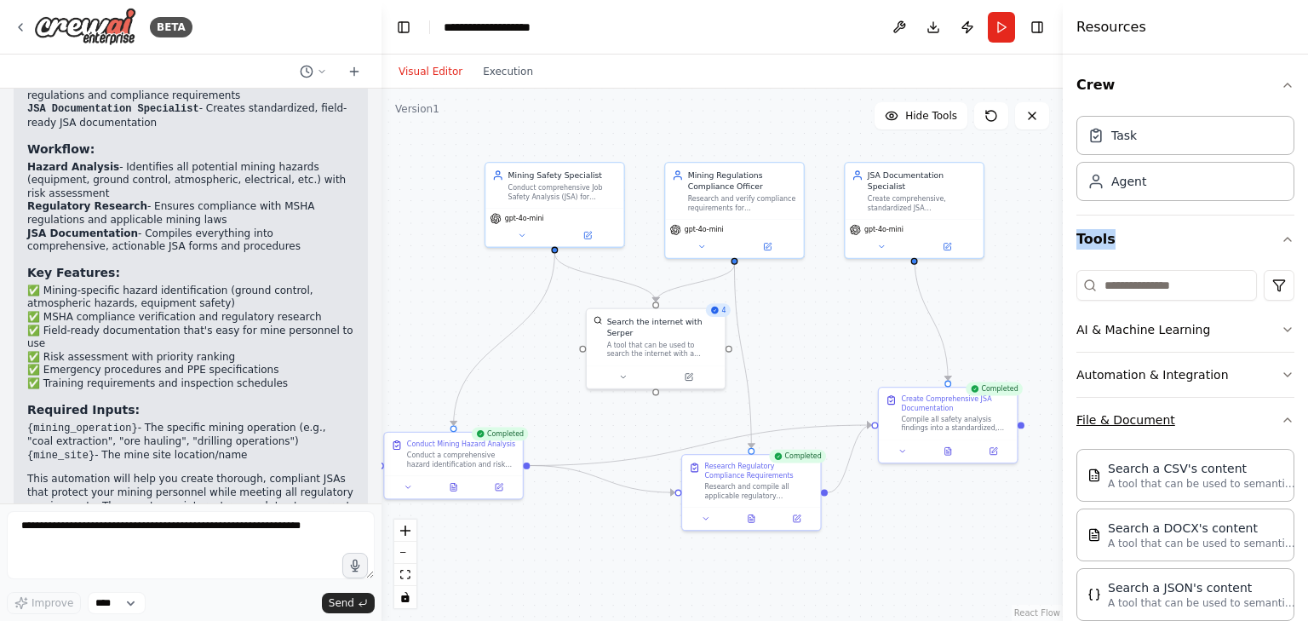
click at [1264, 424] on button "File & Document" at bounding box center [1185, 420] width 218 height 44
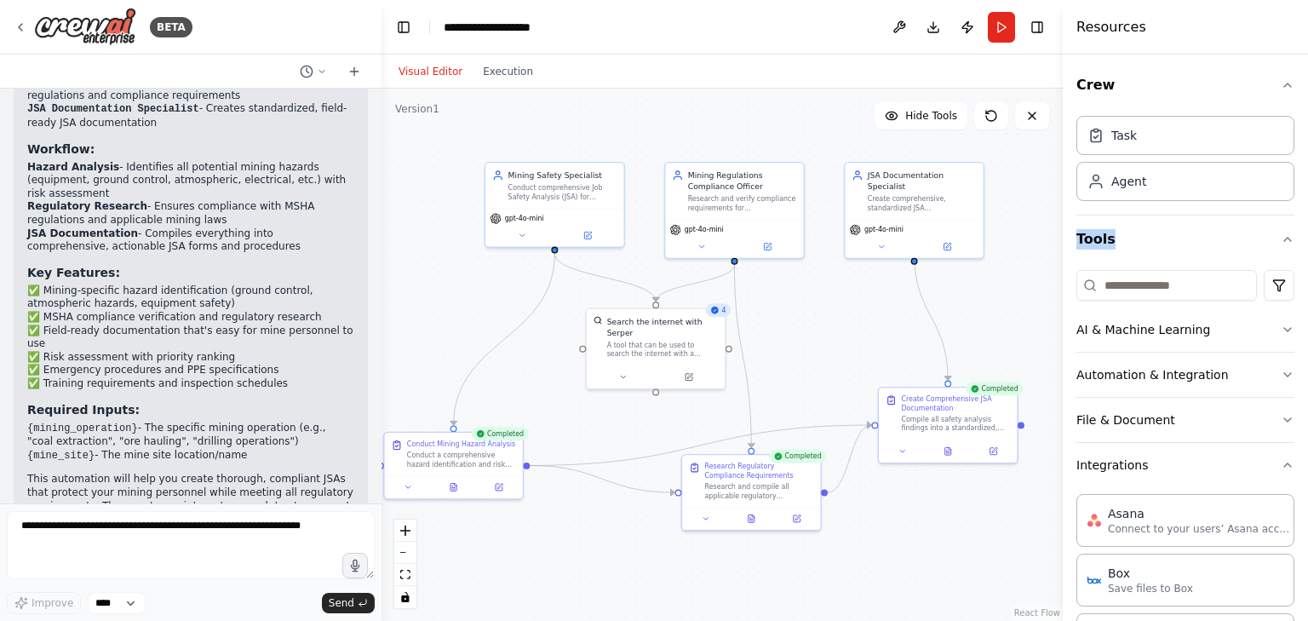
click at [1015, 177] on div ".deletable-edge-delete-btn { width: 20px; height: 20px; border: 0px solid #ffff…" at bounding box center [721, 355] width 681 height 532
click at [996, 386] on div "Completed" at bounding box center [993, 389] width 57 height 14
click at [991, 404] on div "Create Comprehensive JSA Documentation" at bounding box center [955, 401] width 109 height 18
click at [950, 451] on icon at bounding box center [948, 449] width 6 height 8
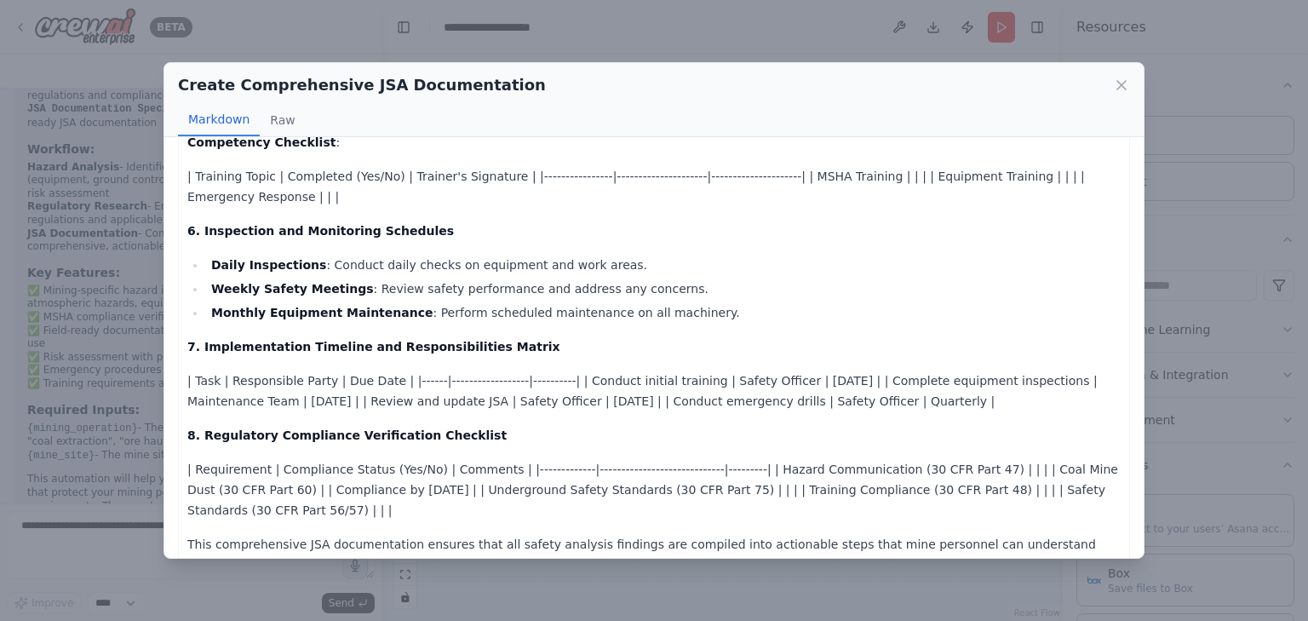
scroll to position [969, 0]
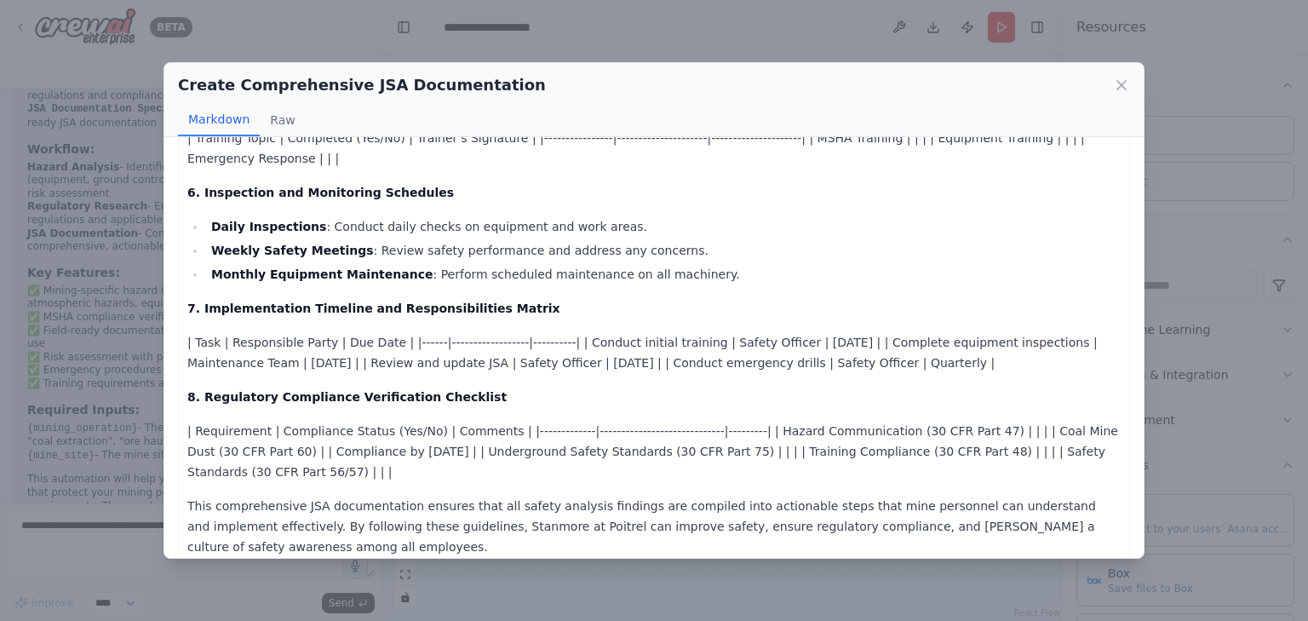
click at [1124, 76] on div "Create Comprehensive JSA Documentation" at bounding box center [654, 85] width 952 height 24
click at [1119, 82] on icon at bounding box center [1121, 85] width 17 height 17
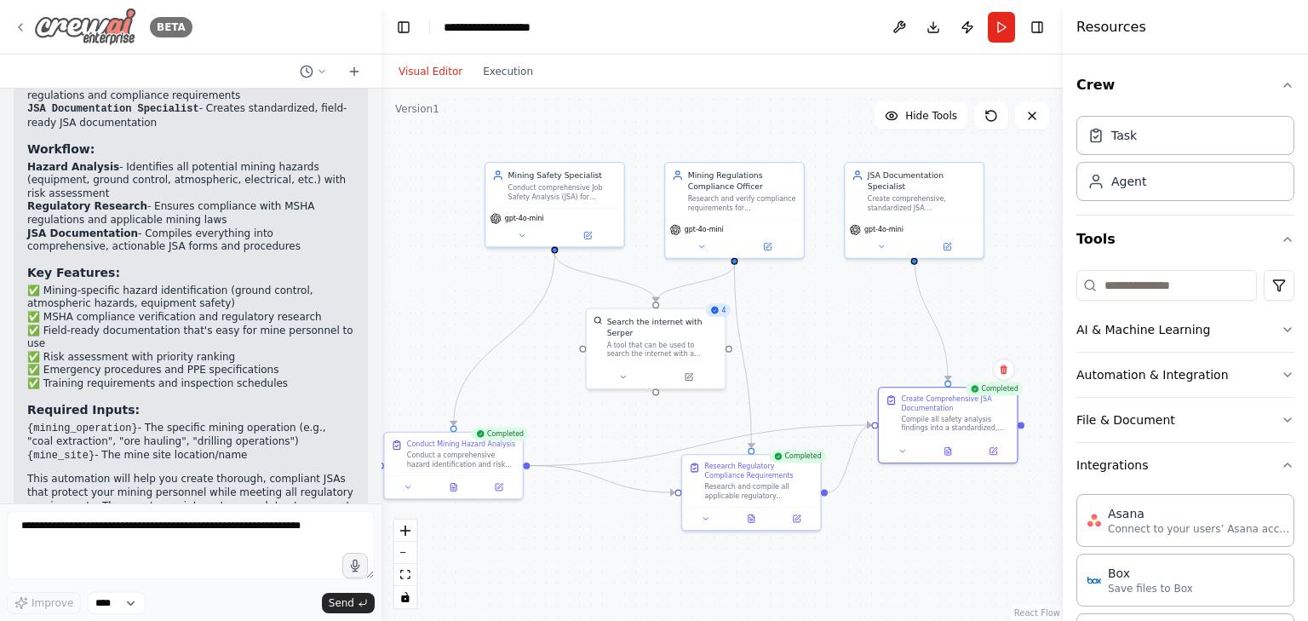
click at [89, 30] on img at bounding box center [85, 27] width 102 height 38
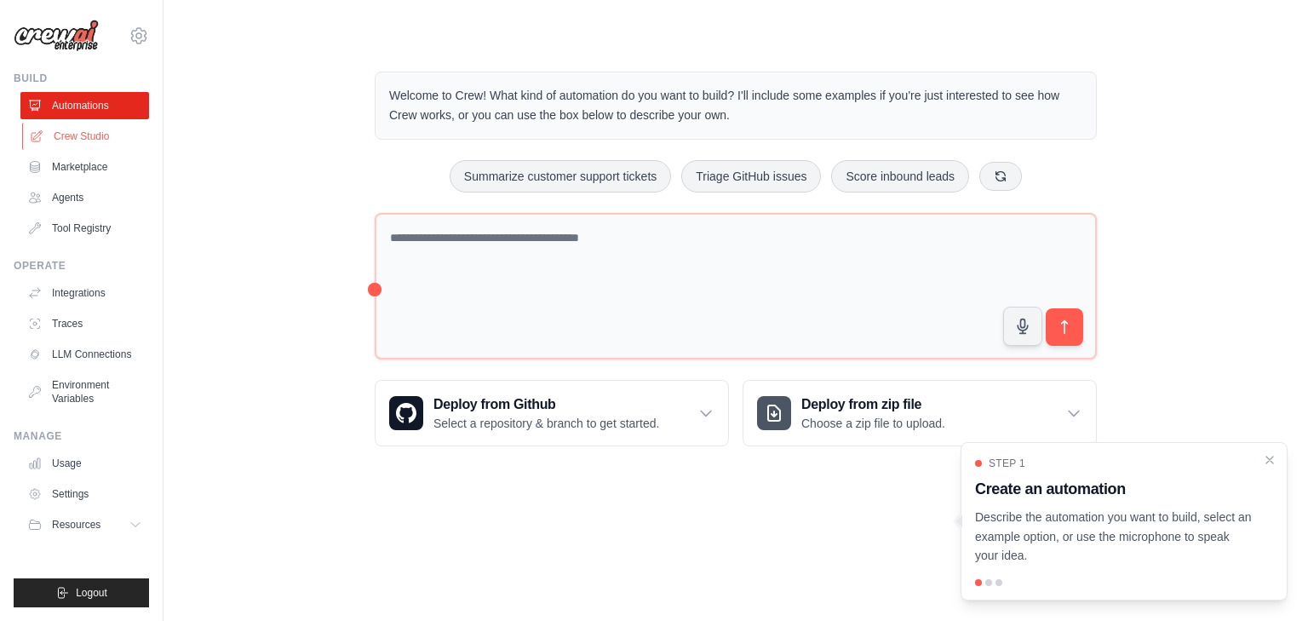
click at [89, 135] on link "Crew Studio" at bounding box center [86, 136] width 129 height 27
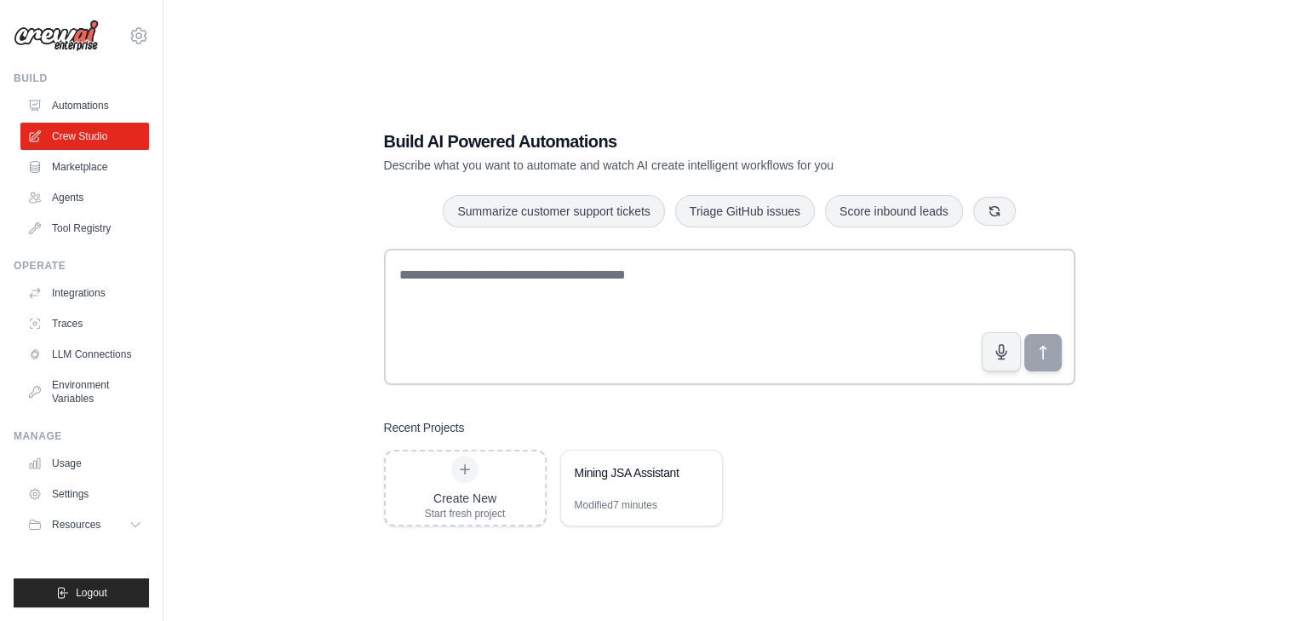
click at [104, 153] on link "Marketplace" at bounding box center [84, 166] width 129 height 27
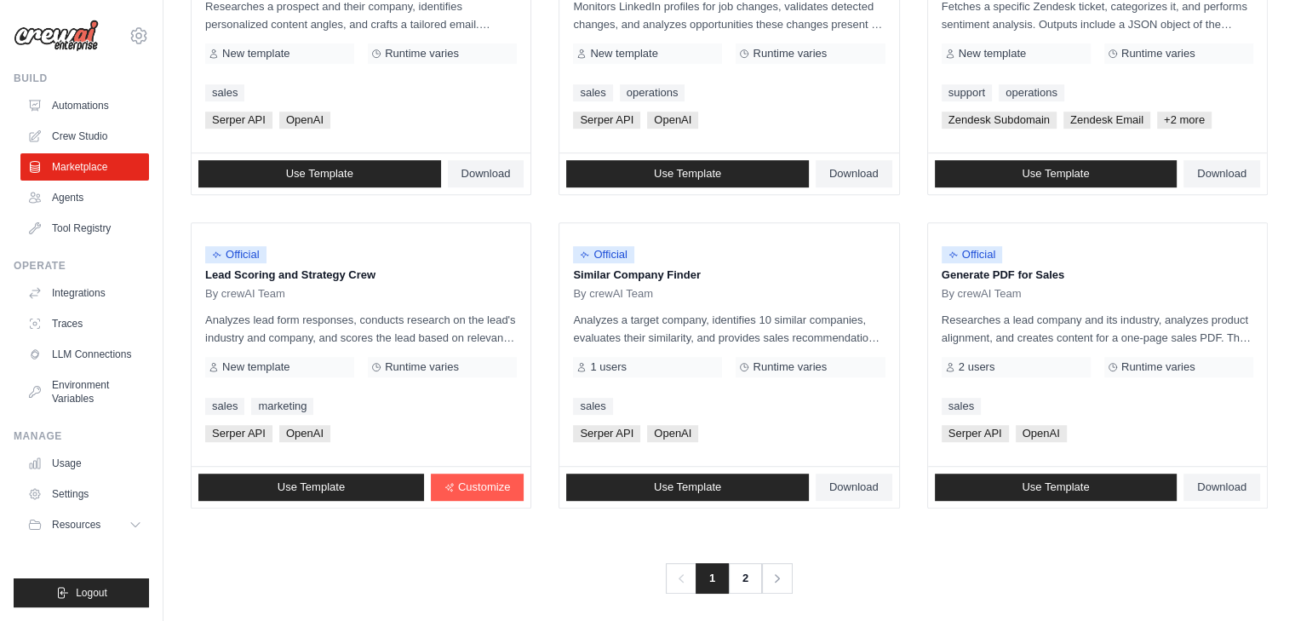
scroll to position [954, 0]
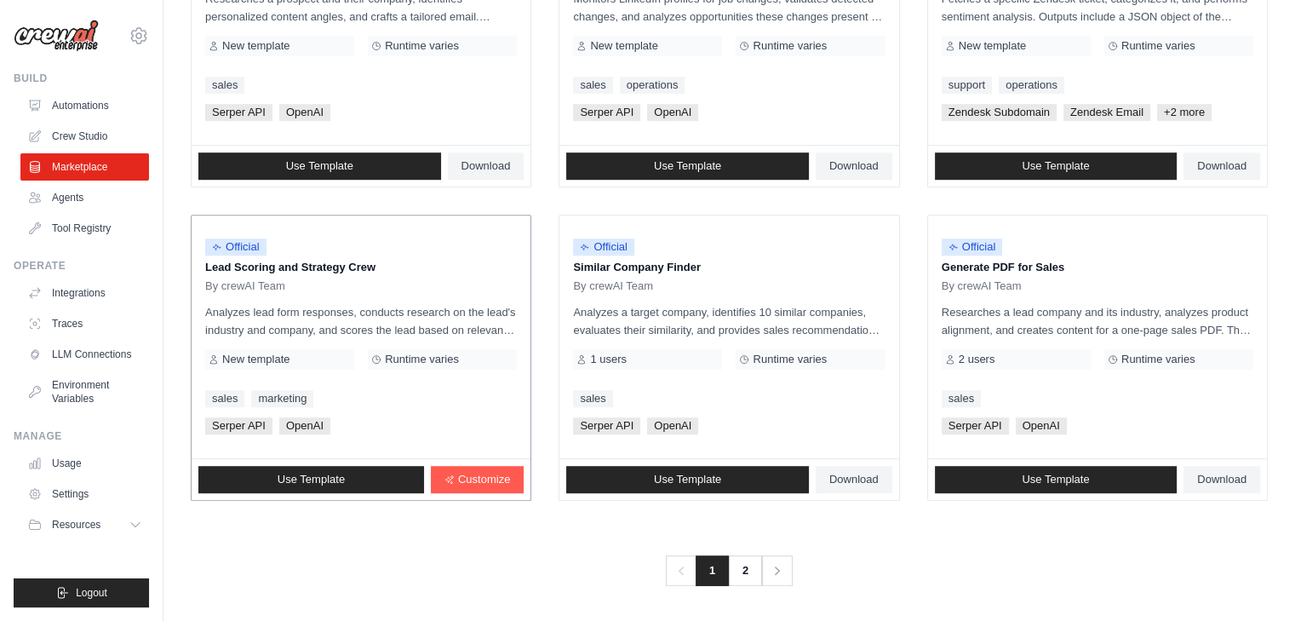
click at [381, 315] on p "Analyzes lead form responses, conducts research on the lead's industry and comp…" at bounding box center [361, 321] width 312 height 36
click at [281, 260] on p "Lead Scoring and Strategy Crew" at bounding box center [361, 267] width 312 height 17
click at [279, 321] on p "Analyzes lead form responses, conducts research on the lead's industry and comp…" at bounding box center [361, 321] width 312 height 36
click at [279, 349] on div "New template" at bounding box center [279, 359] width 149 height 20
click at [408, 333] on p "Analyzes lead form responses, conducts research on the lead's industry and comp…" at bounding box center [361, 321] width 312 height 36
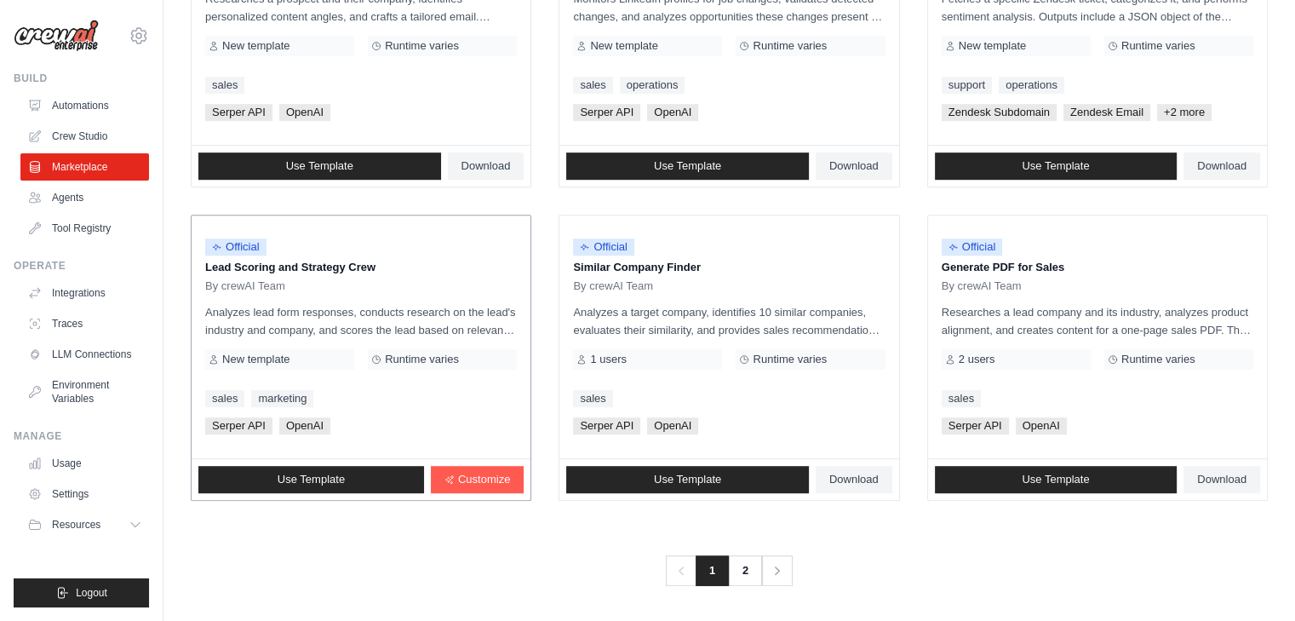
click at [404, 318] on p "Analyzes lead form responses, conducts research on the lead's industry and comp…" at bounding box center [361, 321] width 312 height 36
click at [393, 352] on span "Runtime varies" at bounding box center [422, 359] width 74 height 14
click at [392, 375] on div "Official Lead Scoring and Strategy Crew By crewAI Team Analyzes lead form respo…" at bounding box center [361, 336] width 339 height 243
click at [371, 472] on link "Use Template" at bounding box center [311, 479] width 226 height 27
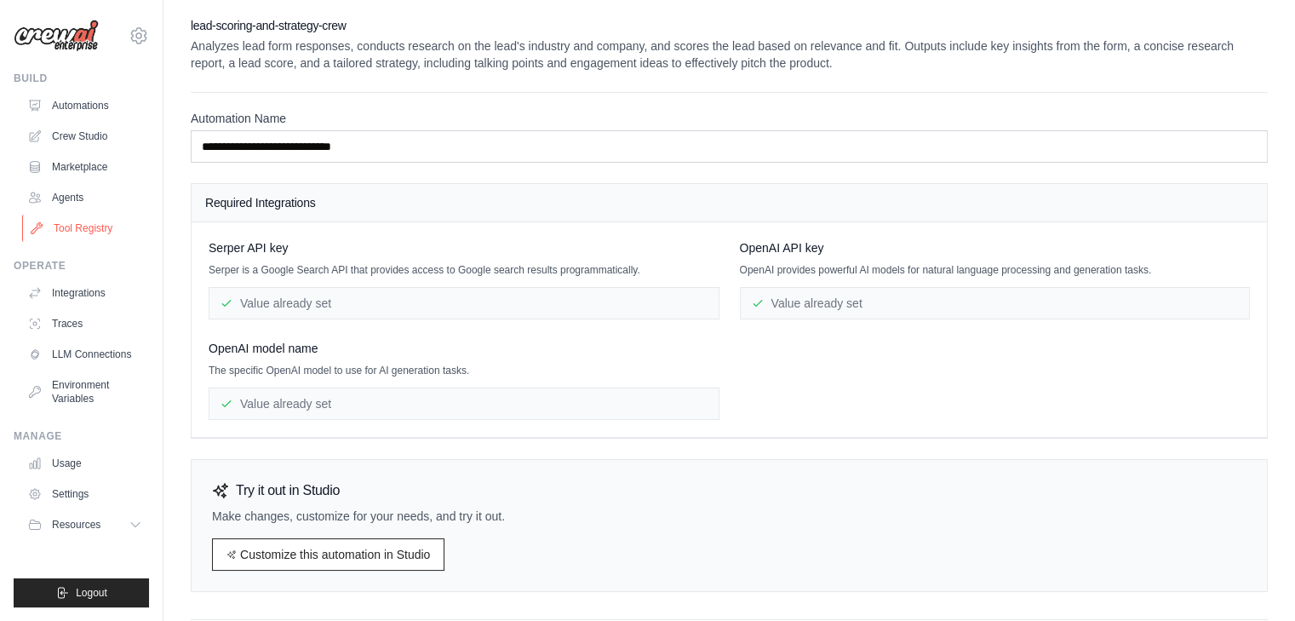
click at [80, 226] on link "Tool Registry" at bounding box center [86, 228] width 129 height 27
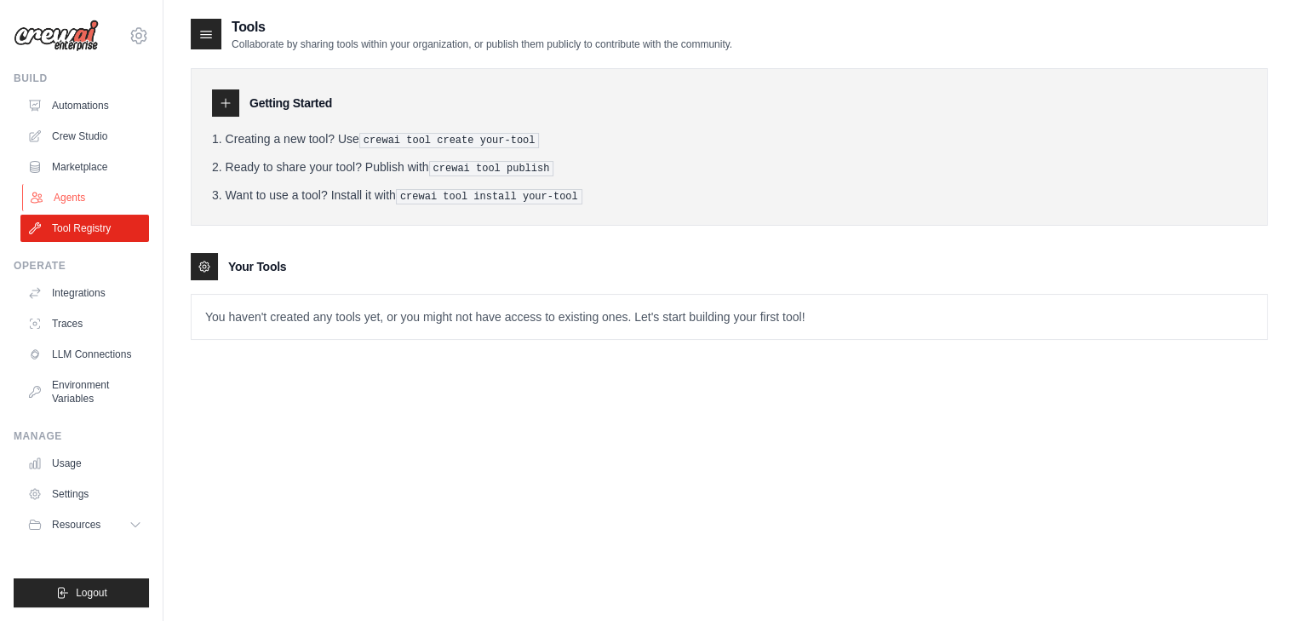
click at [77, 195] on link "Agents" at bounding box center [86, 197] width 129 height 27
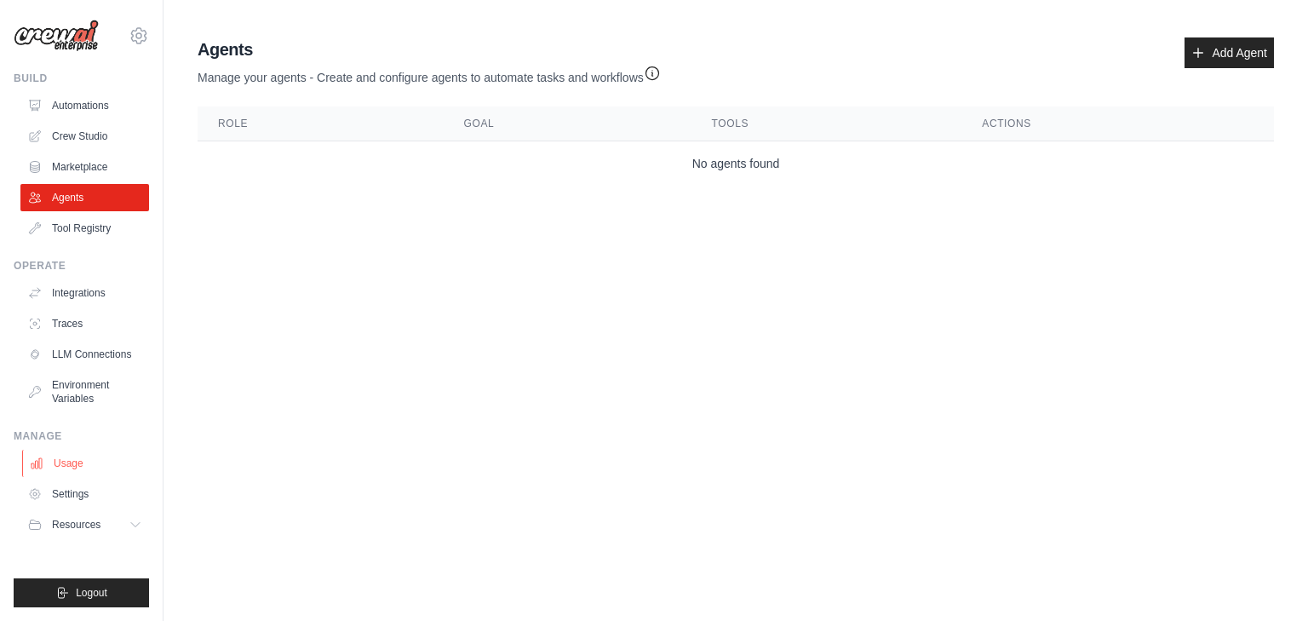
click at [71, 459] on link "Usage" at bounding box center [86, 462] width 129 height 27
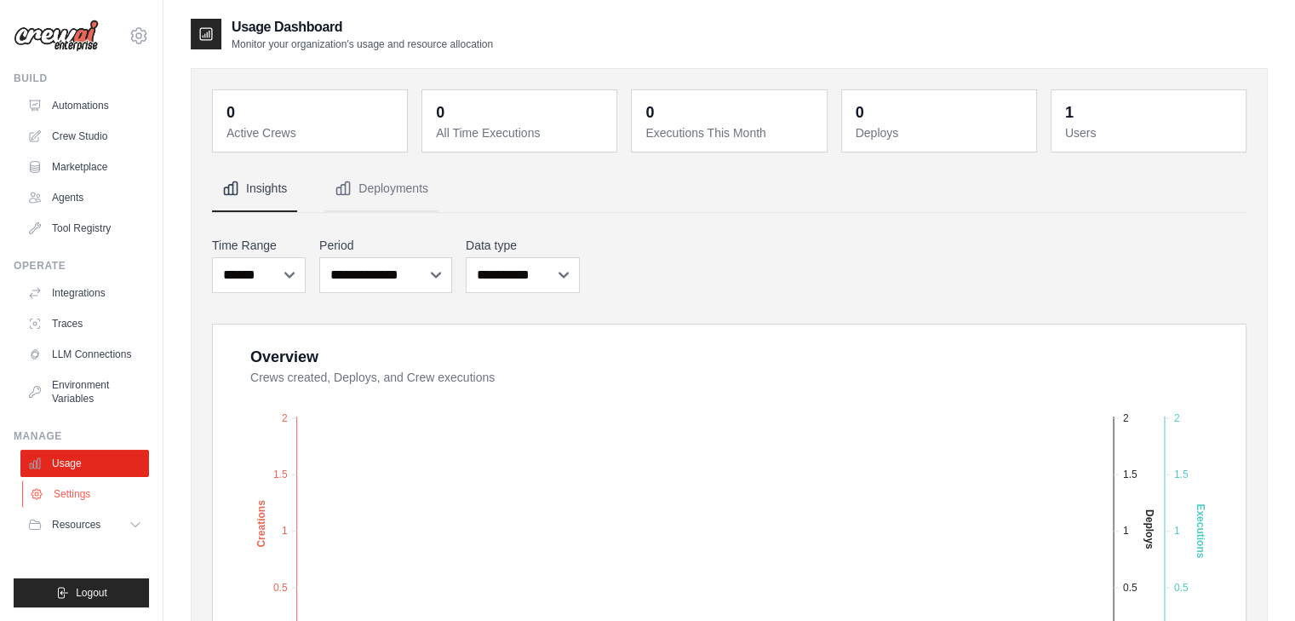
click at [73, 488] on link "Settings" at bounding box center [86, 493] width 129 height 27
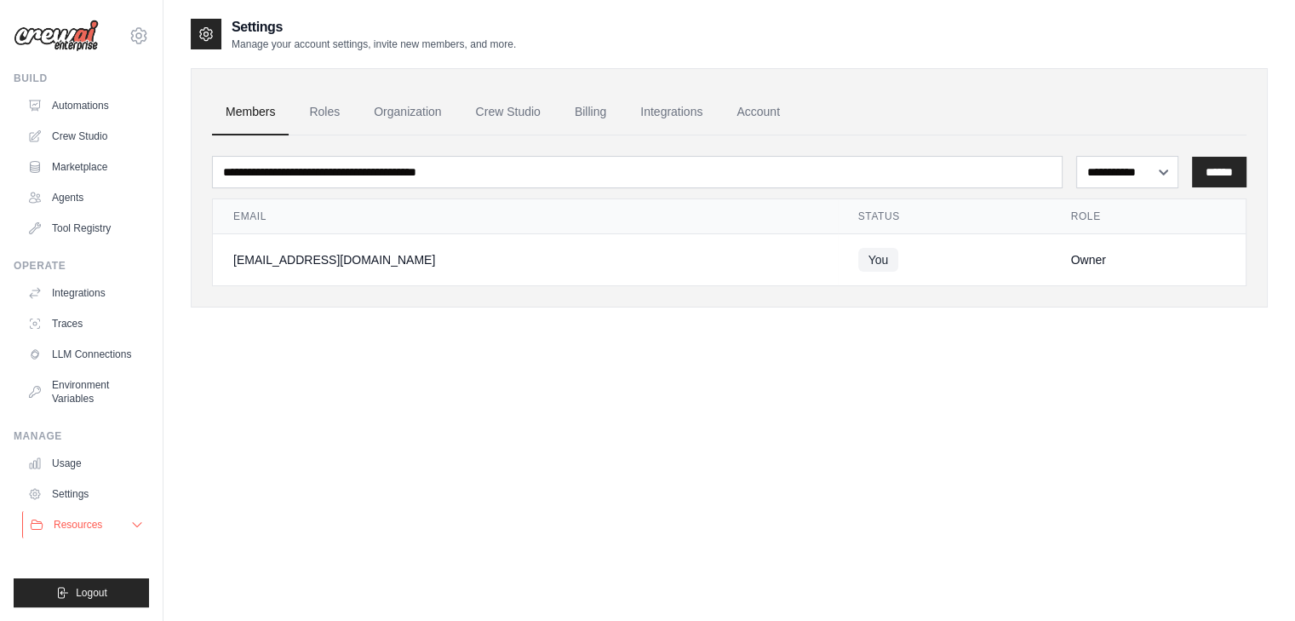
click at [73, 525] on span "Resources" at bounding box center [78, 525] width 49 height 14
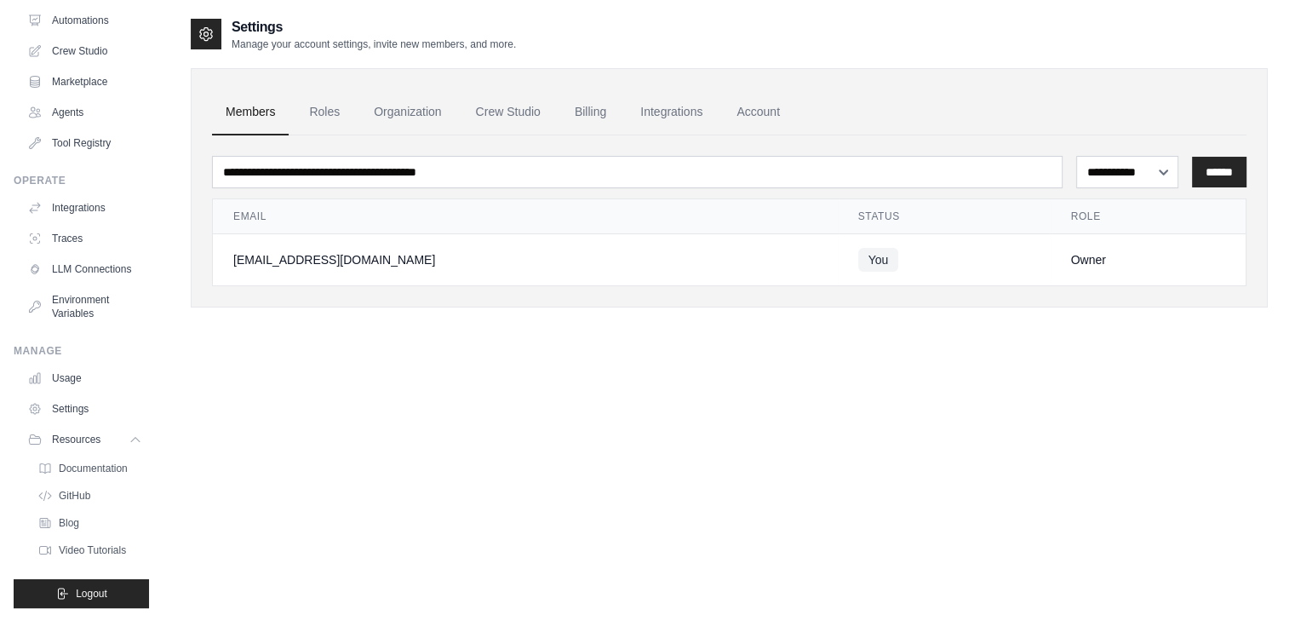
click at [84, 446] on span "Resources" at bounding box center [76, 439] width 49 height 14
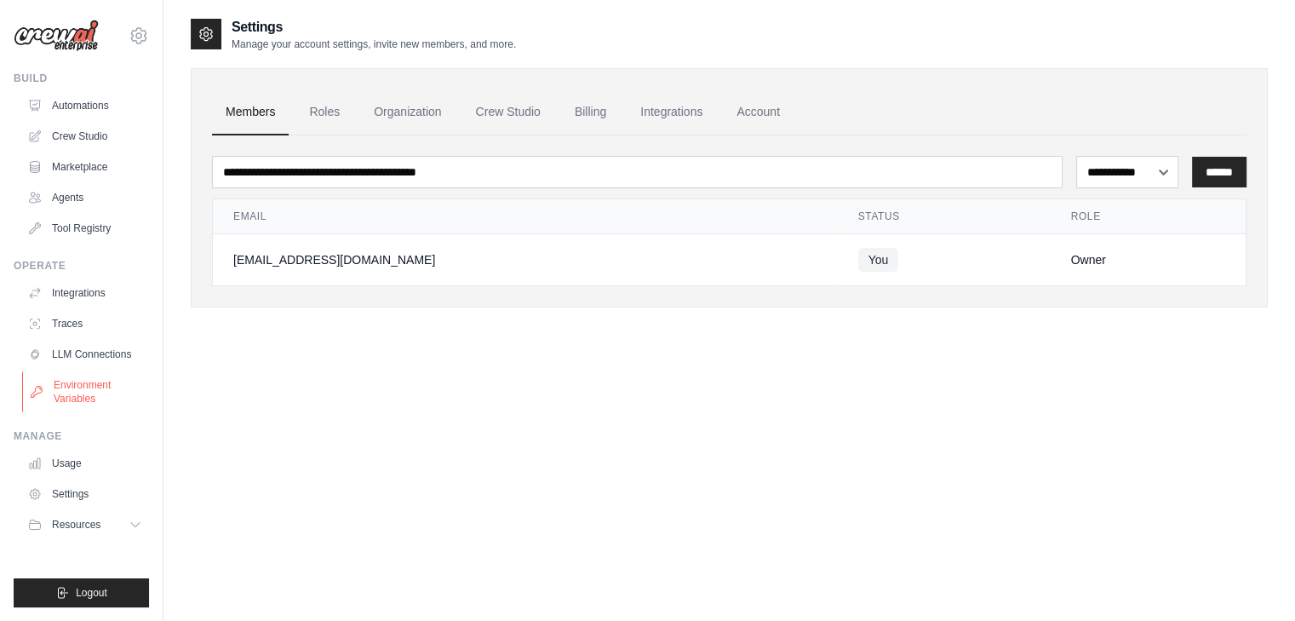
click at [85, 381] on link "Environment Variables" at bounding box center [86, 391] width 129 height 41
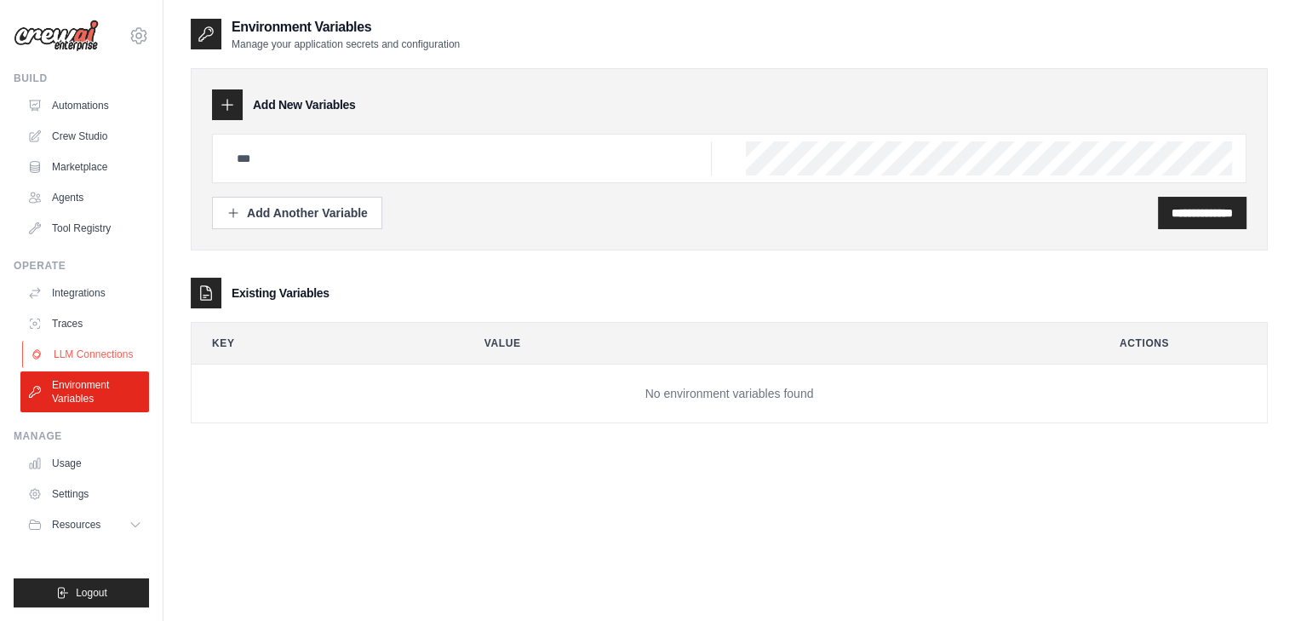
click at [90, 352] on link "LLM Connections" at bounding box center [86, 354] width 129 height 27
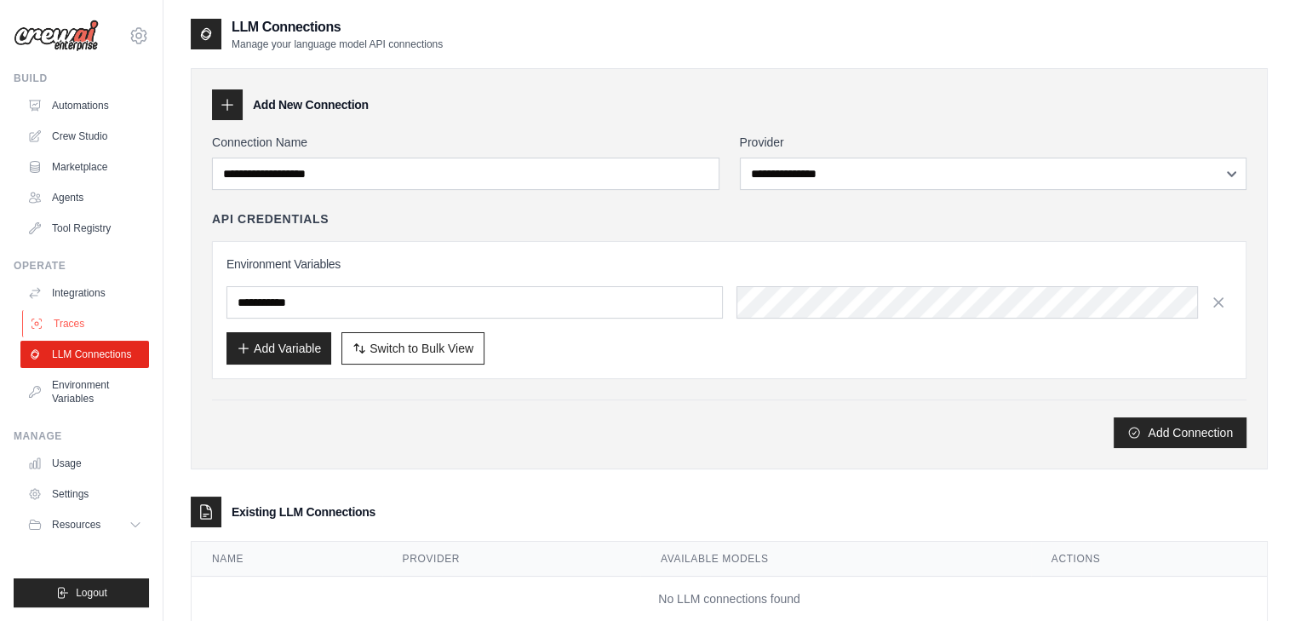
click at [92, 330] on link "Traces" at bounding box center [86, 323] width 129 height 27
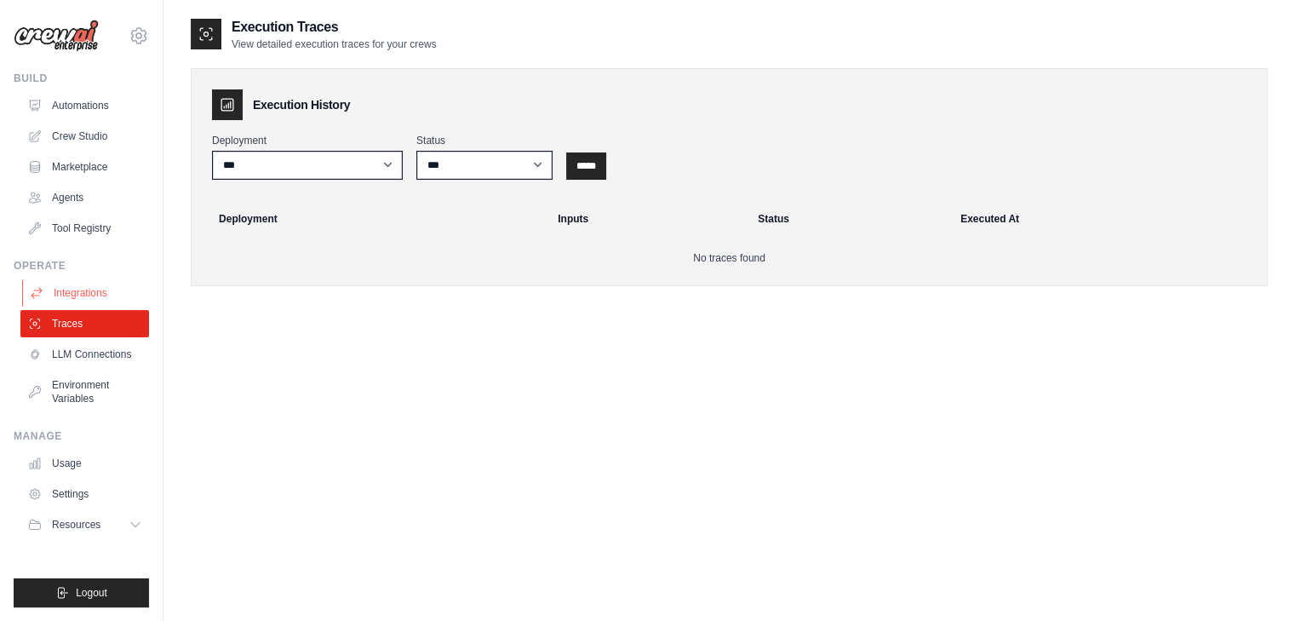
click at [89, 282] on link "Integrations" at bounding box center [86, 292] width 129 height 27
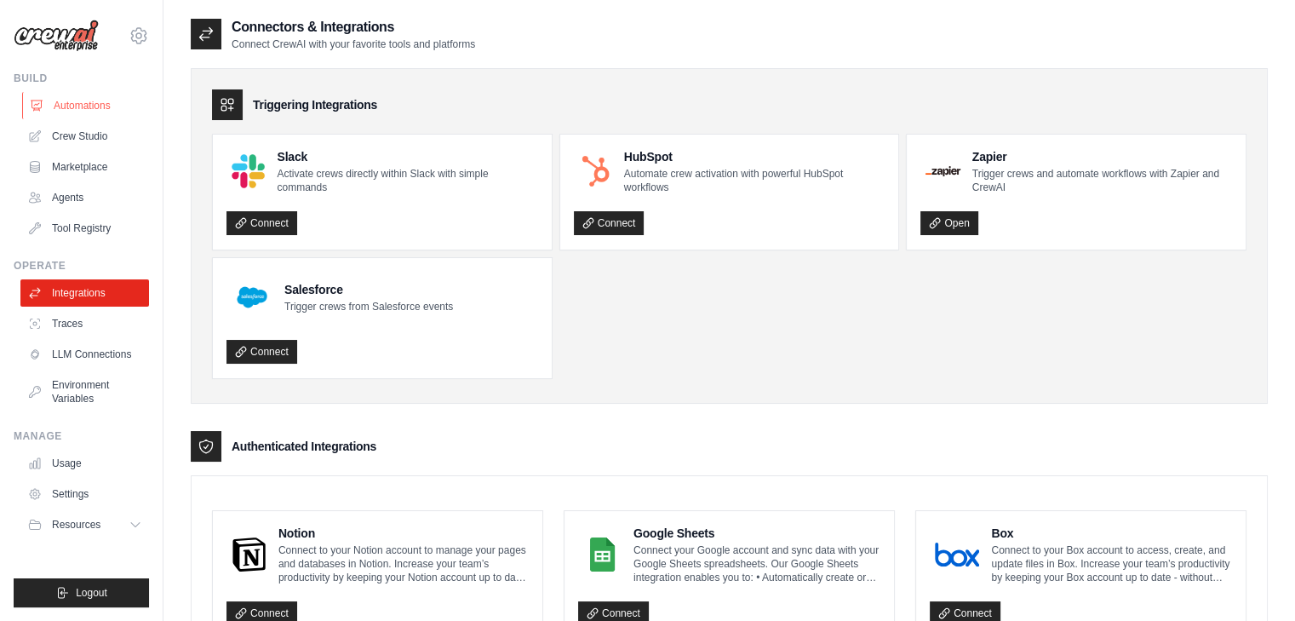
click at [93, 98] on link "Automations" at bounding box center [86, 105] width 129 height 27
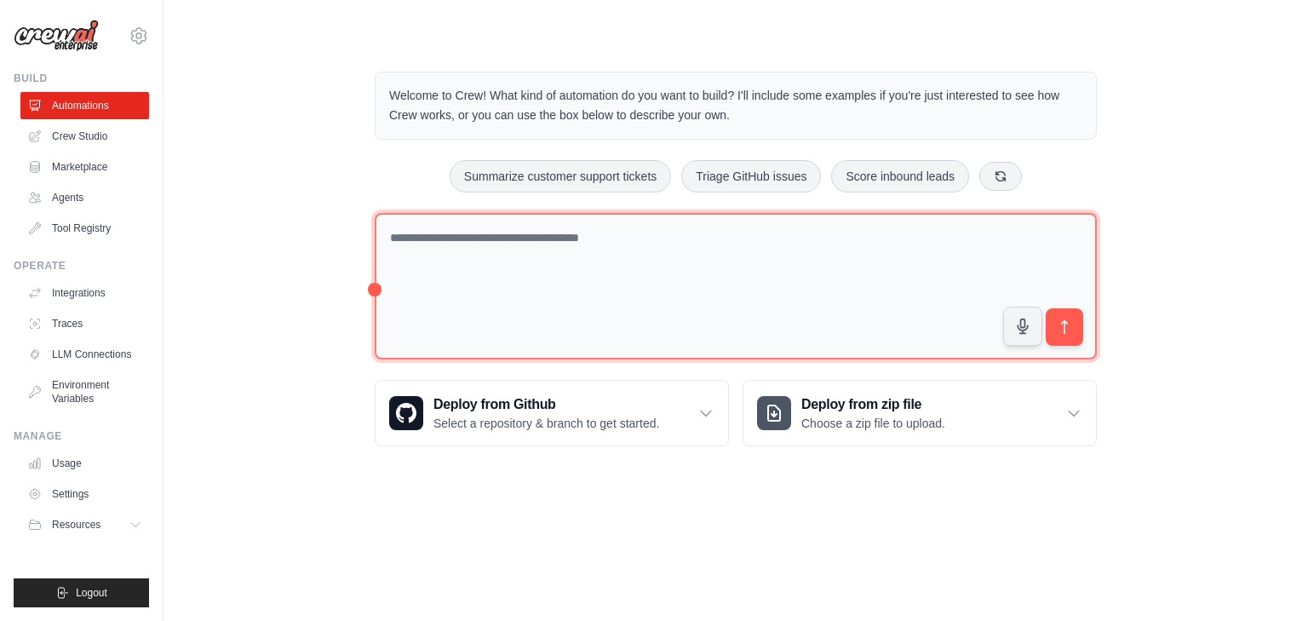
click at [565, 245] on textarea at bounding box center [736, 286] width 722 height 147
type textarea "**********"
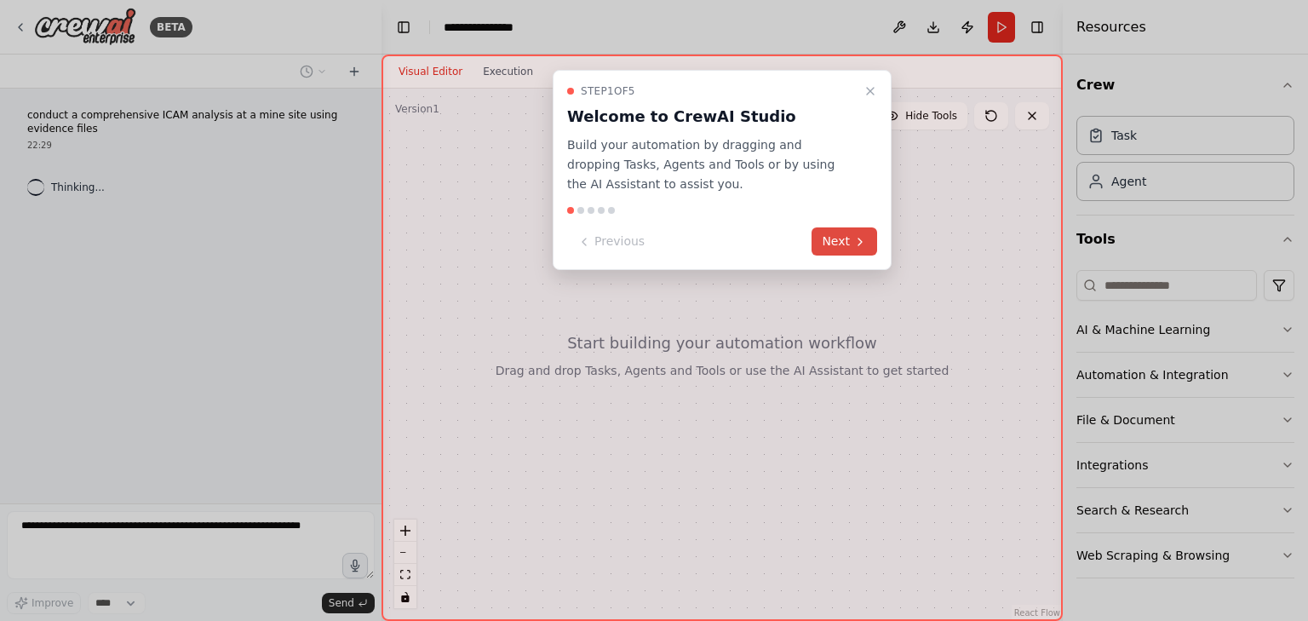
click at [843, 244] on button "Next" at bounding box center [844, 241] width 66 height 28
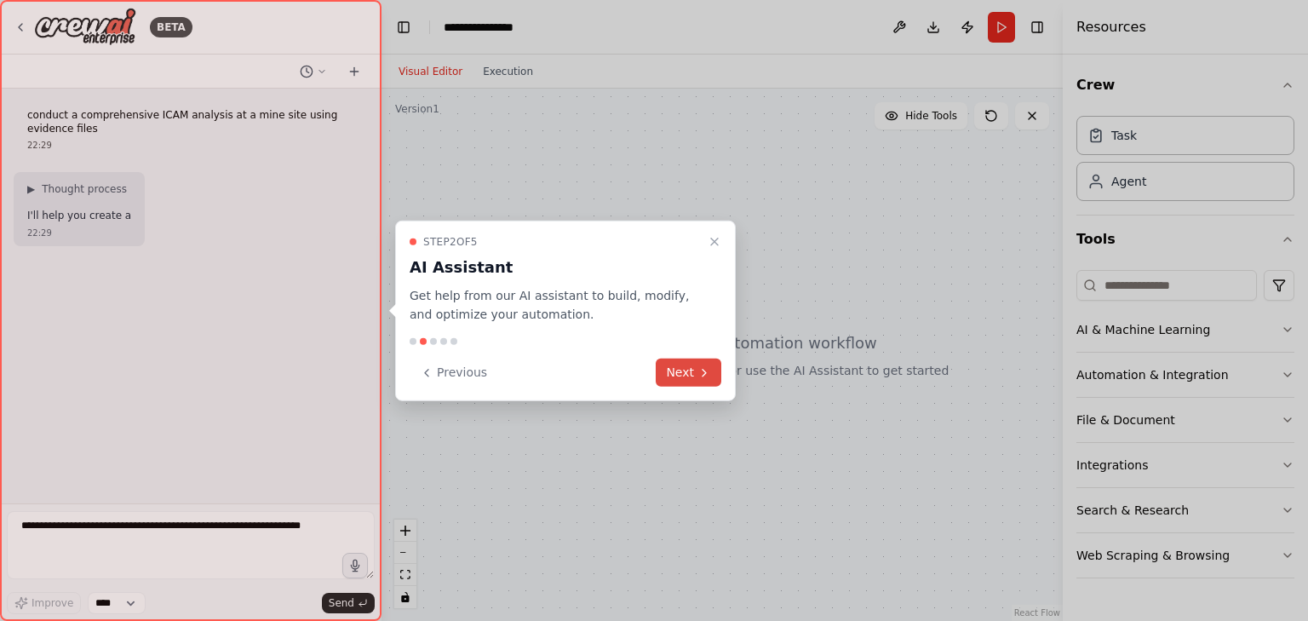
click at [708, 372] on icon at bounding box center [704, 372] width 14 height 14
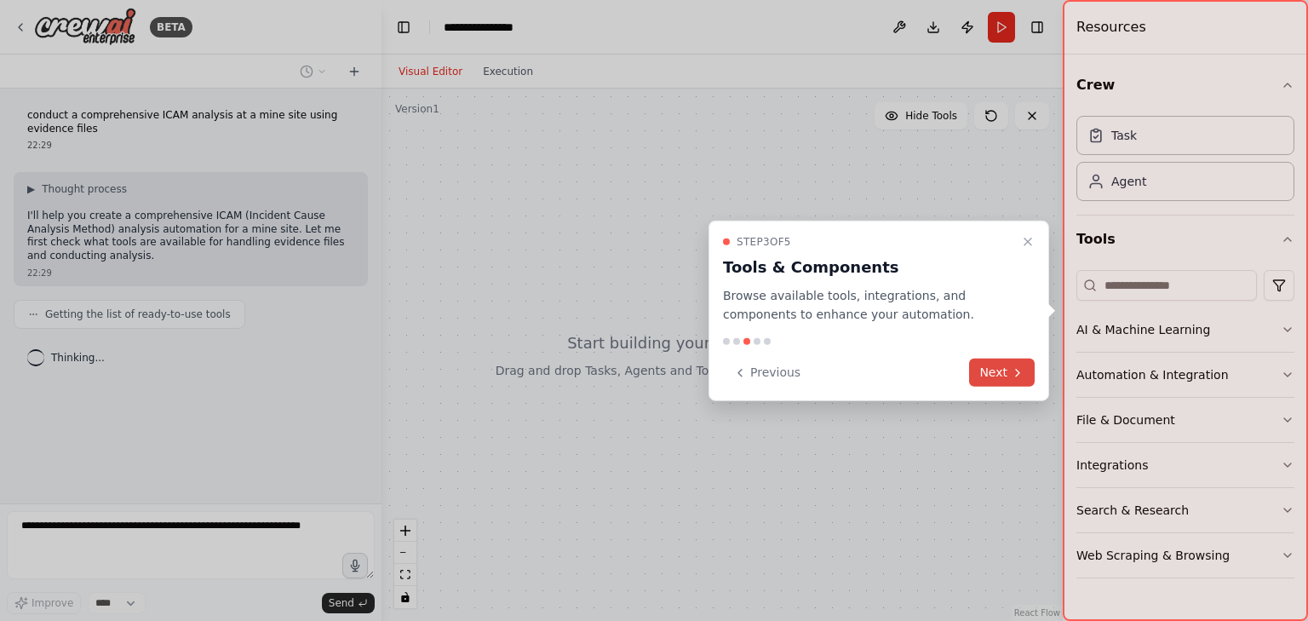
click at [993, 382] on button "Next" at bounding box center [1002, 372] width 66 height 28
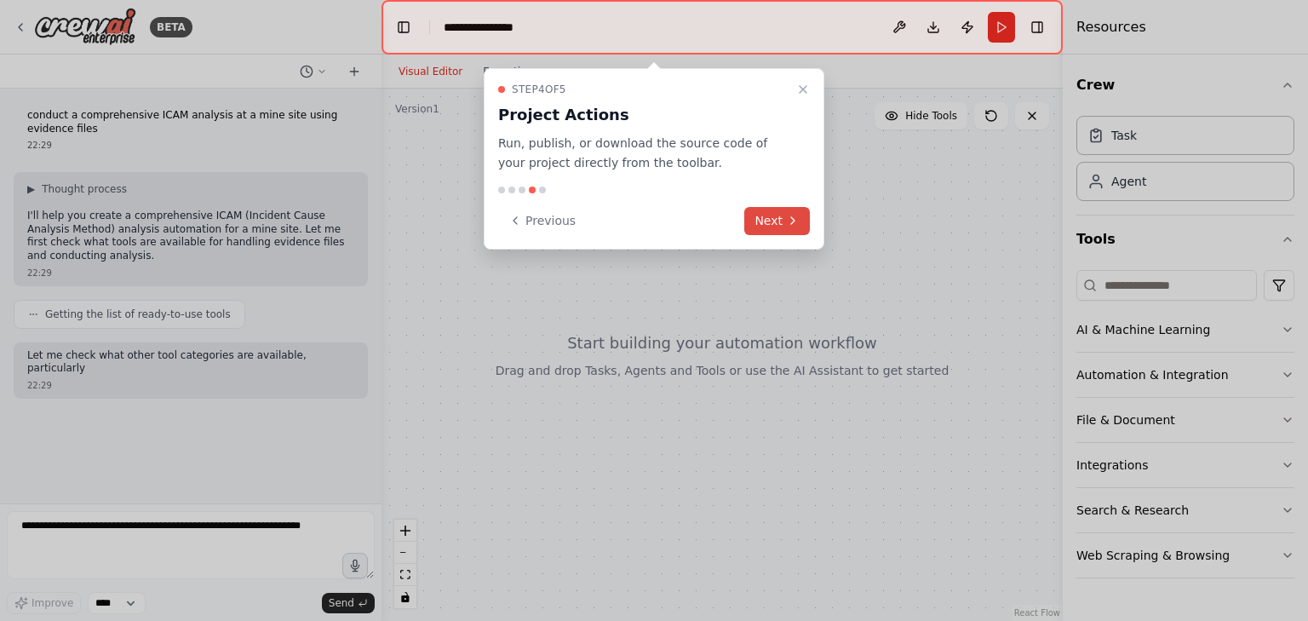
click at [788, 222] on icon at bounding box center [793, 221] width 14 height 14
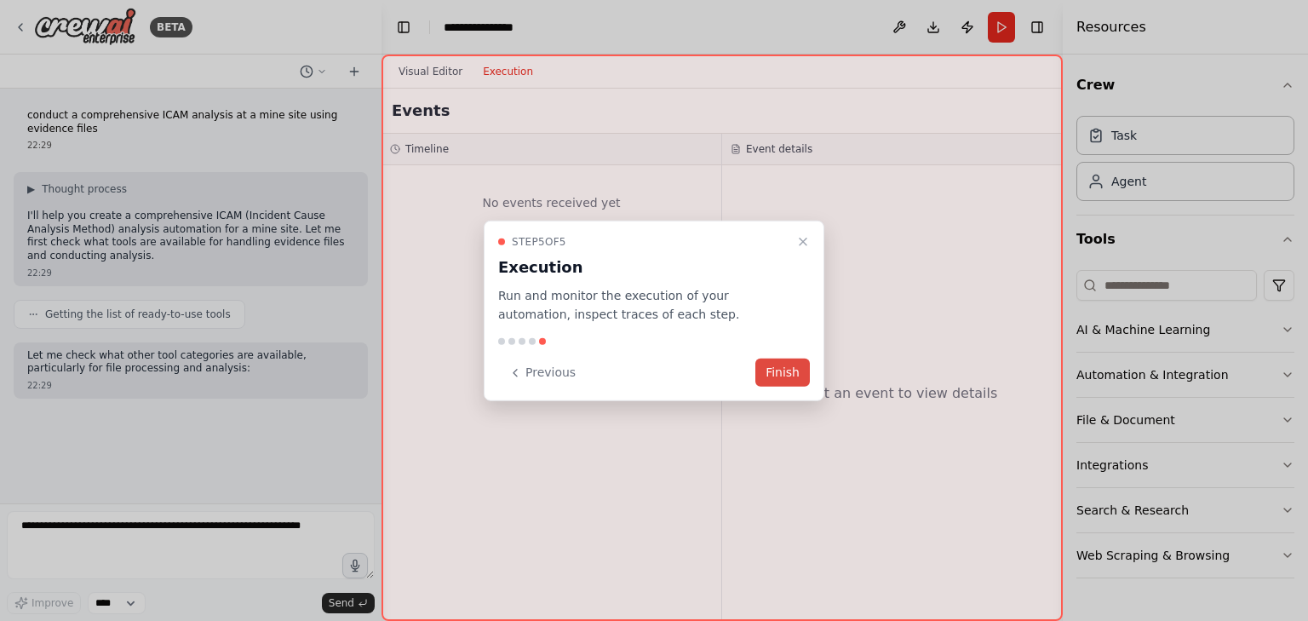
click at [798, 369] on button "Finish" at bounding box center [782, 372] width 54 height 28
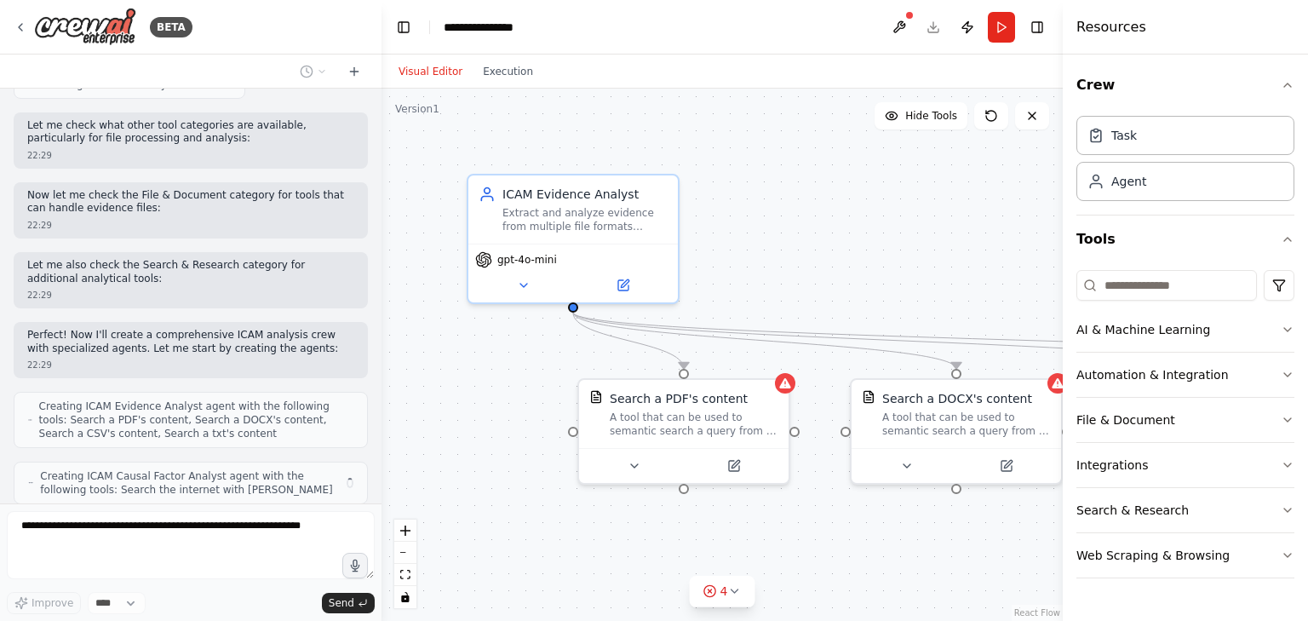
scroll to position [286, 0]
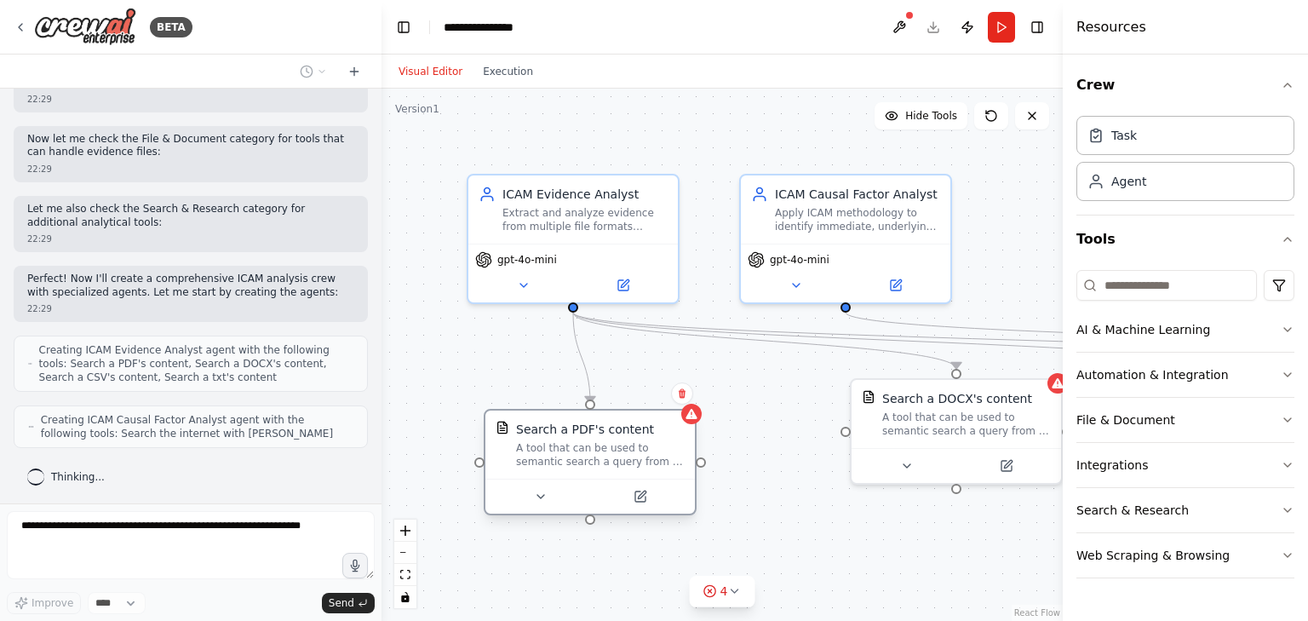
drag, startPoint x: 673, startPoint y: 432, endPoint x: 578, endPoint y: 462, distance: 99.3
click at [578, 462] on div "A tool that can be used to semantic search a query from a PDF's content." at bounding box center [600, 454] width 169 height 27
click at [743, 558] on div ".deletable-edge-delete-btn { width: 20px; height: 20px; border: 0px solid #ffff…" at bounding box center [721, 355] width 681 height 532
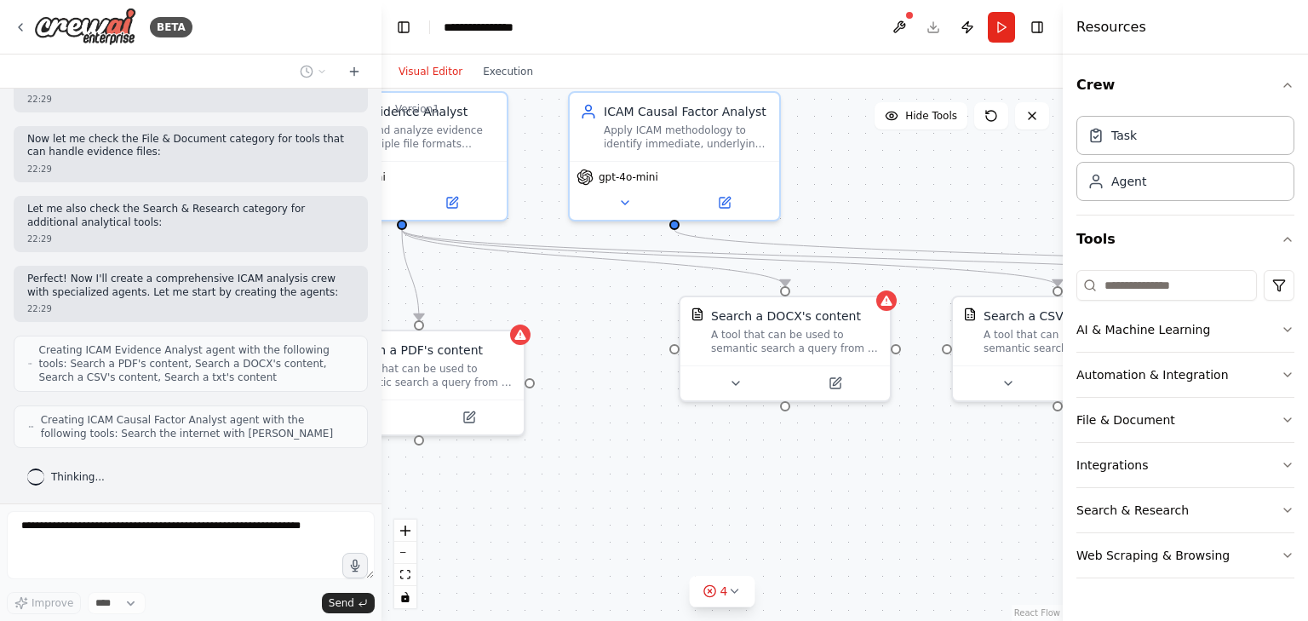
drag, startPoint x: 907, startPoint y: 590, endPoint x: 817, endPoint y: 509, distance: 120.5
click at [817, 509] on div ".deletable-edge-delete-btn { width: 20px; height: 20px; border: 0px solid #ffff…" at bounding box center [721, 355] width 681 height 532
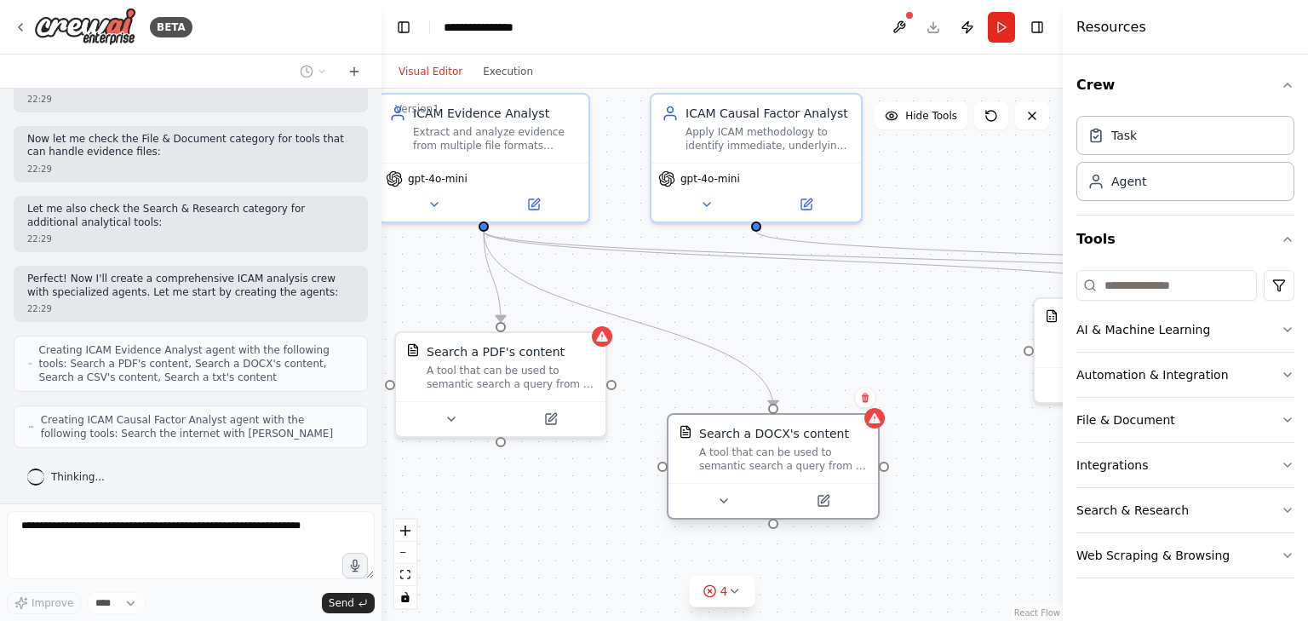
scroll to position [341, 0]
drag, startPoint x: 850, startPoint y: 321, endPoint x: 759, endPoint y: 442, distance: 151.4
click at [759, 442] on div "Search a DOCX's content A tool that can be used to semantic search a query from…" at bounding box center [783, 449] width 169 height 48
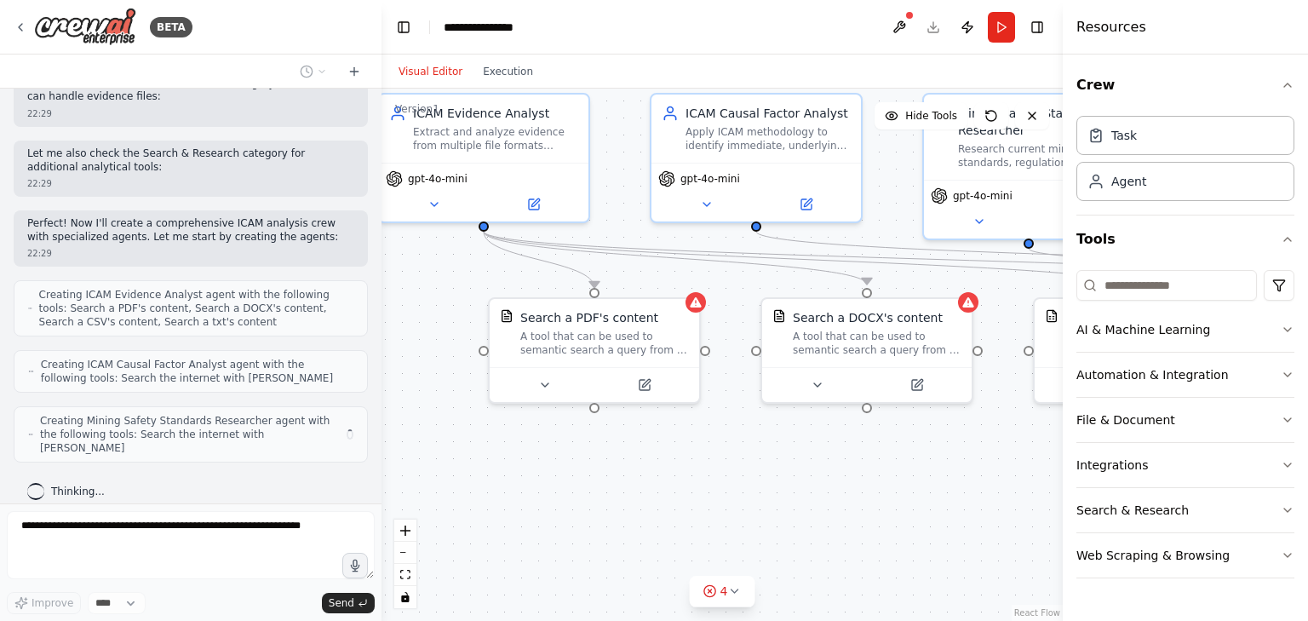
click at [845, 472] on div ".deletable-edge-delete-btn { width: 20px; height: 20px; border: 0px solid #ffff…" at bounding box center [721, 355] width 681 height 532
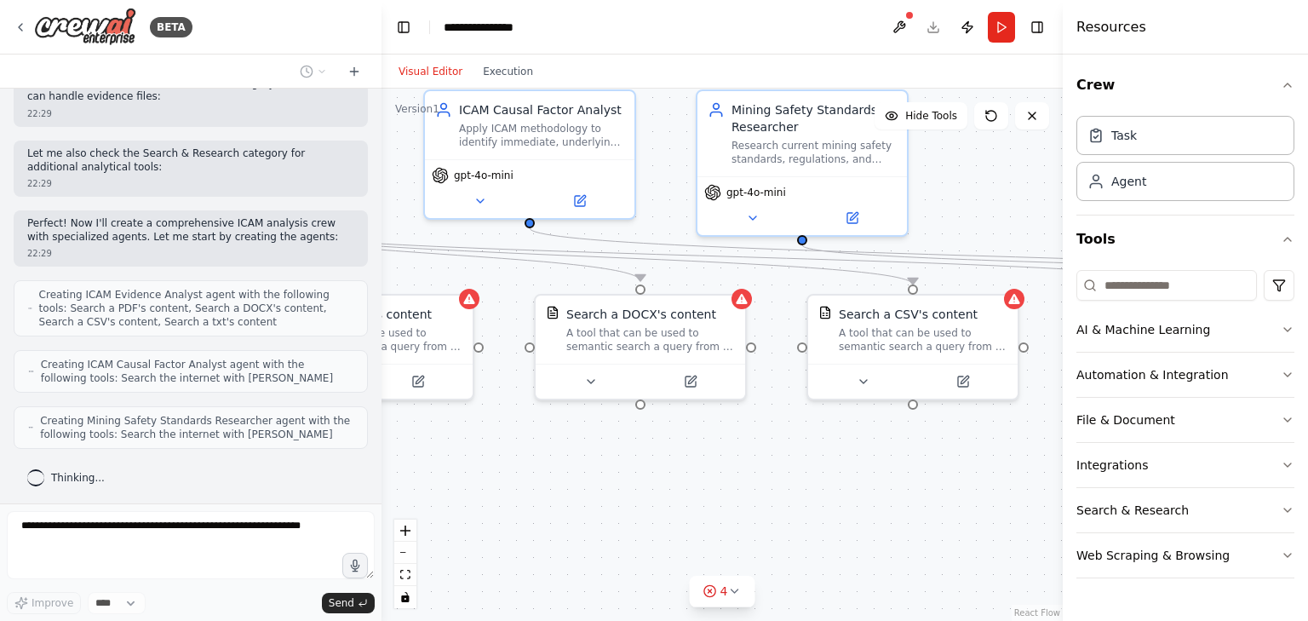
drag, startPoint x: 916, startPoint y: 484, endPoint x: 690, endPoint y: 481, distance: 226.5
click at [690, 481] on div ".deletable-edge-delete-btn { width: 20px; height: 20px; border: 0px solid #ffff…" at bounding box center [721, 355] width 681 height 532
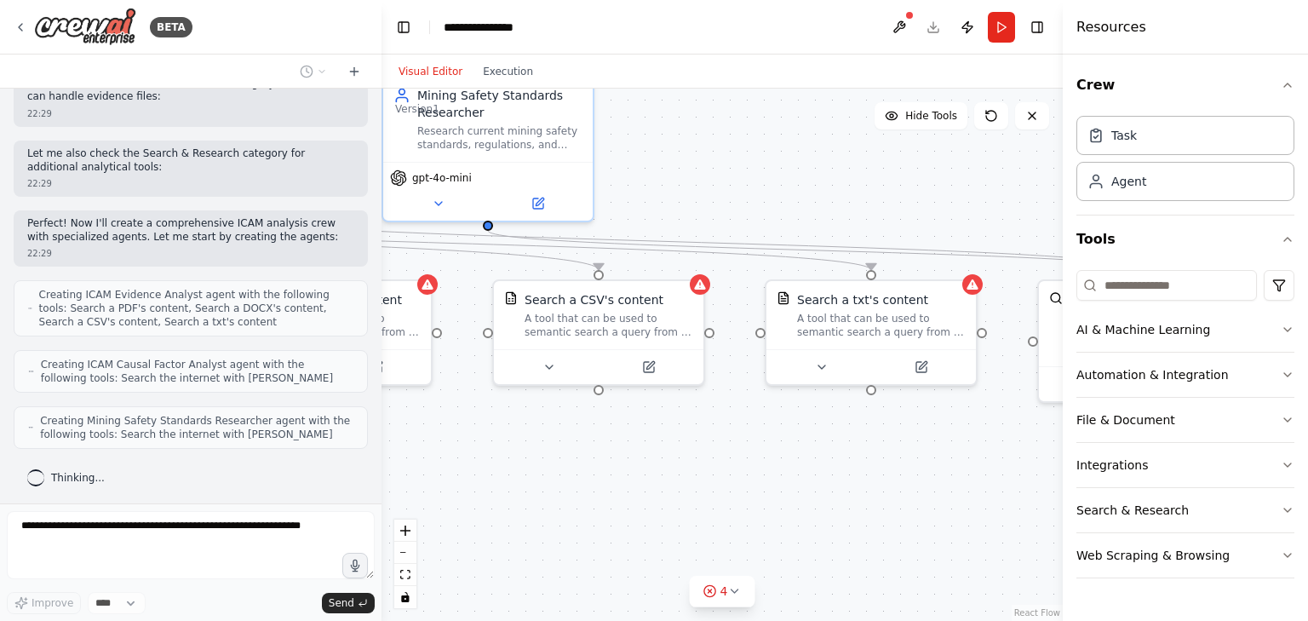
drag, startPoint x: 884, startPoint y: 478, endPoint x: 568, endPoint y: 467, distance: 316.9
click at [568, 467] on div ".deletable-edge-delete-btn { width: 20px; height: 20px; border: 0px solid #ffff…" at bounding box center [721, 355] width 681 height 532
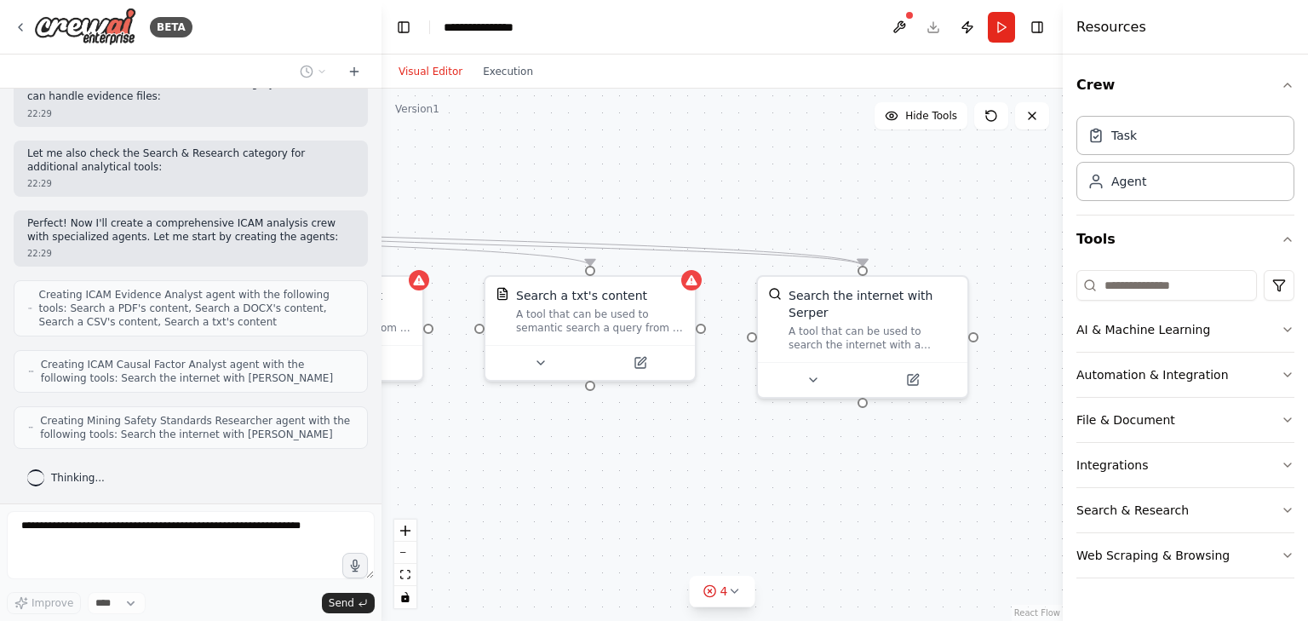
drag, startPoint x: 831, startPoint y: 474, endPoint x: 552, endPoint y: 467, distance: 278.5
click at [552, 467] on div ".deletable-edge-delete-btn { width: 20px; height: 20px; border: 0px solid #ffff…" at bounding box center [721, 355] width 681 height 532
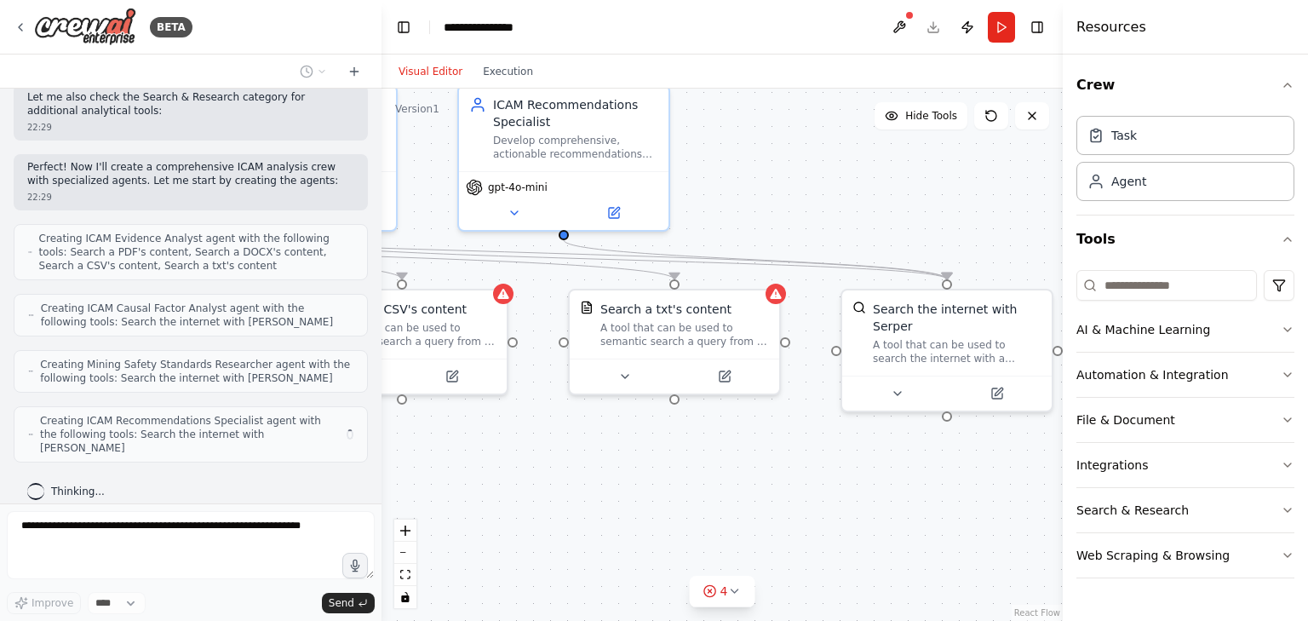
drag, startPoint x: 639, startPoint y: 472, endPoint x: 884, endPoint y: 500, distance: 246.7
click at [888, 501] on div ".deletable-edge-delete-btn { width: 20px; height: 20px; border: 0px solid #ffff…" at bounding box center [721, 355] width 681 height 532
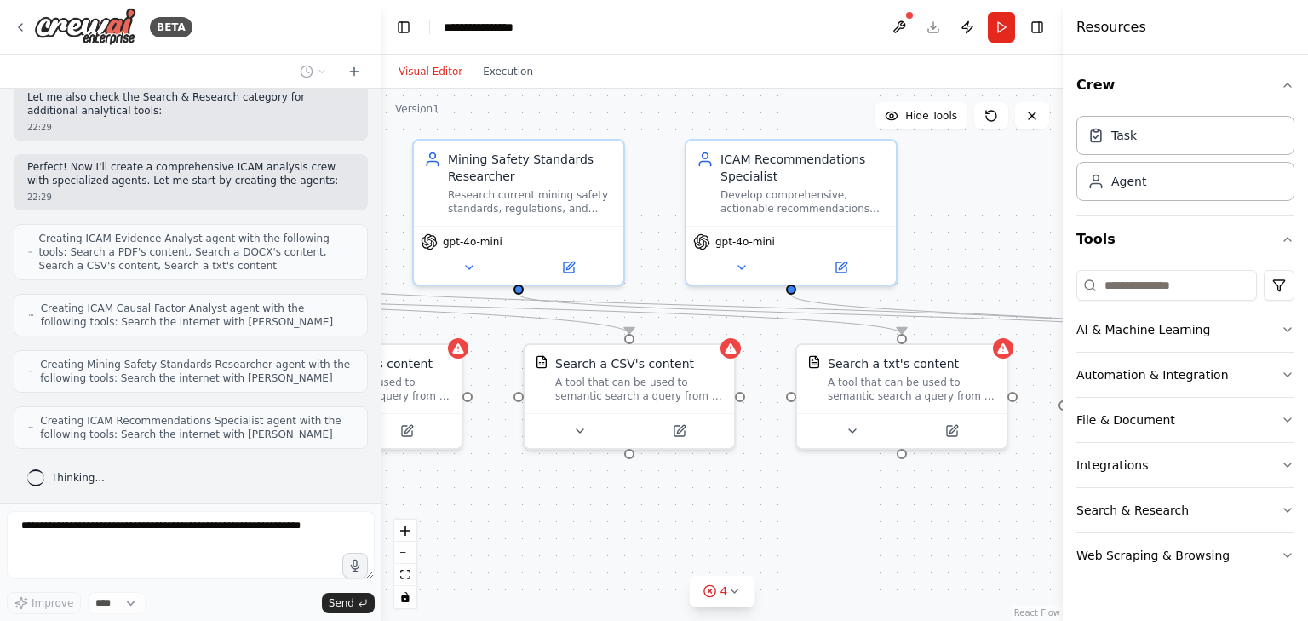
drag, startPoint x: 712, startPoint y: 483, endPoint x: 777, endPoint y: 524, distance: 77.7
click at [777, 524] on div ".deletable-edge-delete-btn { width: 20px; height: 20px; border: 0px solid #ffff…" at bounding box center [721, 355] width 681 height 532
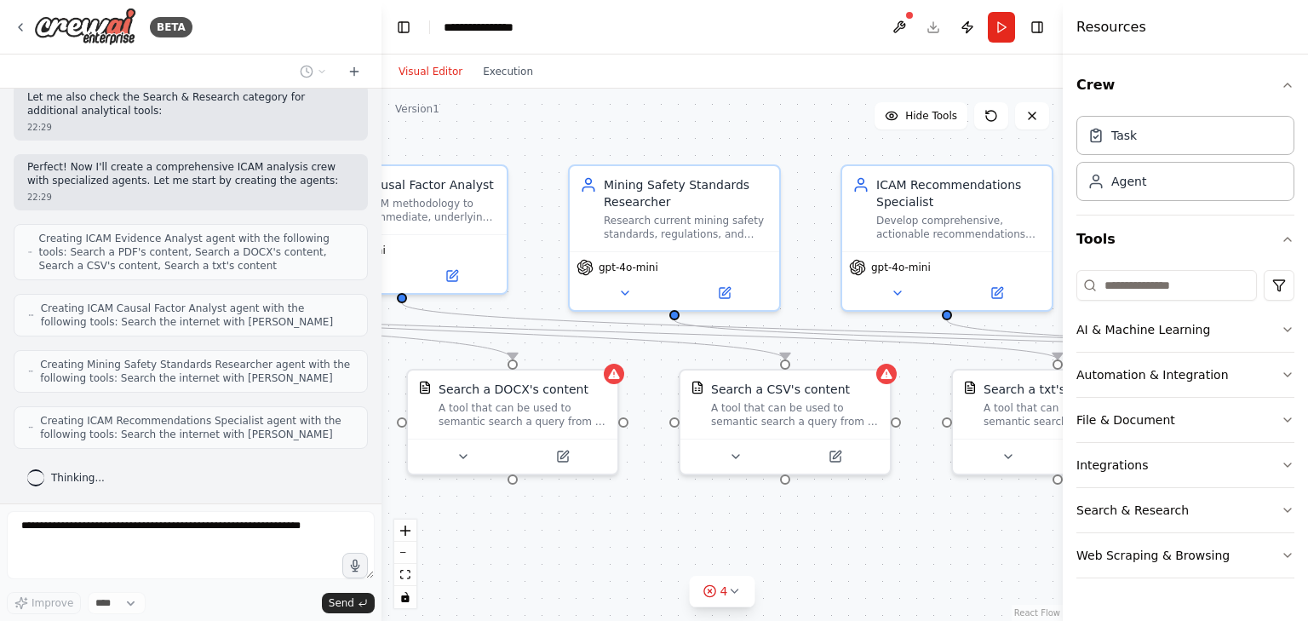
drag, startPoint x: 630, startPoint y: 501, endPoint x: 783, endPoint y: 525, distance: 155.1
click at [783, 525] on div ".deletable-edge-delete-btn { width: 20px; height: 20px; border: 0px solid #ffff…" at bounding box center [721, 355] width 681 height 532
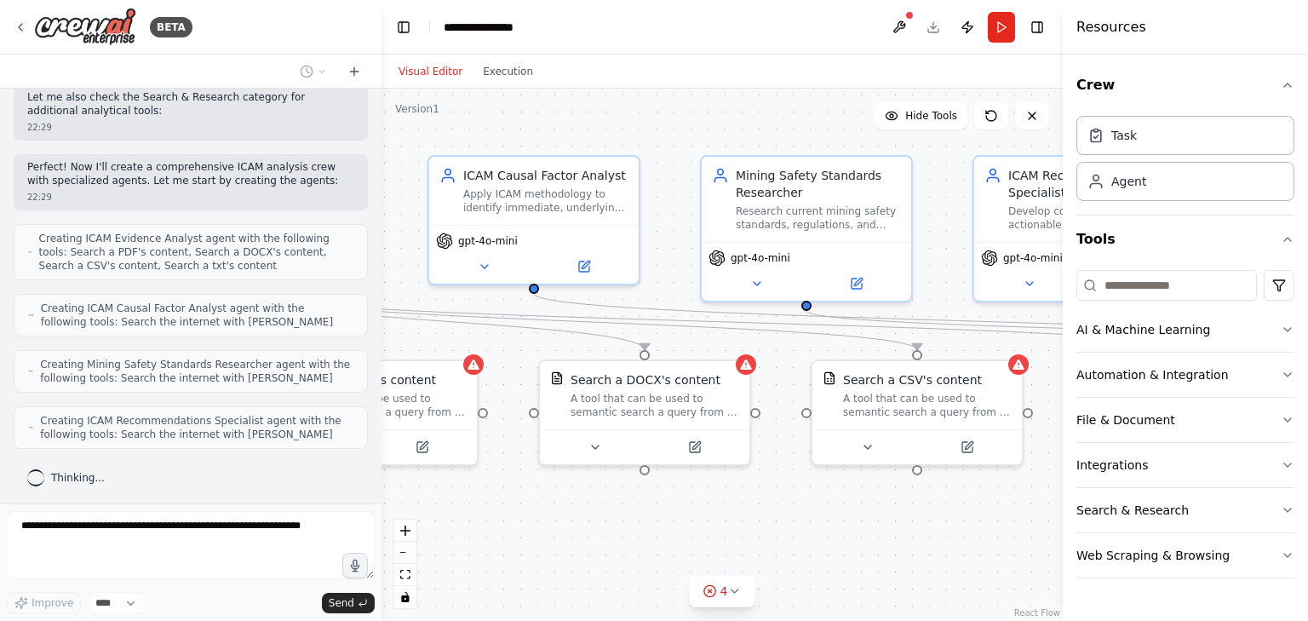
drag, startPoint x: 682, startPoint y: 520, endPoint x: 814, endPoint y: 511, distance: 132.3
click at [814, 511] on div ".deletable-edge-delete-btn { width: 20px; height: 20px; border: 0px solid #ffff…" at bounding box center [721, 355] width 681 height 532
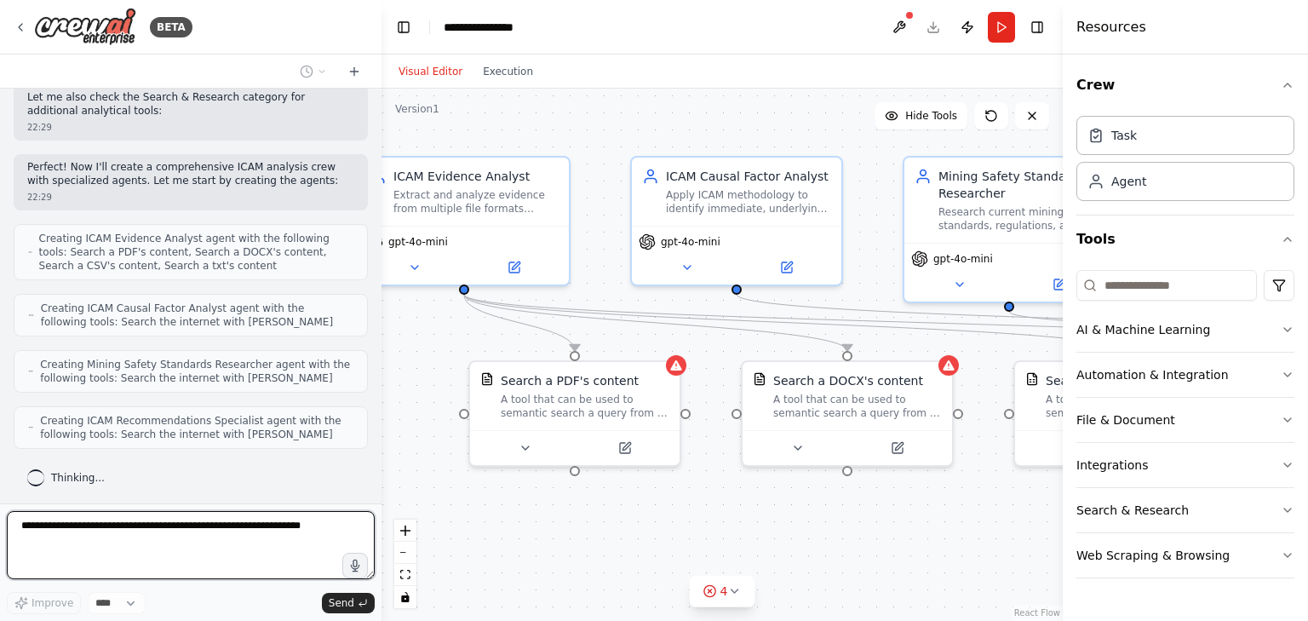
drag, startPoint x: 726, startPoint y: 514, endPoint x: 926, endPoint y: 515, distance: 200.1
click at [926, 515] on div ".deletable-edge-delete-btn { width: 20px; height: 20px; border: 0px solid #ffff…" at bounding box center [721, 355] width 681 height 532
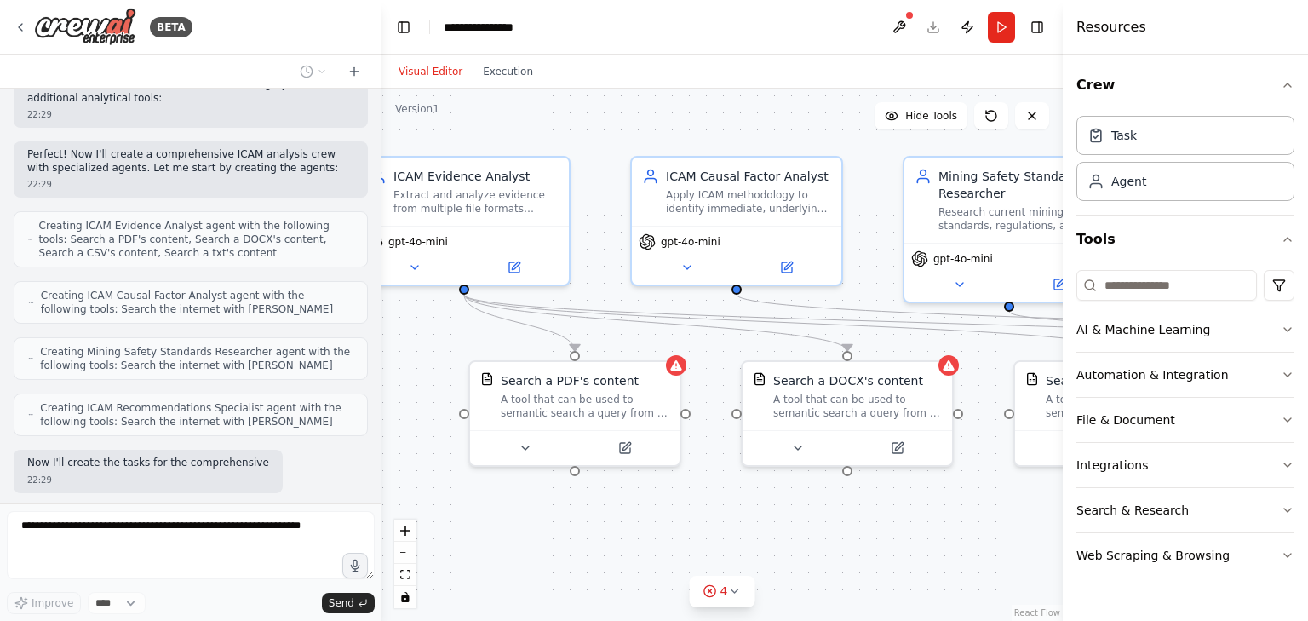
scroll to position [496, 0]
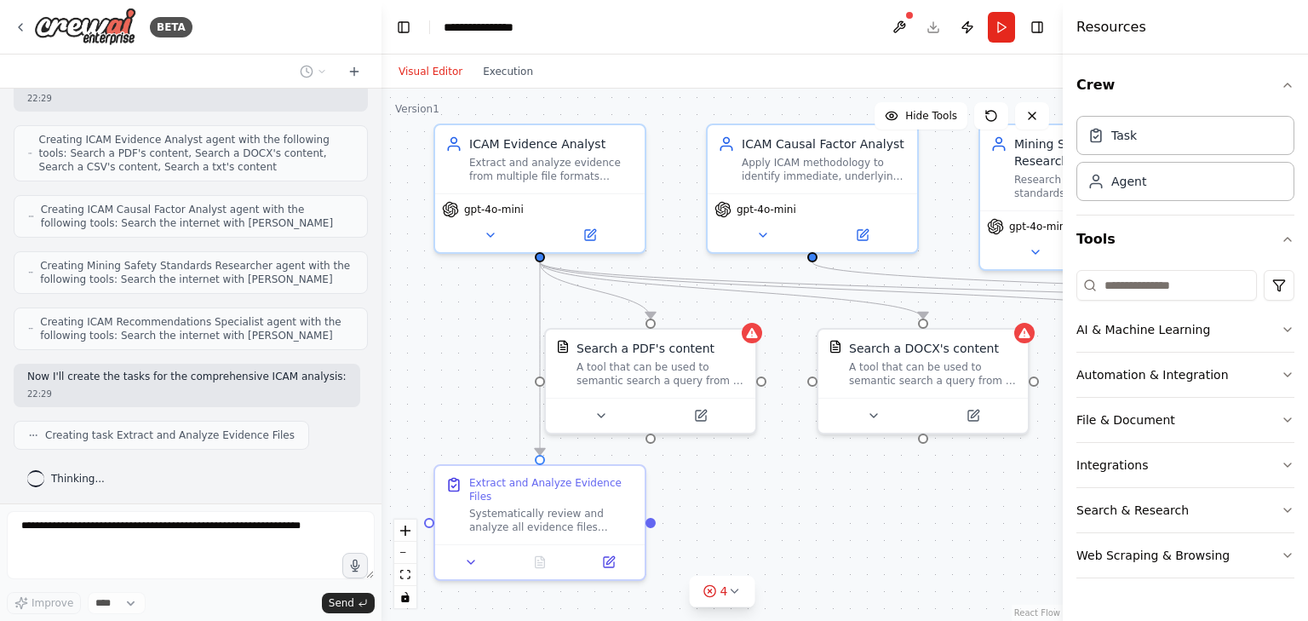
drag, startPoint x: 781, startPoint y: 532, endPoint x: 851, endPoint y: 500, distance: 77.7
click at [851, 500] on div ".deletable-edge-delete-btn { width: 20px; height: 20px; border: 0px solid #ffff…" at bounding box center [721, 355] width 681 height 532
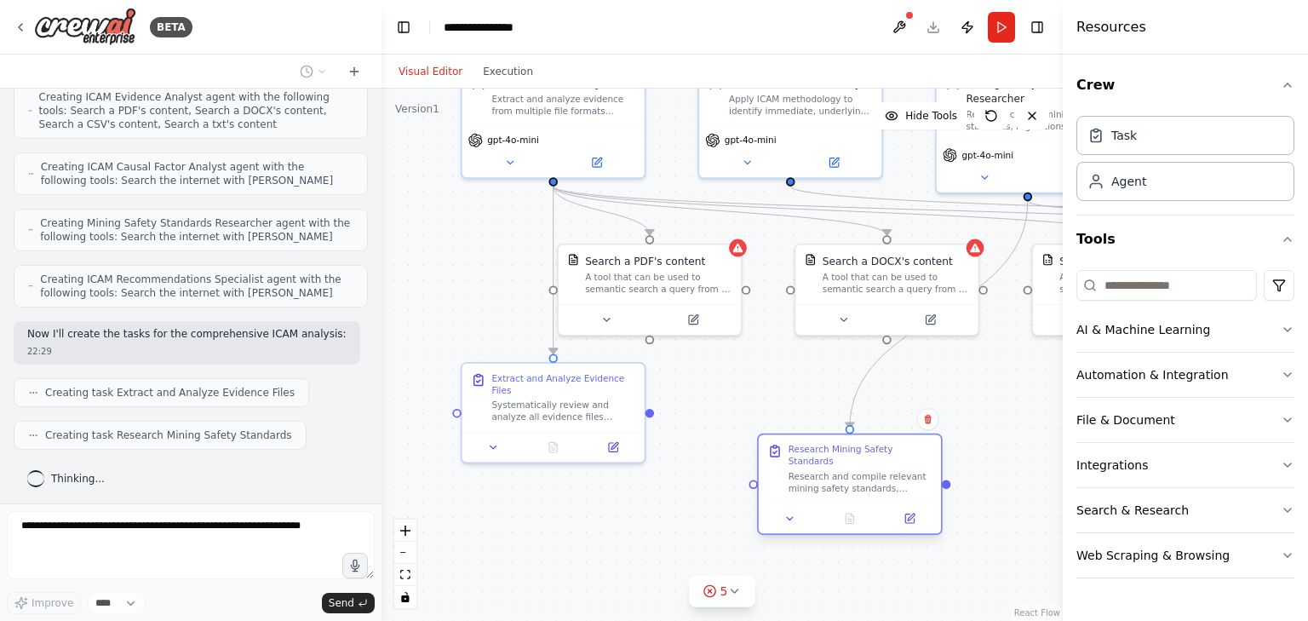
drag, startPoint x: 594, startPoint y: 516, endPoint x: 874, endPoint y: 466, distance: 284.5
click at [884, 462] on div "Research Mining Safety Standards Research and compile relevant mining safety st…" at bounding box center [860, 469] width 144 height 50
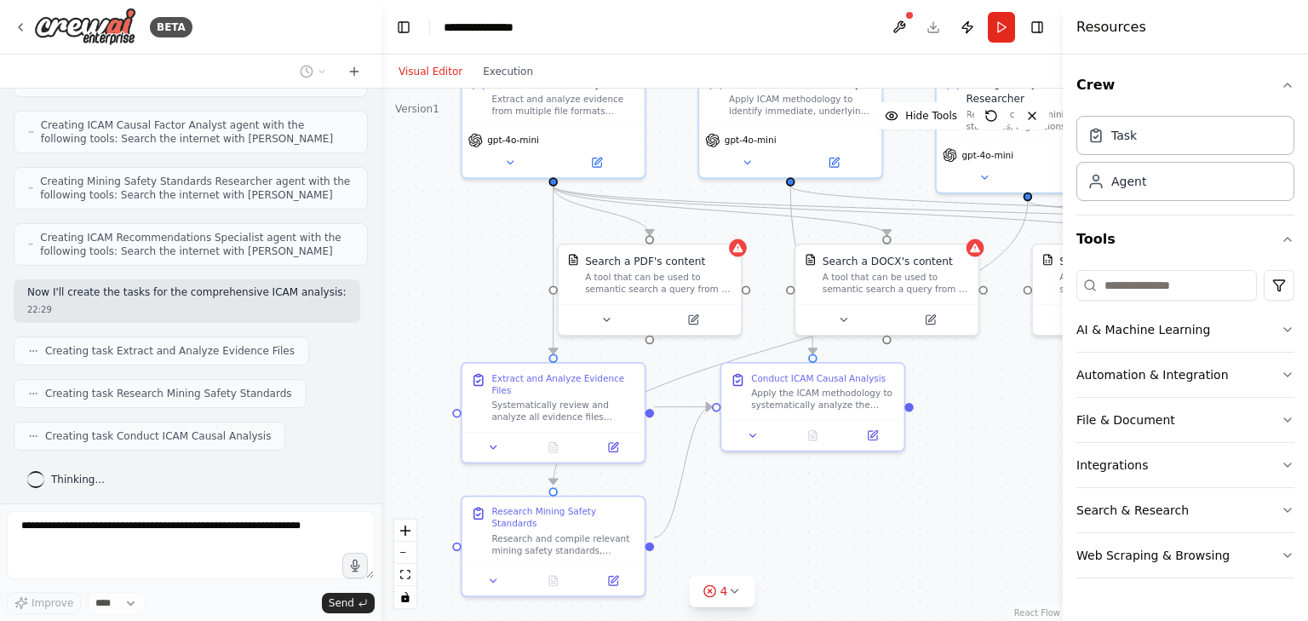
click at [959, 527] on div ".deletable-edge-delete-btn { width: 20px; height: 20px; border: 0px solid #ffff…" at bounding box center [721, 355] width 681 height 532
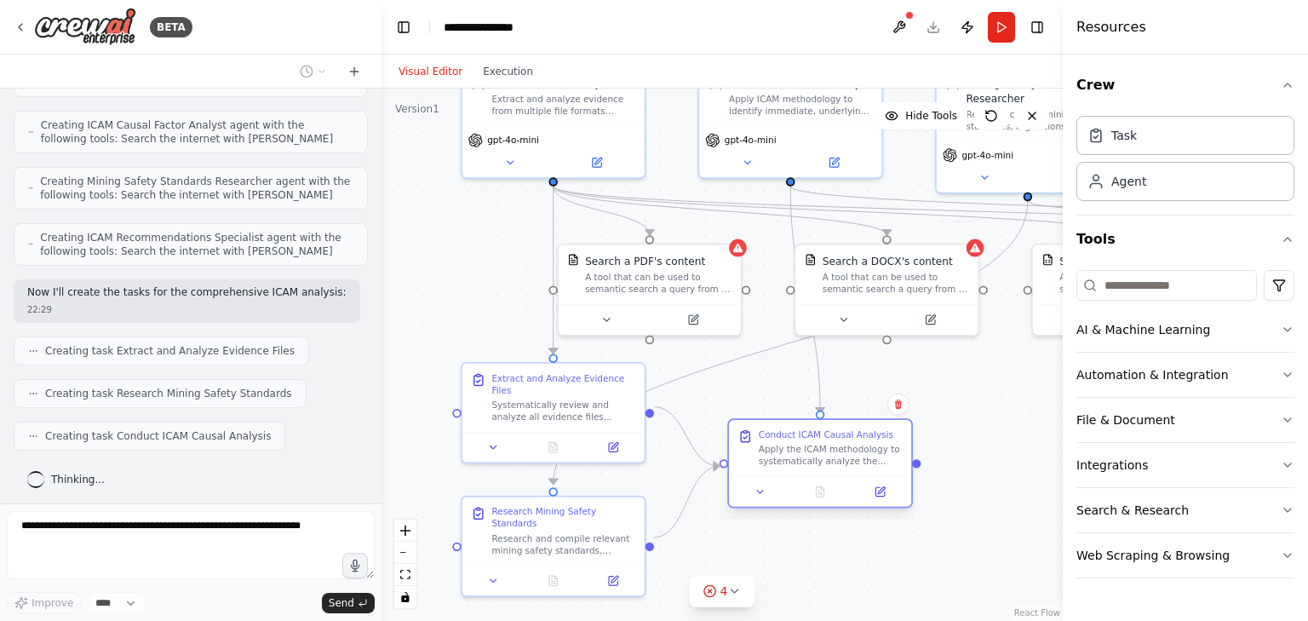
drag, startPoint x: 831, startPoint y: 375, endPoint x: 842, endPoint y: 442, distance: 67.3
click at [842, 442] on div "Conduct ICAM Causal Analysis Apply the ICAM methodology to systematically analy…" at bounding box center [830, 447] width 144 height 38
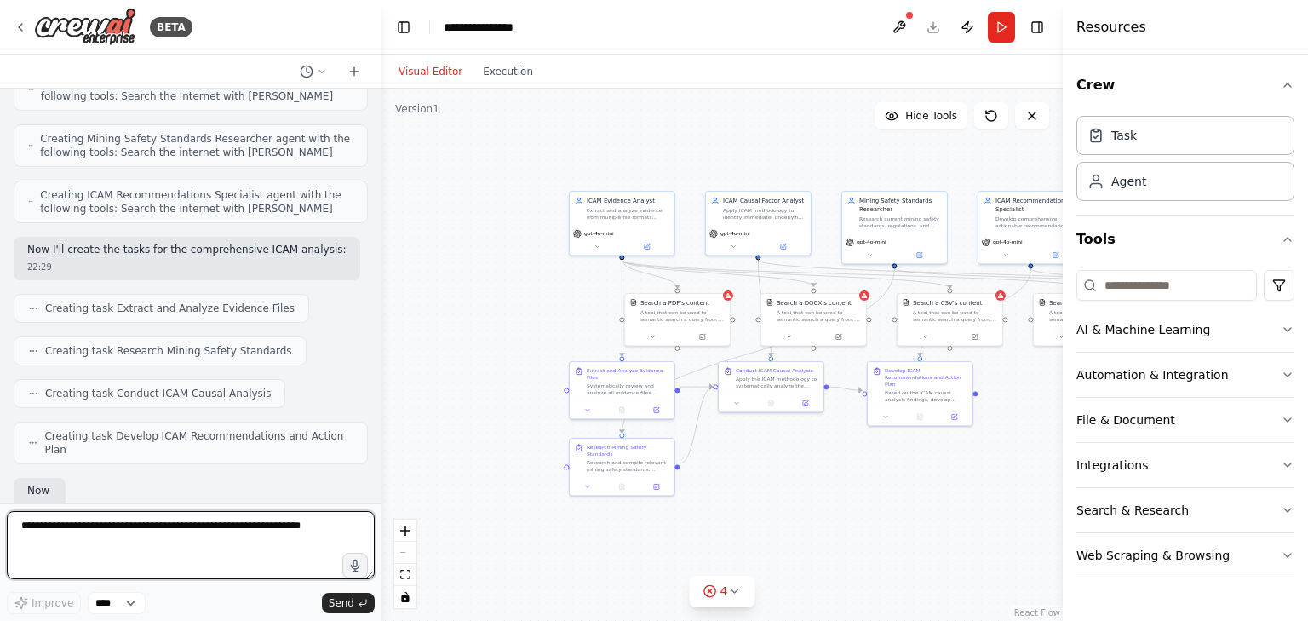
scroll to position [722, 0]
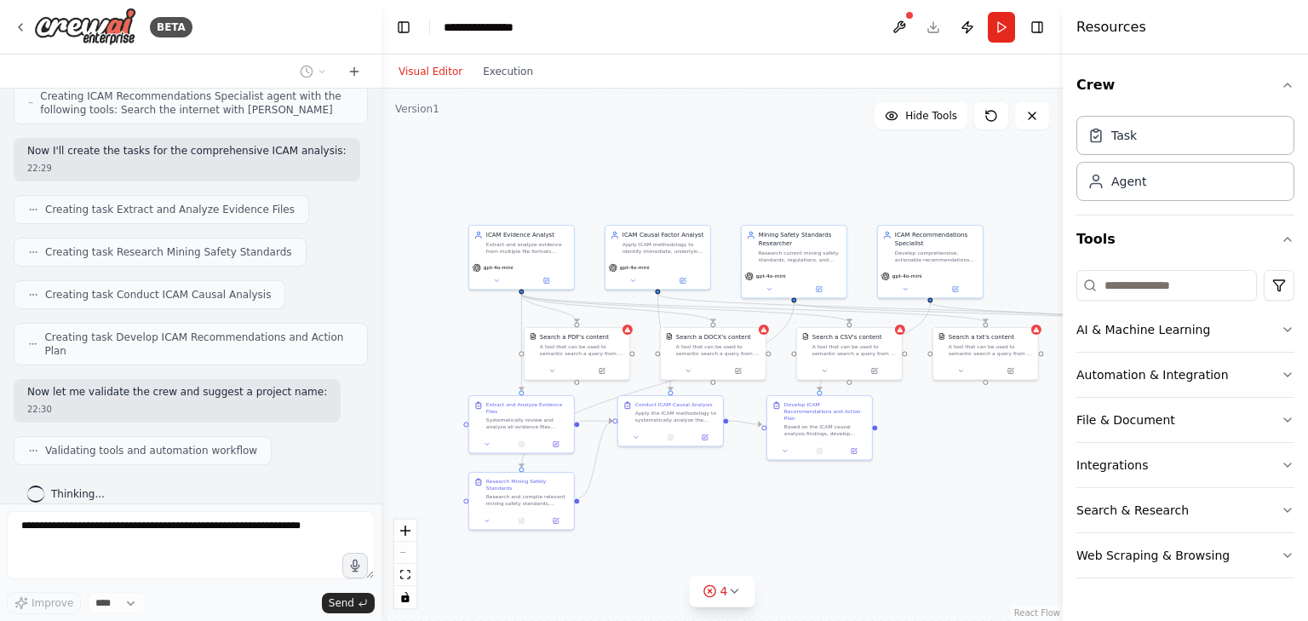
drag, startPoint x: 918, startPoint y: 489, endPoint x: 817, endPoint y: 523, distance: 106.1
click at [817, 523] on div ".deletable-edge-delete-btn { width: 20px; height: 20px; border: 0px solid #ffff…" at bounding box center [721, 355] width 681 height 532
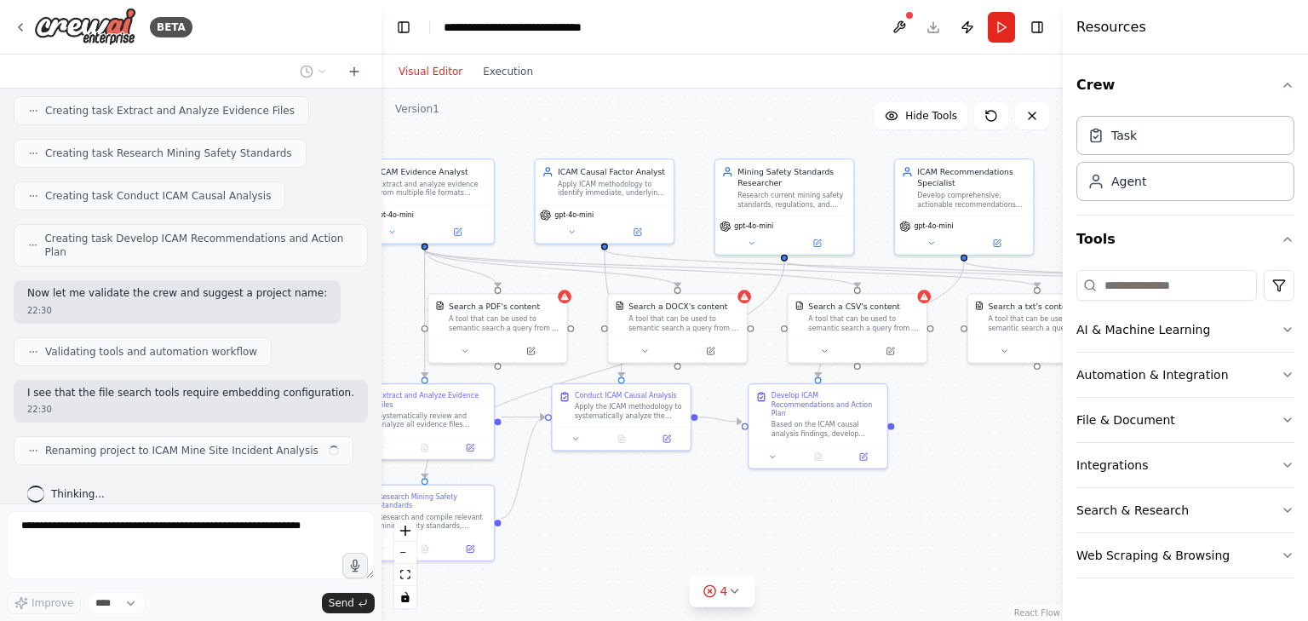
scroll to position [834, 0]
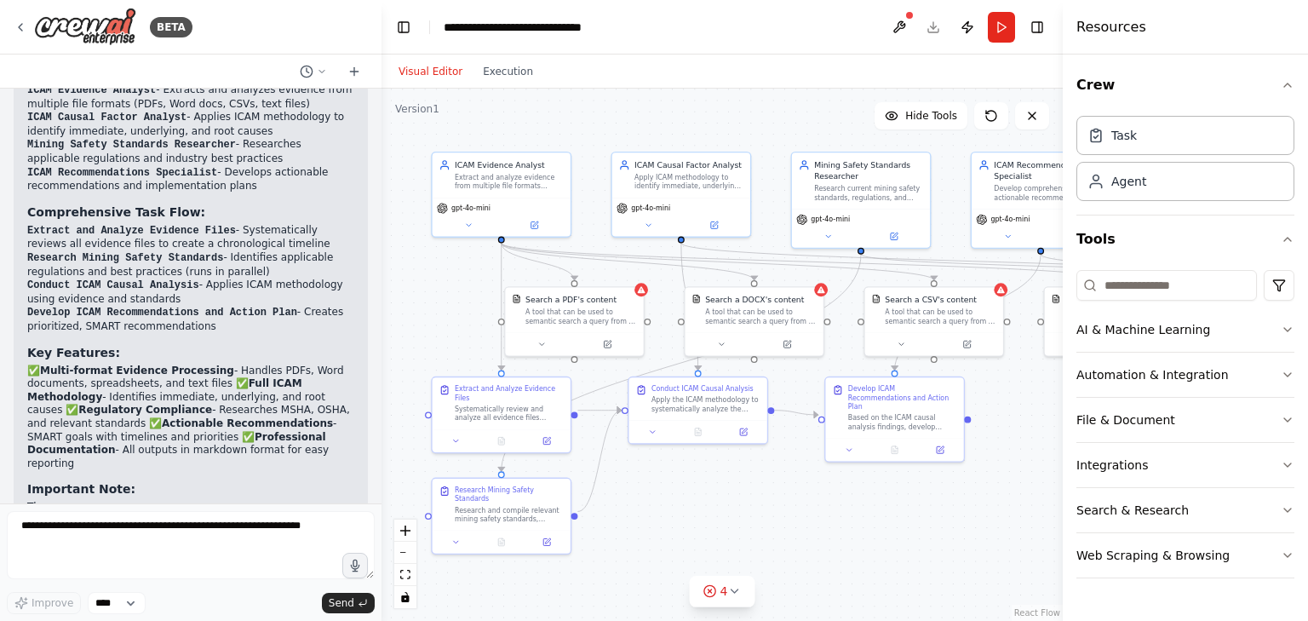
drag, startPoint x: 838, startPoint y: 520, endPoint x: 914, endPoint y: 513, distance: 76.9
click at [914, 513] on div ".deletable-edge-delete-btn { width: 20px; height: 20px; border: 0px solid #ffff…" at bounding box center [721, 355] width 681 height 532
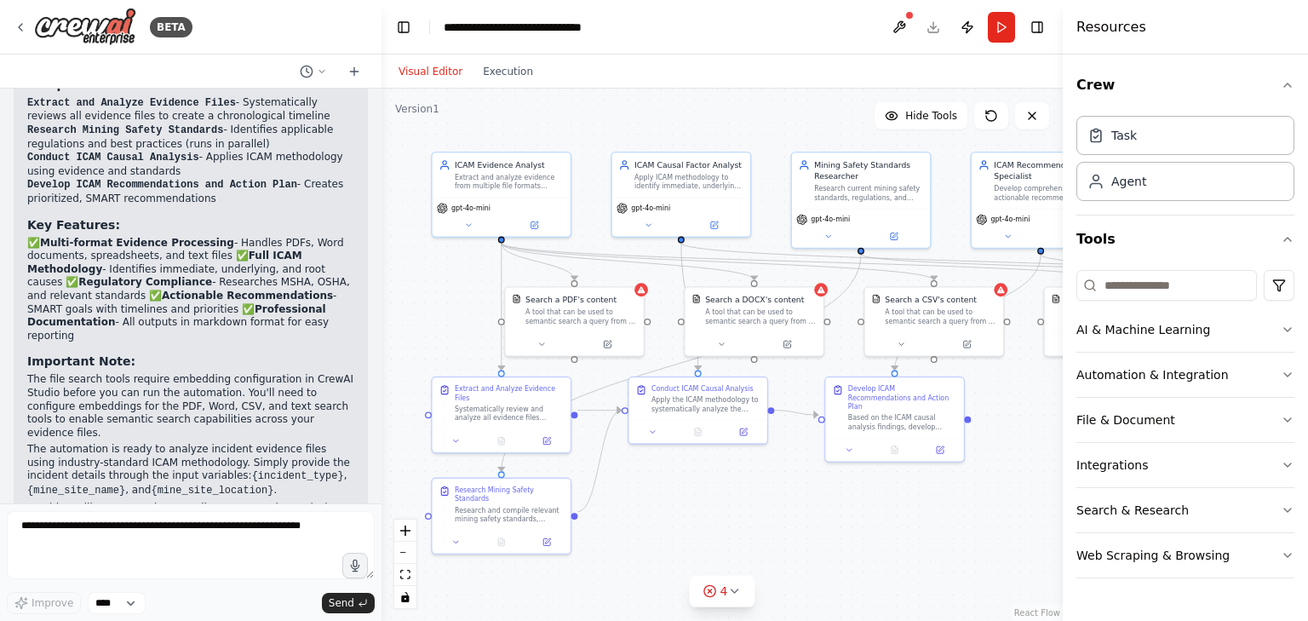
scroll to position [1451, 0]
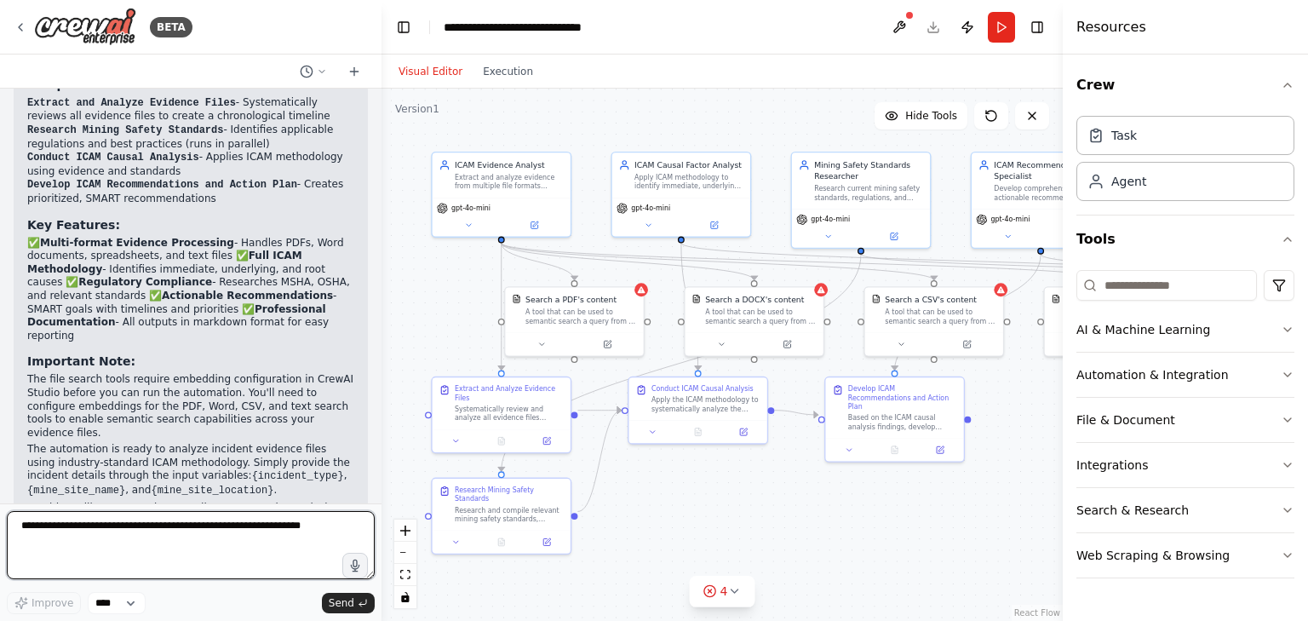
click at [230, 528] on textarea at bounding box center [191, 545] width 368 height 68
type textarea "**********"
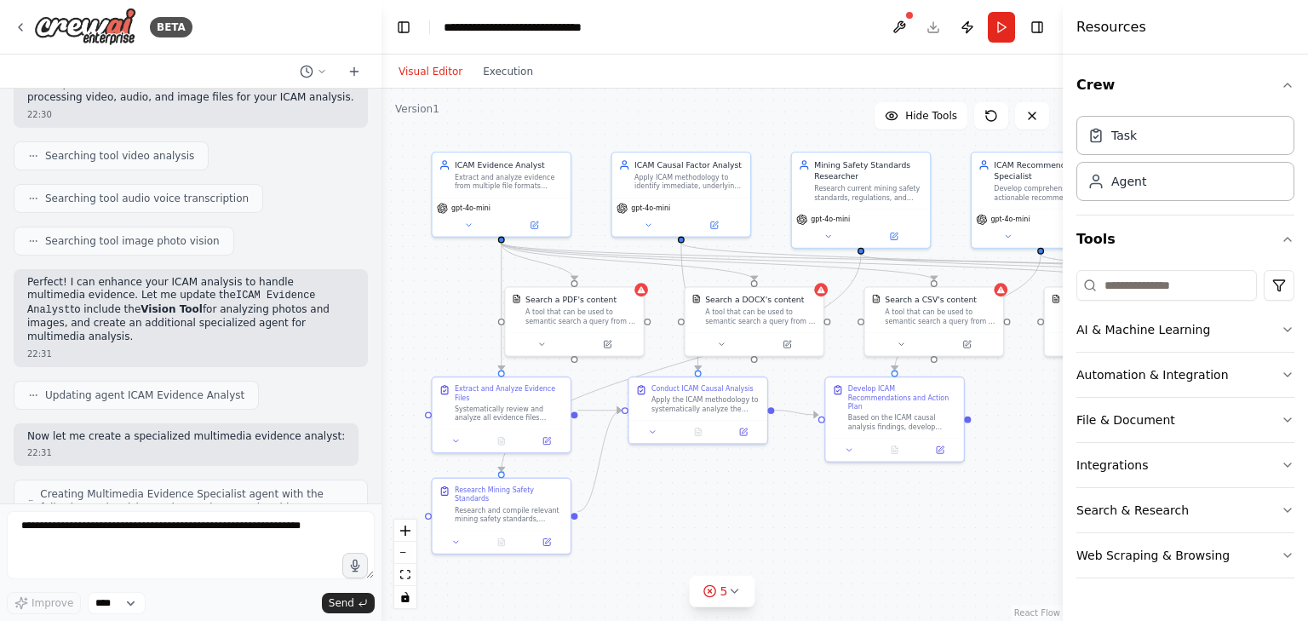
scroll to position [2130, 0]
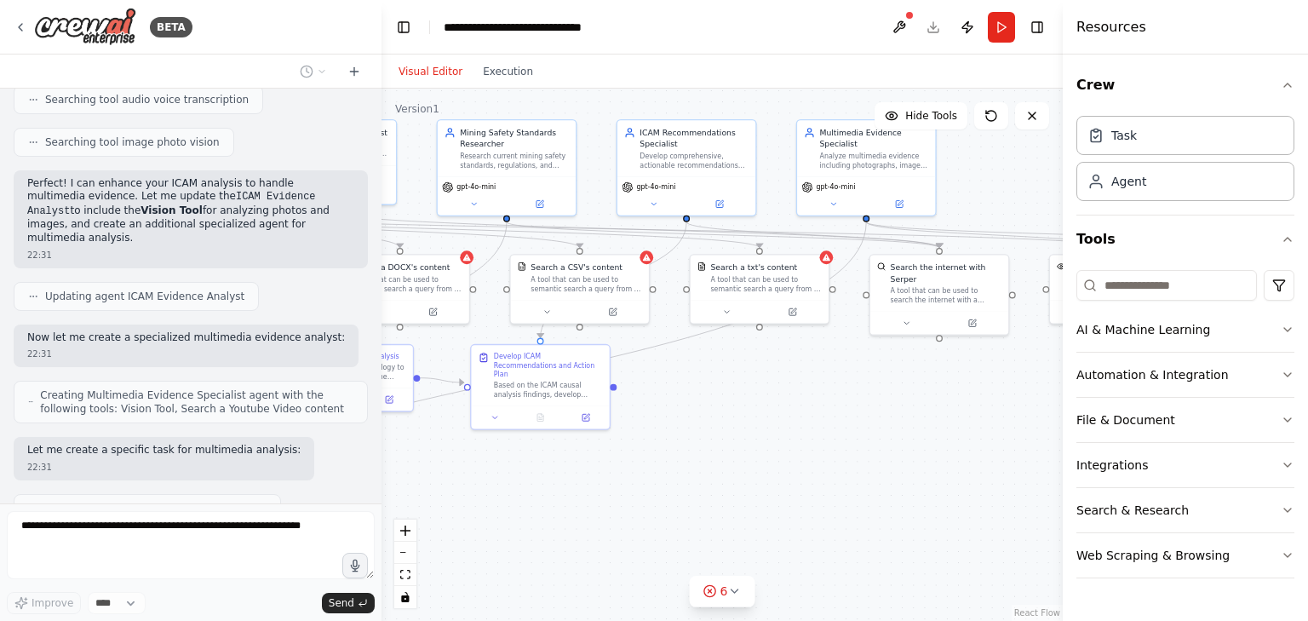
drag, startPoint x: 885, startPoint y: 508, endPoint x: 531, endPoint y: 476, distance: 355.6
click at [531, 476] on div ".deletable-edge-delete-btn { width: 20px; height: 20px; border: 0px solid #ffff…" at bounding box center [721, 355] width 681 height 532
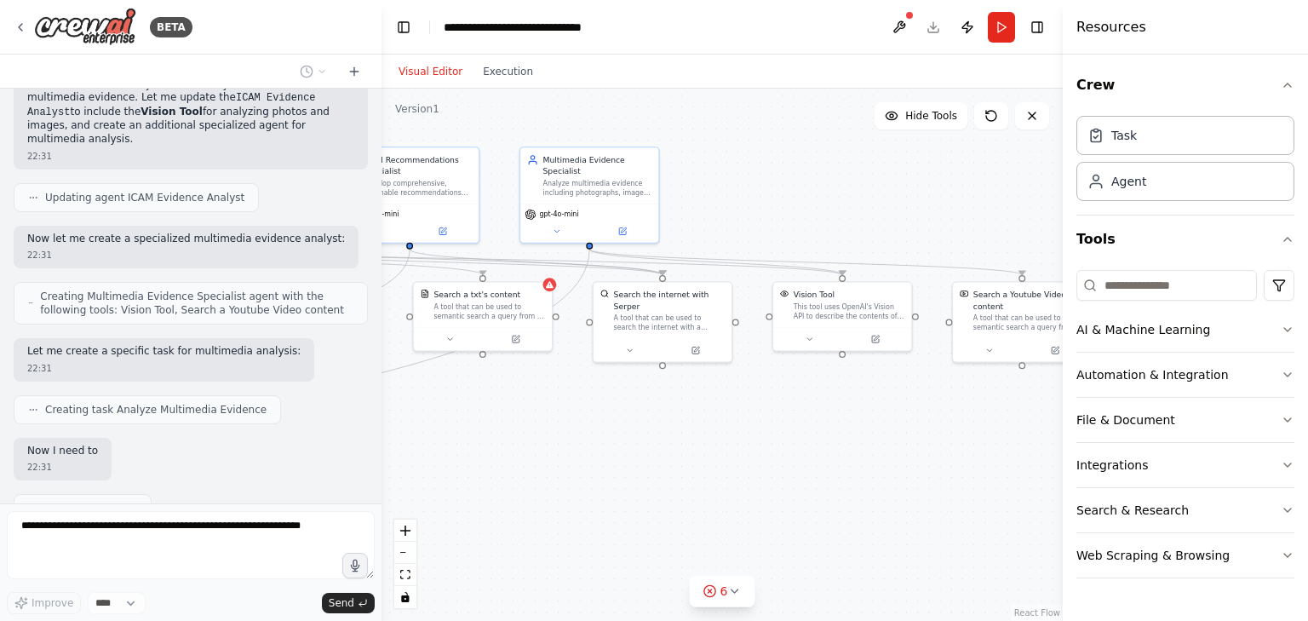
drag, startPoint x: 911, startPoint y: 415, endPoint x: 634, endPoint y: 442, distance: 278.0
click at [634, 442] on div ".deletable-edge-delete-btn { width: 20px; height: 20px; border: 0px solid #ffff…" at bounding box center [721, 355] width 681 height 532
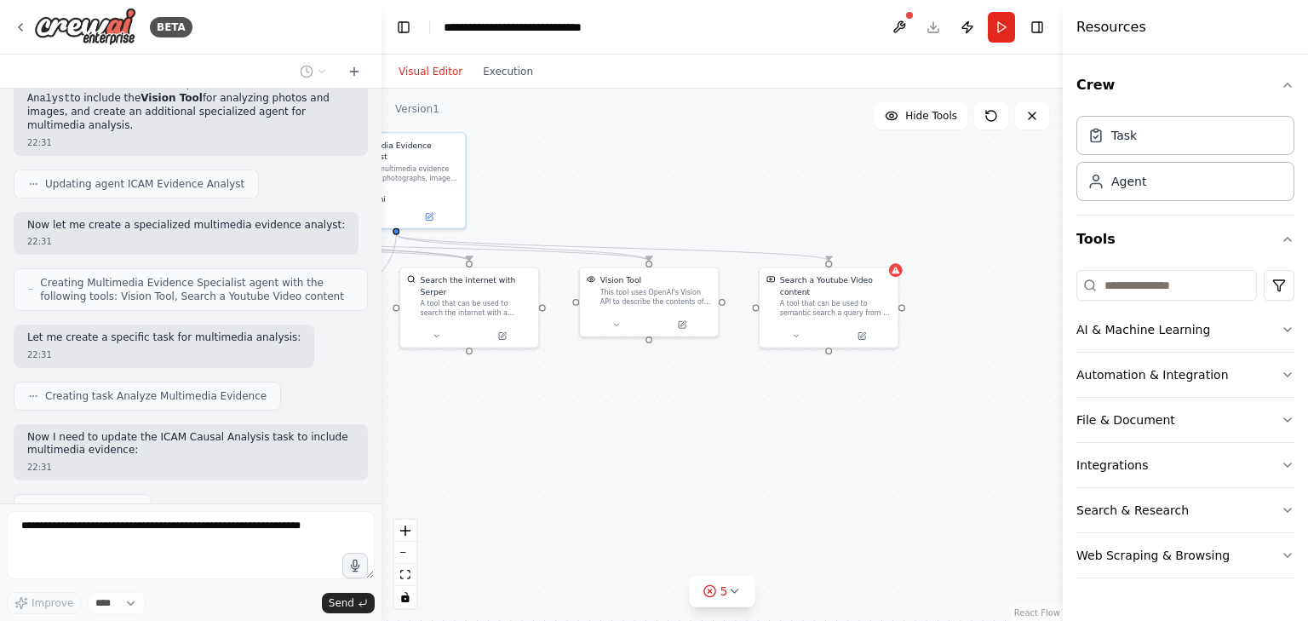
drag, startPoint x: 890, startPoint y: 505, endPoint x: 613, endPoint y: 475, distance: 279.1
click at [613, 475] on div ".deletable-edge-delete-btn { width: 20px; height: 20px; border: 0px solid #ffff…" at bounding box center [721, 355] width 681 height 532
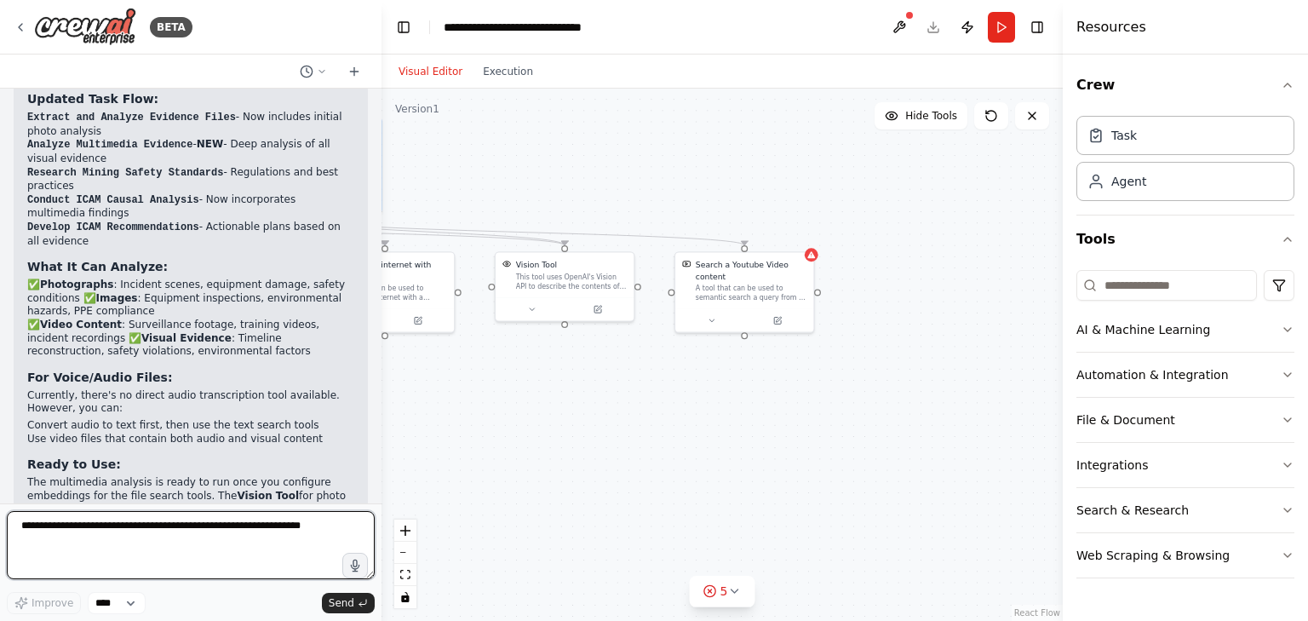
scroll to position [3099, 0]
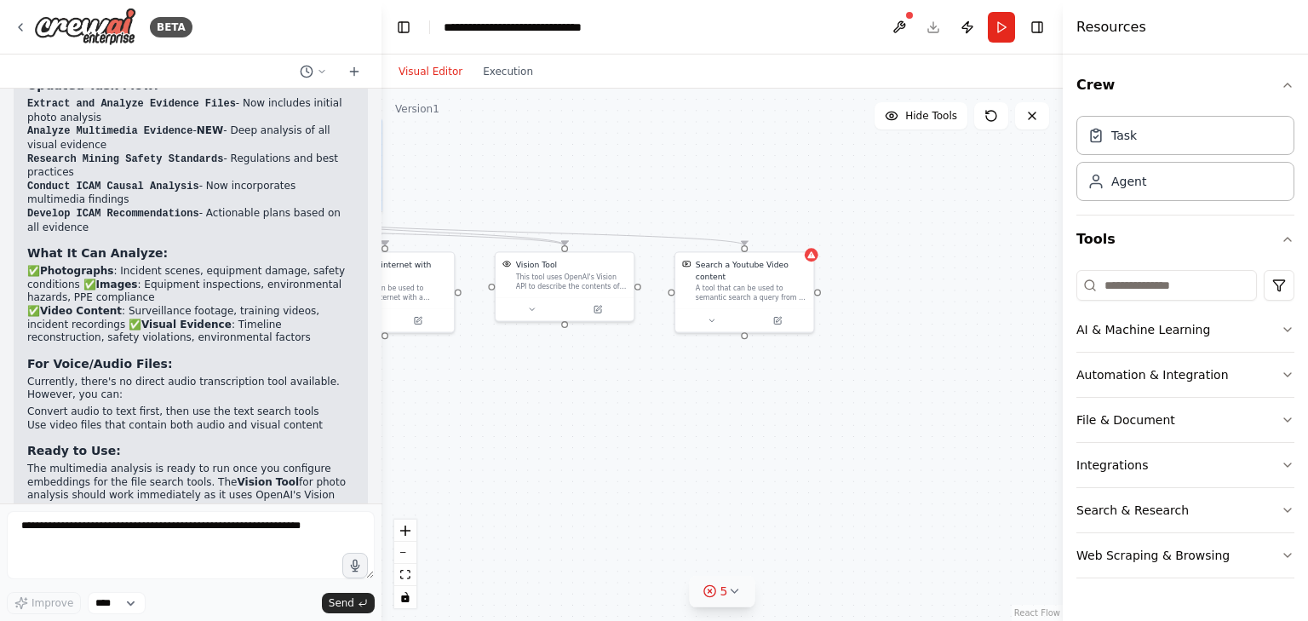
click at [724, 590] on span "5" at bounding box center [724, 590] width 8 height 17
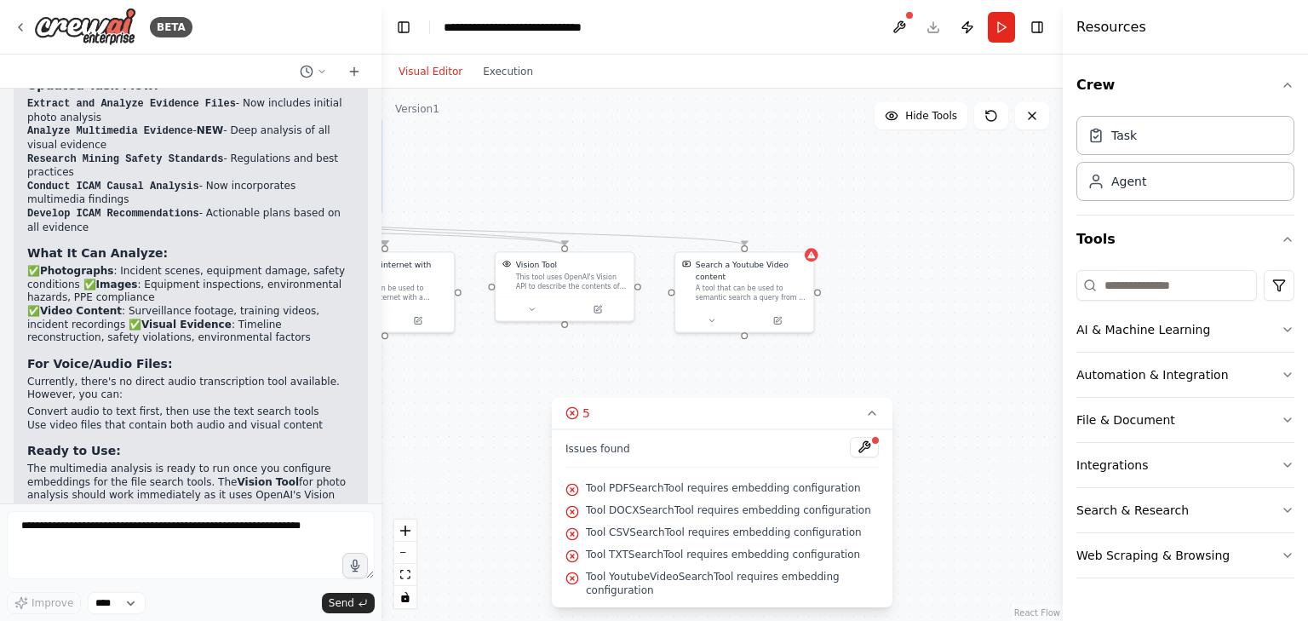
click at [947, 534] on div ".deletable-edge-delete-btn { width: 20px; height: 20px; border: 0px solid #ffff…" at bounding box center [721, 355] width 681 height 532
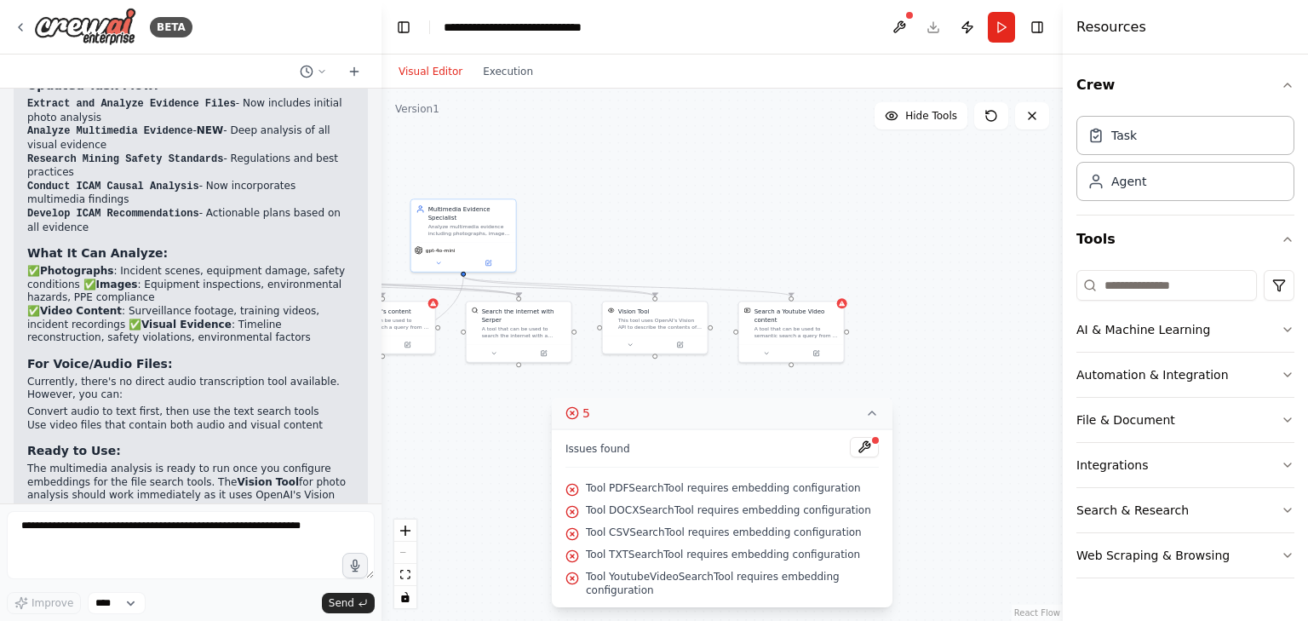
click at [874, 420] on icon at bounding box center [872, 413] width 14 height 14
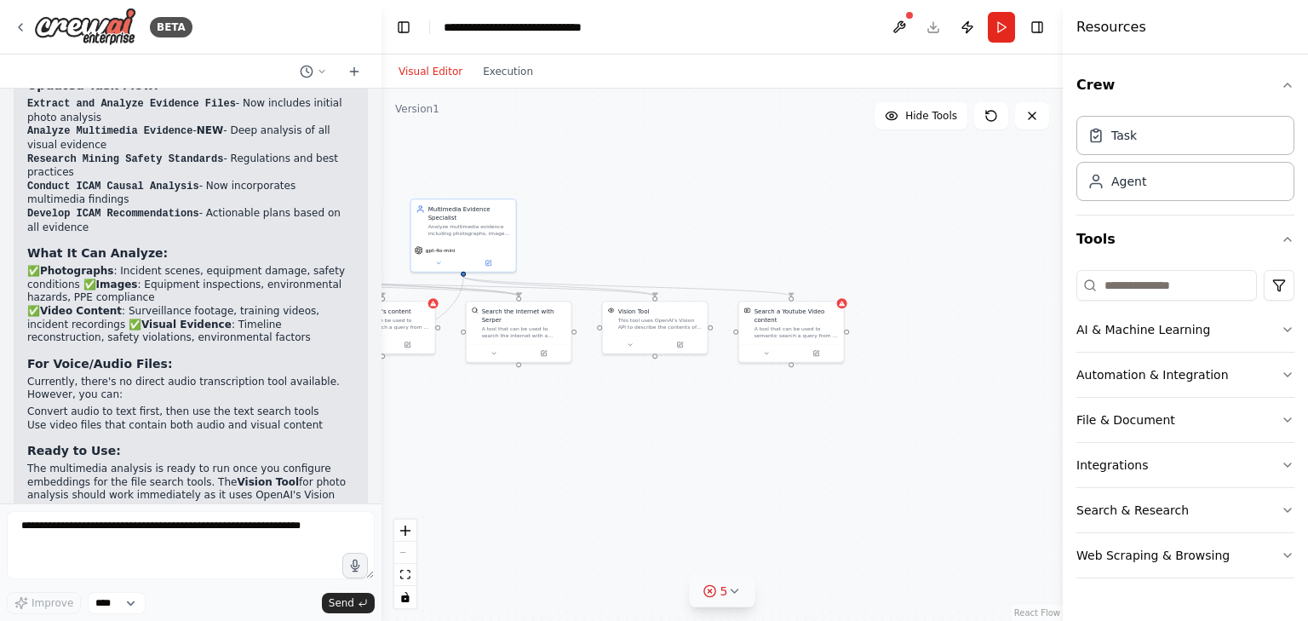
click at [896, 409] on div ".deletable-edge-delete-btn { width: 20px; height: 20px; border: 0px solid #ffff…" at bounding box center [721, 355] width 681 height 532
drag, startPoint x: 752, startPoint y: 433, endPoint x: 903, endPoint y: 436, distance: 151.5
click at [903, 436] on div ".deletable-edge-delete-btn { width: 20px; height: 20px; border: 0px solid #ffff…" at bounding box center [721, 355] width 681 height 532
drag, startPoint x: 679, startPoint y: 429, endPoint x: 974, endPoint y: 549, distance: 318.1
click at [884, 526] on div ".deletable-edge-delete-btn { width: 20px; height: 20px; border: 0px solid #ffff…" at bounding box center [721, 355] width 681 height 532
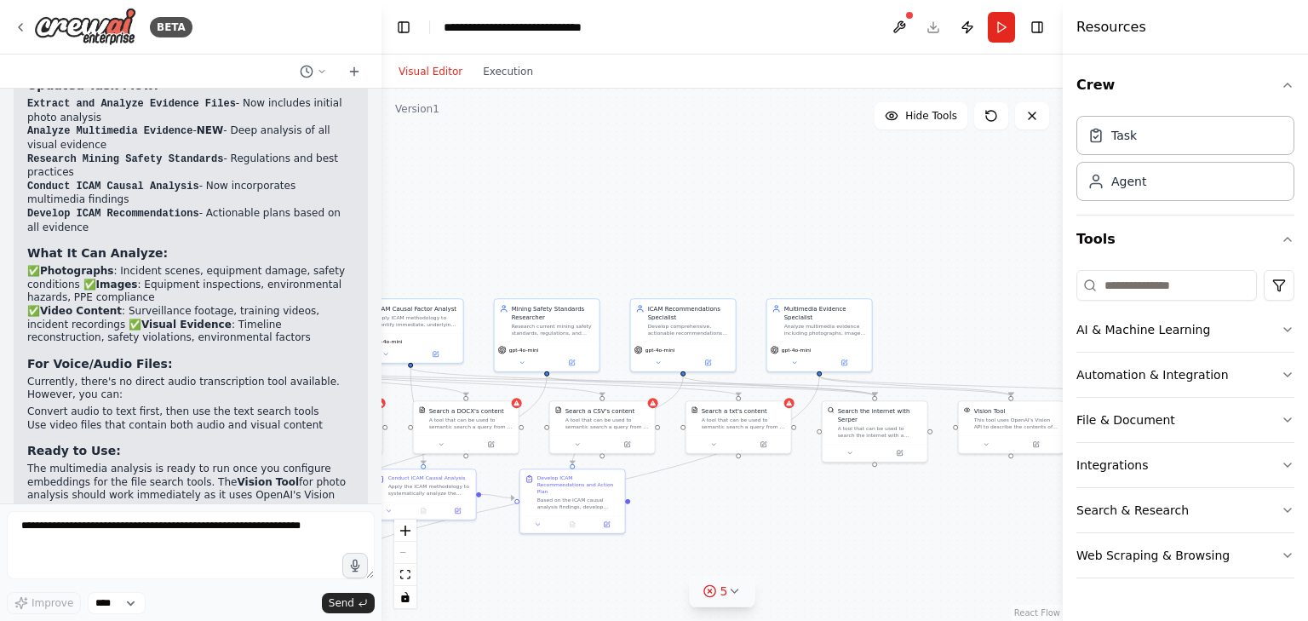
drag, startPoint x: 745, startPoint y: 421, endPoint x: 959, endPoint y: 370, distance: 219.7
click at [519, 390] on div ".deletable-edge-delete-btn { width: 20px; height: 20px; border: 0px solid #ffff…" at bounding box center [349, 388] width 341 height 266
click at [907, 21] on button at bounding box center [898, 27] width 27 height 31
click at [897, 26] on div at bounding box center [898, 27] width 27 height 31
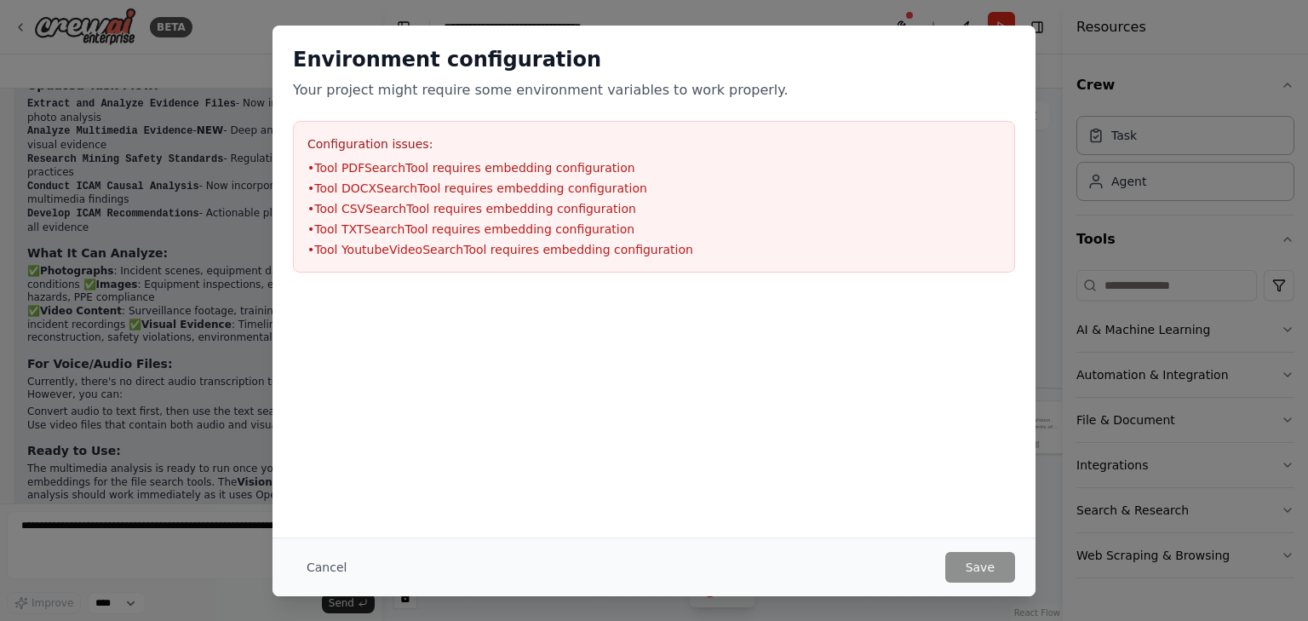
click at [333, 584] on div "Cancel Save" at bounding box center [653, 566] width 763 height 59
click at [333, 581] on button "Cancel" at bounding box center [326, 567] width 67 height 31
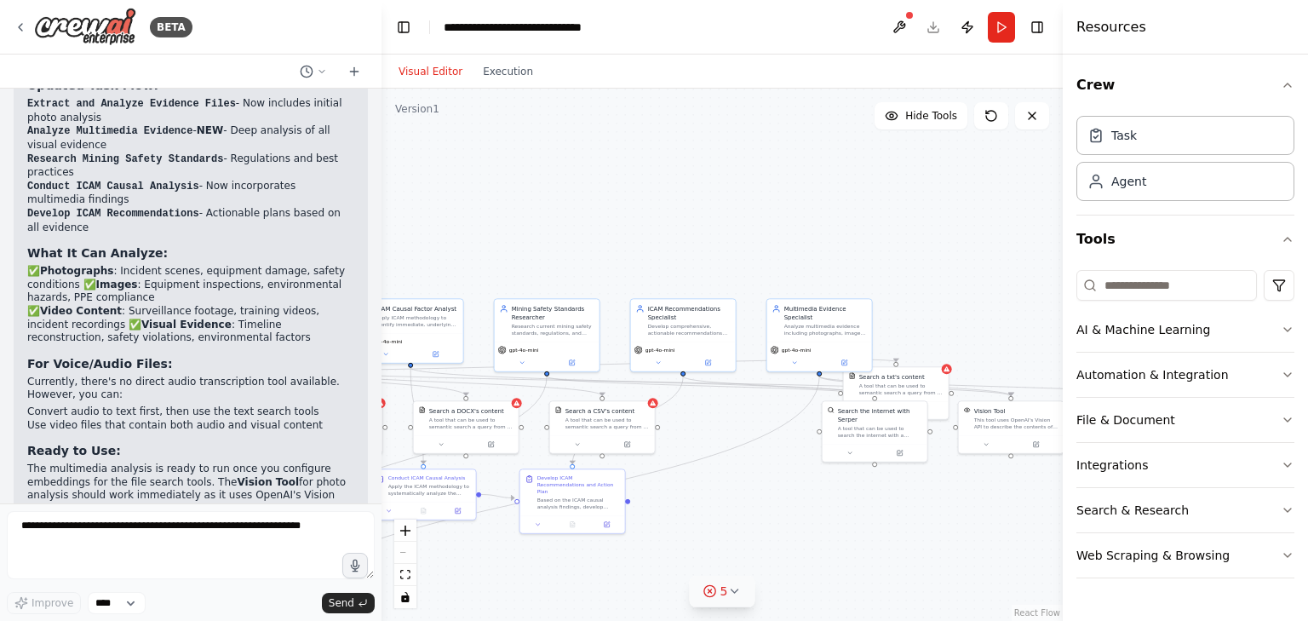
click at [811, 55] on div "Visual Editor Execution" at bounding box center [721, 71] width 681 height 34
